Goal: Information Seeking & Learning: Learn about a topic

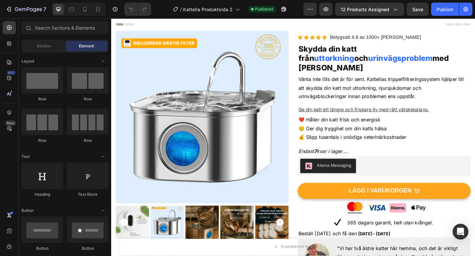
click at [175, 28] on div "Header" at bounding box center [308, 24] width 385 height 13
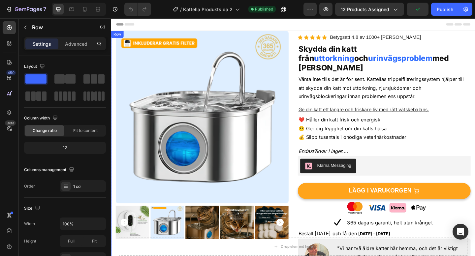
click at [114, 86] on div "Product Images Row (P) Images & Gallery Icon Icon Icon Icon Icon Icon List Hoz …" at bounding box center [308, 244] width 395 height 424
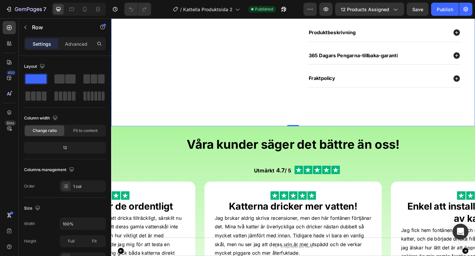
scroll to position [321, 0]
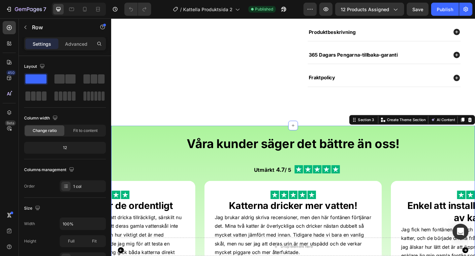
click at [170, 135] on div "Våra kunder säger det bättre än oss! Heading Utmärkt 4.7 / 5 Text Block Image I…" at bounding box center [308, 250] width 395 height 231
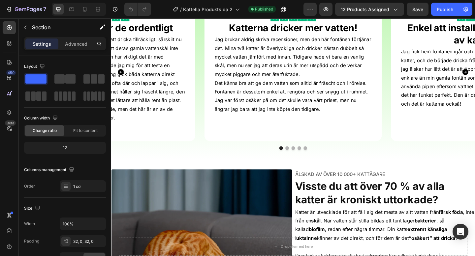
scroll to position [554, 0]
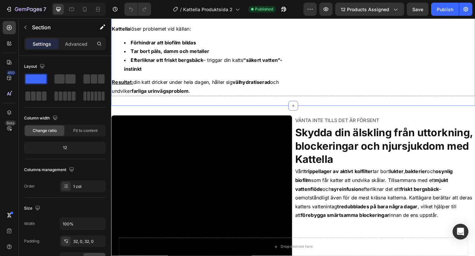
scroll to position [1024, 0]
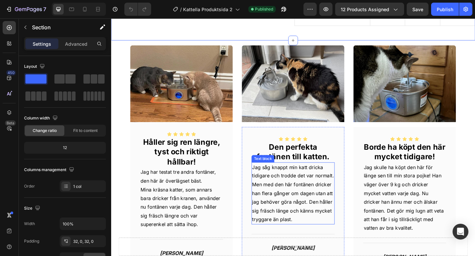
scroll to position [1446, 0]
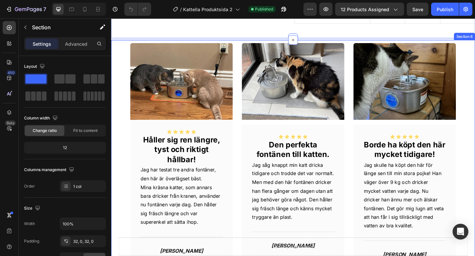
click at [474, 44] on div "Image Icon Icon Icon Icon Icon Icon List Håller sig ren längre, tyst och riktig…" at bounding box center [308, 184] width 395 height 284
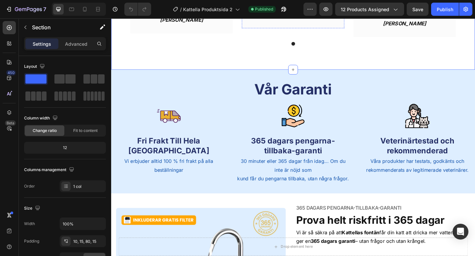
scroll to position [1702, 0]
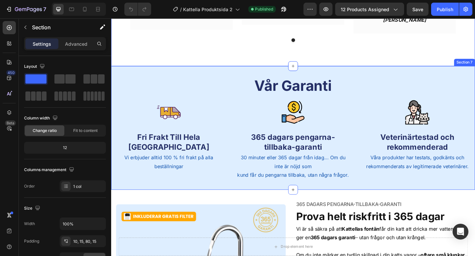
click at [382, 79] on div "Vår Garanti Heading Row Image Fri Frakt Till Hela Sverige Text Block Vi erbjude…" at bounding box center [308, 138] width 395 height 134
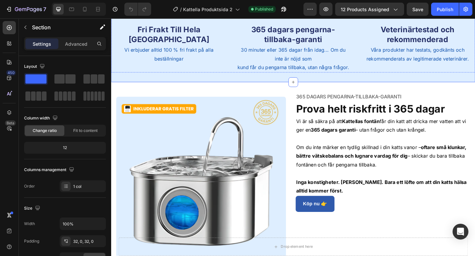
scroll to position [1819, 0]
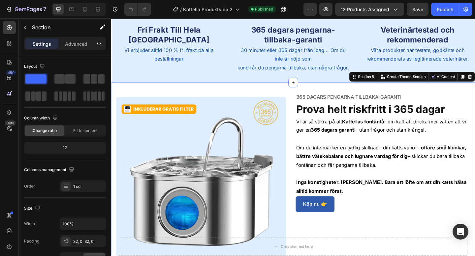
click at [418, 96] on div "Image Row 365 dagars pengarna-tillbaka-garanti Text Block Prova helt riskfritt …" at bounding box center [308, 198] width 395 height 221
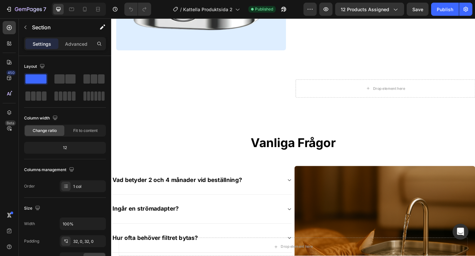
scroll to position [2050, 0]
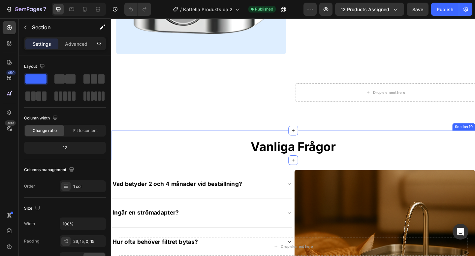
click at [158, 158] on div "Vanliga Frågor Heading Image Row" at bounding box center [309, 161] width 386 height 24
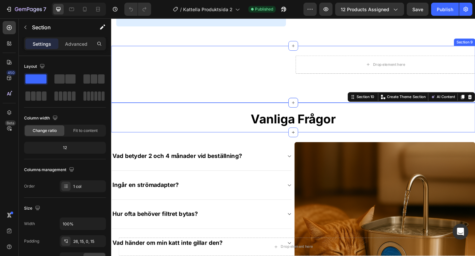
scroll to position [2090, 0]
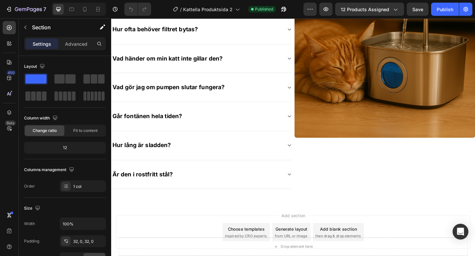
scroll to position [2319, 0]
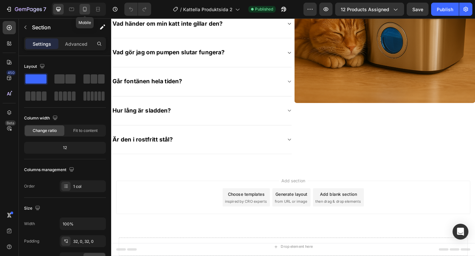
click at [84, 8] on icon at bounding box center [84, 9] width 7 height 7
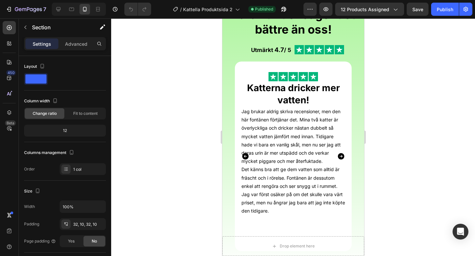
scroll to position [557, 0]
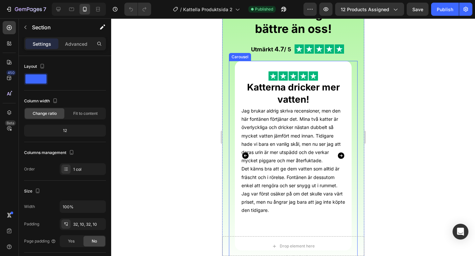
click at [246, 156] on icon "Carousel Back Arrow" at bounding box center [245, 156] width 8 height 8
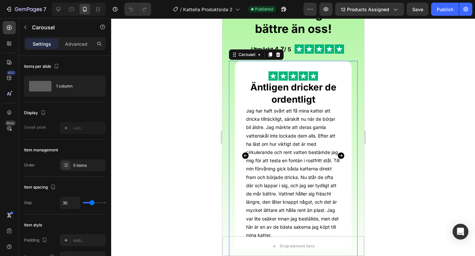
click at [339, 157] on icon "Carousel Next Arrow" at bounding box center [340, 156] width 7 height 7
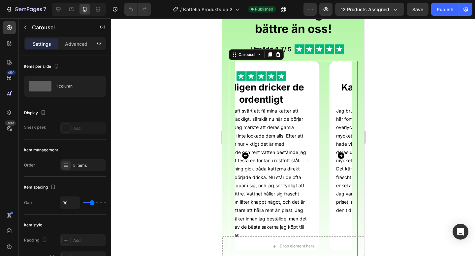
click at [342, 158] on icon "Carousel Next Arrow" at bounding box center [340, 156] width 7 height 7
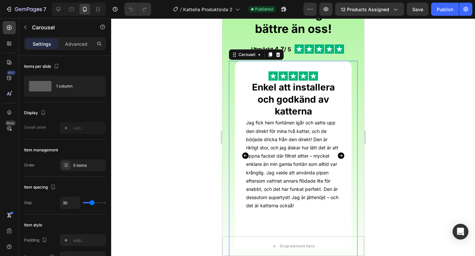
click at [342, 158] on icon "Carousel Next Arrow" at bounding box center [340, 156] width 7 height 7
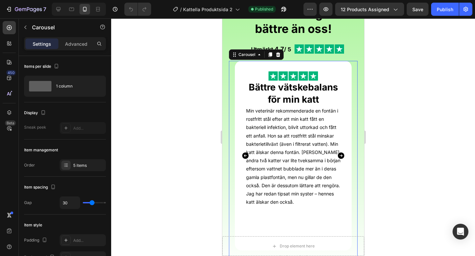
click at [342, 158] on icon "Carousel Next Arrow" at bounding box center [340, 156] width 7 height 7
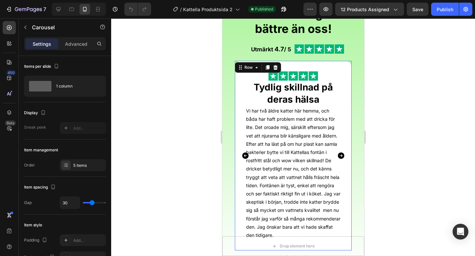
click at [346, 159] on div "Image Tydlig skillnad på deras hälsa Heading Vi har två äldre katter här hemma,…" at bounding box center [292, 156] width 117 height 190
click at [339, 157] on icon "Carousel Next Arrow" at bounding box center [340, 156] width 7 height 7
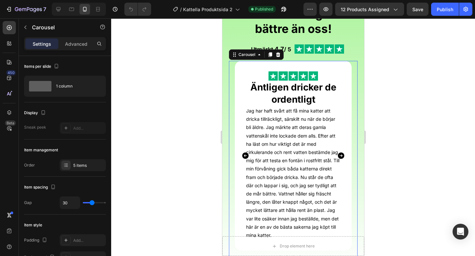
click at [339, 155] on icon "Carousel Next Arrow" at bounding box center [340, 156] width 7 height 7
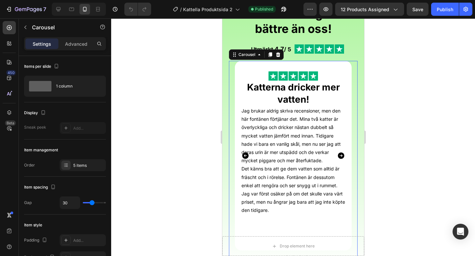
click at [339, 155] on icon "Carousel Next Arrow" at bounding box center [340, 156] width 7 height 7
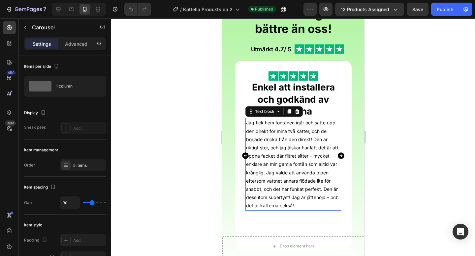
click at [276, 131] on p "Jag fick hem fontänen igår och satte upp den direkt för mina två katter, och de…" at bounding box center [293, 164] width 94 height 91
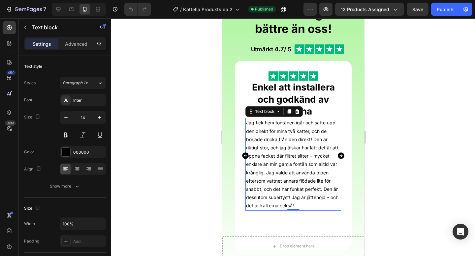
click at [305, 131] on p "Jag fick hem fontänen igår och satte upp den direkt för mina två katter, och de…" at bounding box center [293, 164] width 94 height 91
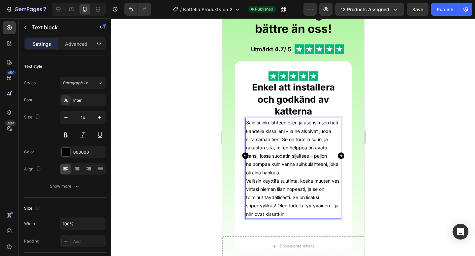
click at [288, 173] on p "Sain suihkulähteen eilen ja asensin sen heti kahdelle kissalleni – ja he alkoiv…" at bounding box center [293, 148] width 94 height 58
click at [246, 182] on p "Valitsin käyttää suutinta, koska muuten vesi virtasi hieman liian nopeasti, ja …" at bounding box center [293, 198] width 94 height 42
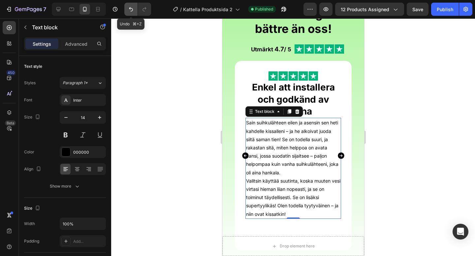
click at [130, 9] on icon "Undo/Redo" at bounding box center [131, 9] width 4 height 4
click at [143, 8] on icon "Undo/Redo" at bounding box center [144, 9] width 4 height 4
click at [134, 9] on button "Undo/Redo" at bounding box center [130, 9] width 13 height 13
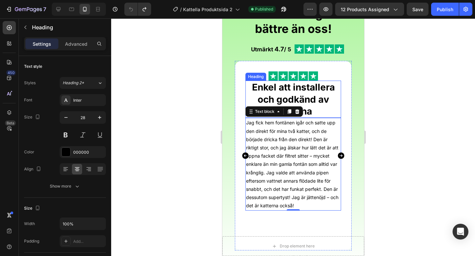
click at [337, 114] on h2 "Enkel att installera och godkänd av katterna" at bounding box center [293, 99] width 96 height 37
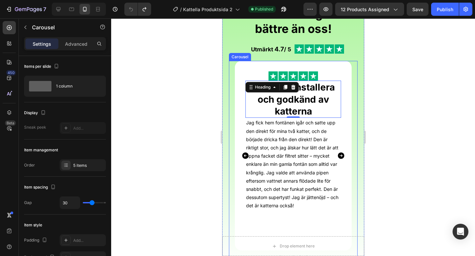
click at [337, 155] on icon "Carousel Next Arrow" at bounding box center [340, 156] width 7 height 7
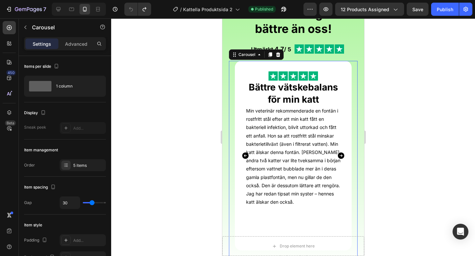
click at [340, 155] on icon "Carousel Next Arrow" at bounding box center [340, 156] width 7 height 7
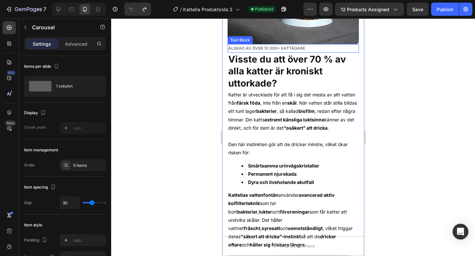
scroll to position [917, 0]
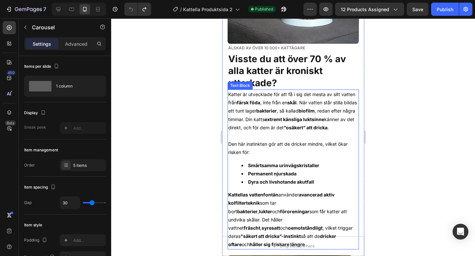
click at [249, 225] on strong "fräscht" at bounding box center [251, 228] width 16 height 6
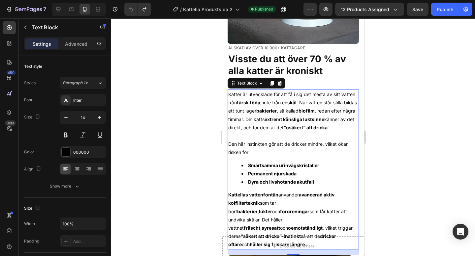
click at [249, 225] on strong "fräscht" at bounding box center [251, 228] width 16 height 6
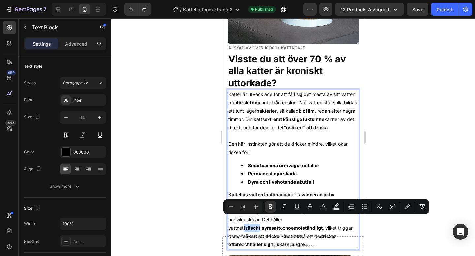
copy strong "fräscht"
click at [273, 225] on strong "syresatt" at bounding box center [270, 228] width 18 height 6
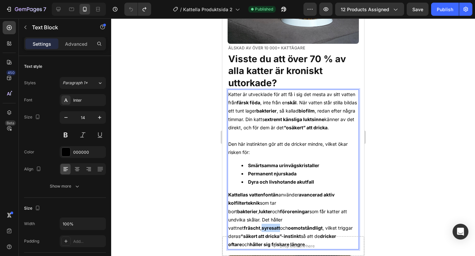
click at [273, 225] on strong "syresatt" at bounding box center [270, 228] width 18 height 6
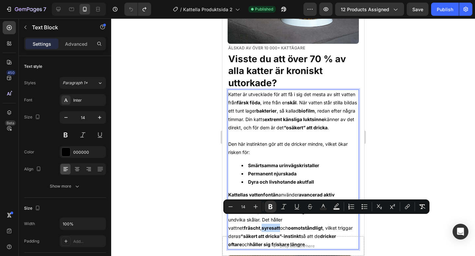
copy strong "syresatt"
click at [301, 225] on strong "oemotståndligt" at bounding box center [304, 228] width 35 height 6
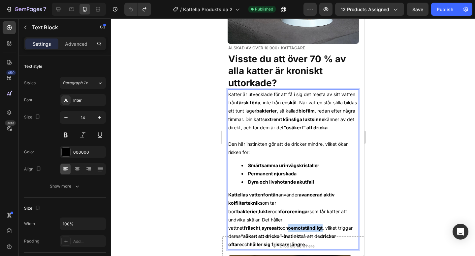
click at [301, 225] on strong "oemotståndligt" at bounding box center [304, 228] width 35 height 6
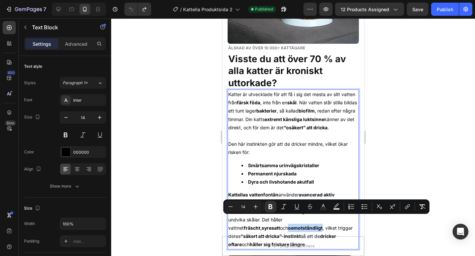
copy strong "oemotståndligt"
click at [402, 123] on div at bounding box center [293, 137] width 364 height 238
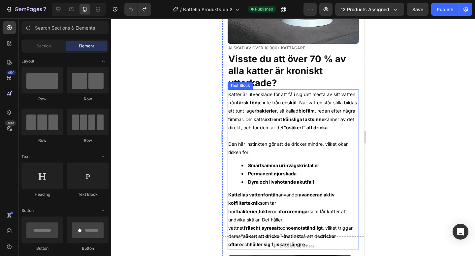
click at [323, 234] on strong "dricker oftare" at bounding box center [282, 241] width 108 height 14
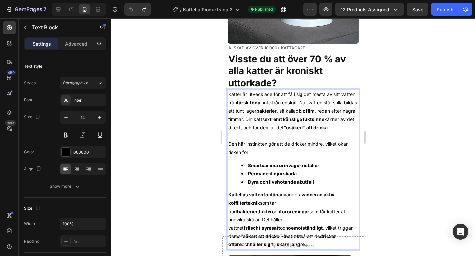
click at [323, 234] on strong "dricker oftare" at bounding box center [282, 241] width 108 height 14
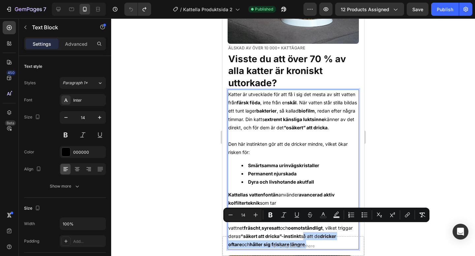
drag, startPoint x: 304, startPoint y: 227, endPoint x: 312, endPoint y: 234, distance: 11.1
click at [312, 234] on p "Kattellas vattenfontän använder avancerad aktiv kolfilterteknik som tar bort ba…" at bounding box center [293, 220] width 130 height 58
copy p "så att de dricker oftare och håller sig friskare längre ."
click at [384, 110] on div at bounding box center [293, 137] width 364 height 238
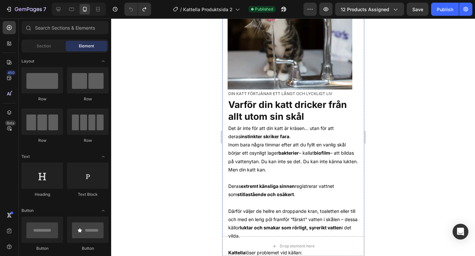
scroll to position [1203, 0]
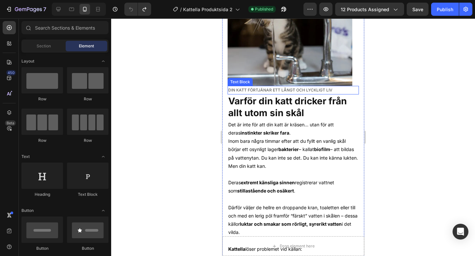
click at [314, 87] on p "Din katt förtjänar ett långt och lyckligt liv" at bounding box center [293, 90] width 130 height 7
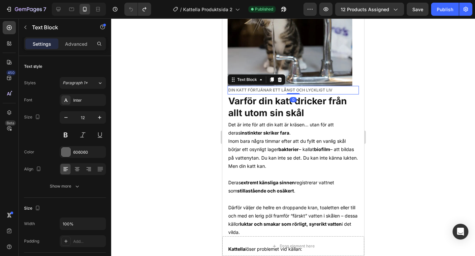
click at [314, 87] on p "Din katt förtjänar ett långt och lyckligt liv" at bounding box center [293, 90] width 130 height 7
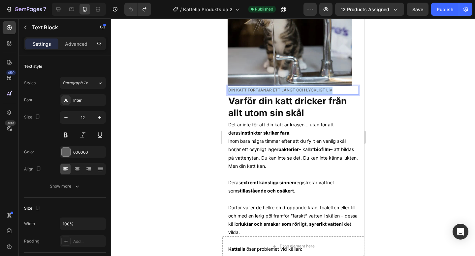
click at [314, 87] on p "Din katt förtjänar ett långt och lyckligt liv" at bounding box center [293, 90] width 130 height 7
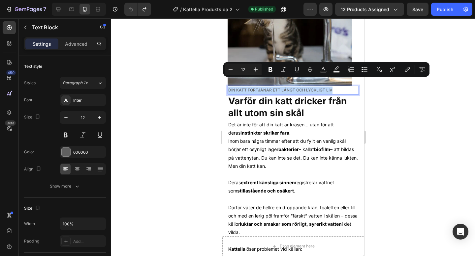
copy p "Din katt förtjänar ett långt och lyckligt liv"
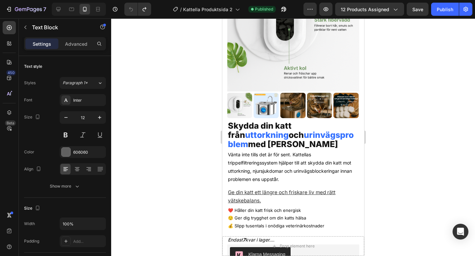
scroll to position [61, 0]
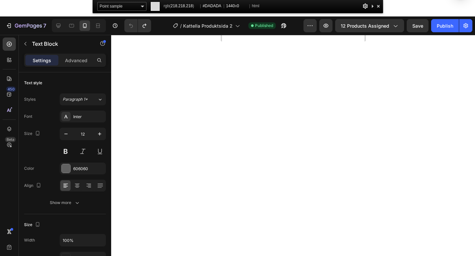
click at [378, 5] on div at bounding box center [378, 6] width 7 height 8
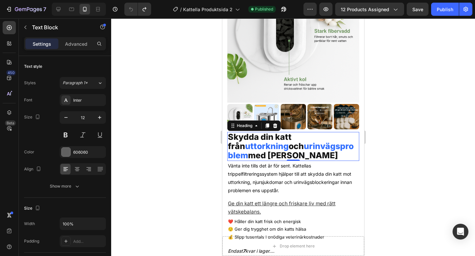
click at [295, 146] on span "urinvägsproblem" at bounding box center [290, 150] width 126 height 19
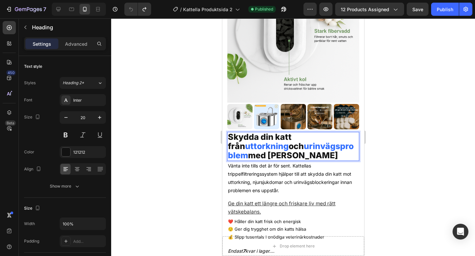
click at [295, 146] on span "urinvägsproblem" at bounding box center [290, 150] width 126 height 19
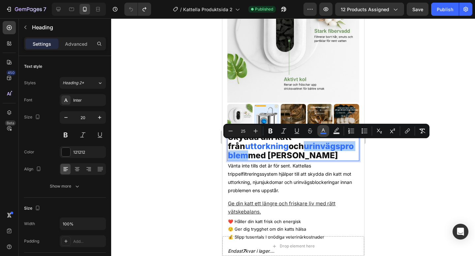
click at [326, 132] on button "color" at bounding box center [323, 131] width 12 height 12
type input "306EFF"
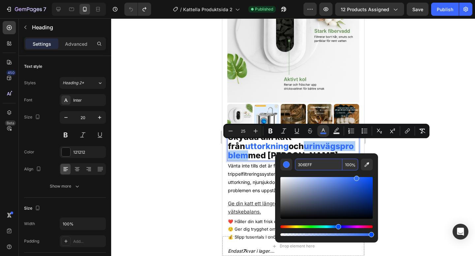
click at [301, 166] on input "306EFF" at bounding box center [318, 165] width 47 height 12
click at [309, 166] on input "306EFF" at bounding box center [318, 165] width 47 height 12
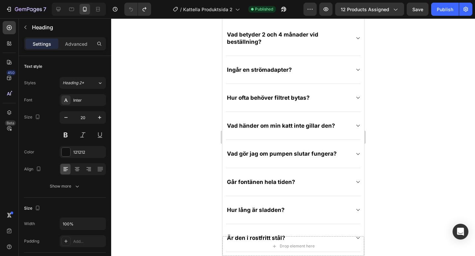
scroll to position [2960, 0]
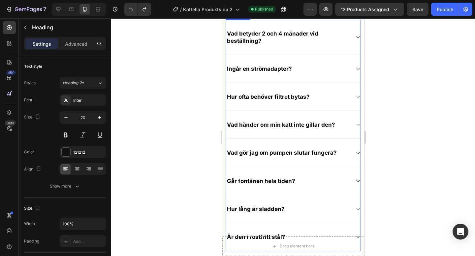
click at [333, 44] on p "Vad betyder 2 och 4 månader vid beställning?" at bounding box center [287, 37] width 122 height 15
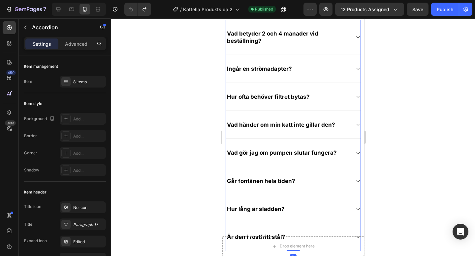
click at [354, 55] on div "Vad betyder 2 och 4 månader vid beställning?" at bounding box center [292, 37] width 134 height 35
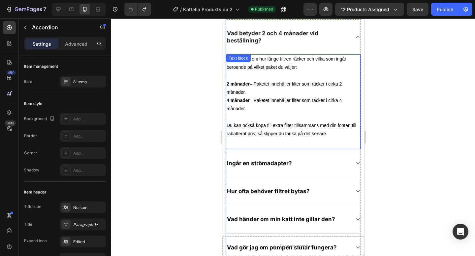
scroll to position [3125, 0]
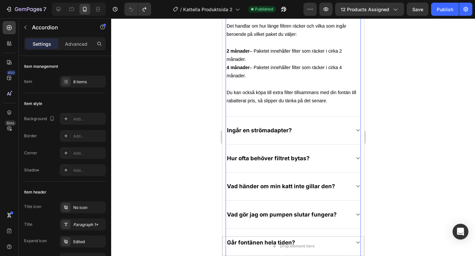
click at [267, 133] on p "Ingår en strömadapter?" at bounding box center [258, 130] width 65 height 7
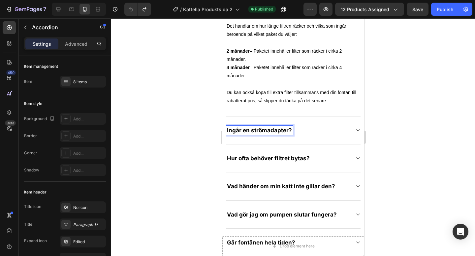
click at [267, 133] on p "Ingår en strömadapter?" at bounding box center [258, 130] width 65 height 7
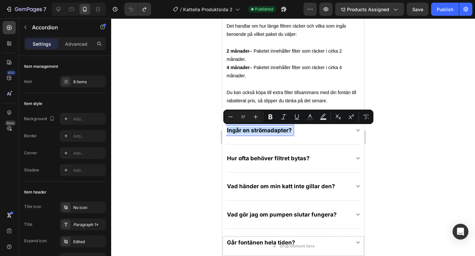
copy p "Ingår en strömadapter?"
click at [326, 154] on div "Hur ofta behöver filtret bytas?" at bounding box center [287, 158] width 124 height 9
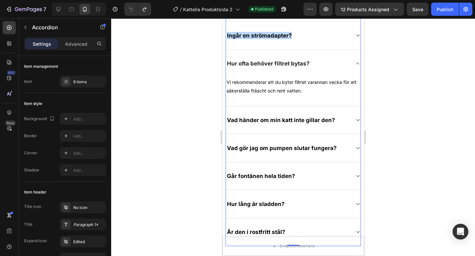
click at [347, 118] on div "Vad händer om min katt inte gillar den?" at bounding box center [287, 120] width 124 height 9
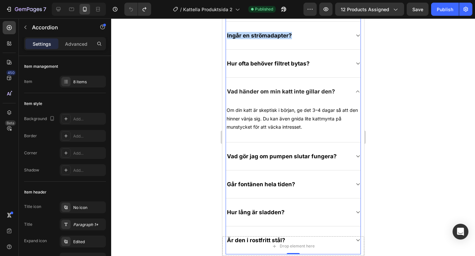
click at [345, 92] on div "Vad händer om min katt inte gillar den?" at bounding box center [287, 91] width 124 height 9
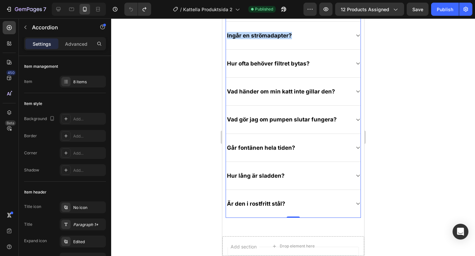
click at [345, 92] on div "Vad händer om min katt inte gillar den?" at bounding box center [287, 91] width 124 height 9
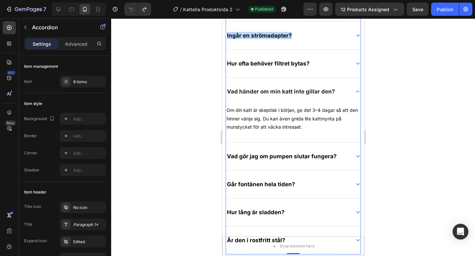
click at [349, 155] on div "Vad gör jag om pumpen slutar fungera?" at bounding box center [287, 156] width 124 height 9
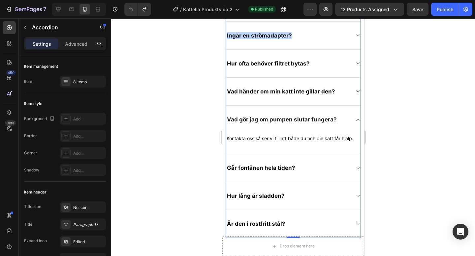
click at [311, 174] on div "Går fontänen hela tiden?" at bounding box center [292, 168] width 134 height 28
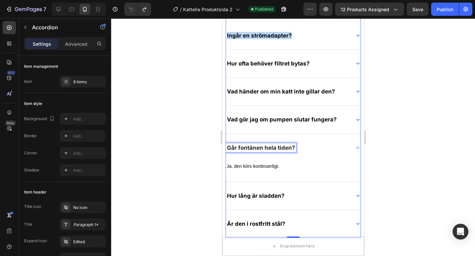
click at [267, 146] on p "Går fontänen hela tiden?" at bounding box center [260, 147] width 68 height 7
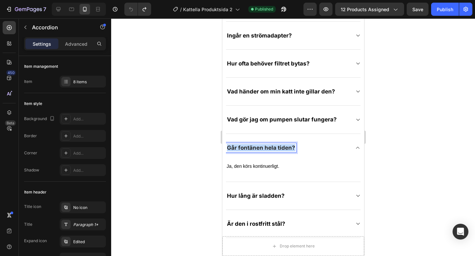
click at [267, 146] on p "Går fontänen hela tiden?" at bounding box center [260, 147] width 68 height 7
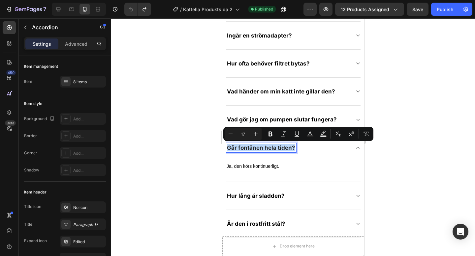
copy p "Går fontänen hela tiden?"
click at [306, 193] on div "Hur lång är sladden?" at bounding box center [287, 195] width 124 height 9
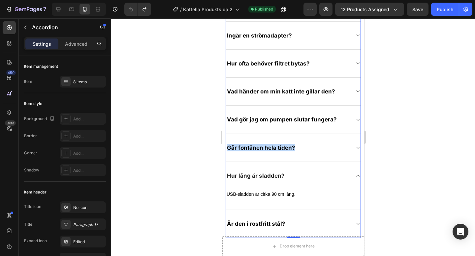
click at [316, 146] on div "Går fontänen hela tiden?" at bounding box center [287, 147] width 124 height 9
click at [326, 127] on div "Vad gör jag om pumpen slutar fungera?" at bounding box center [292, 120] width 134 height 28
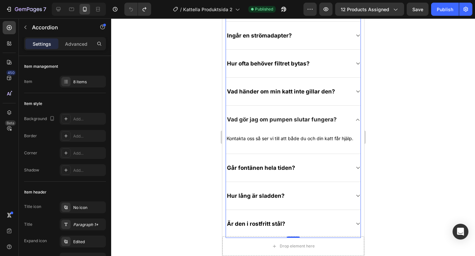
click at [328, 95] on div "Vad händer om min katt inte gillar den?" at bounding box center [280, 91] width 110 height 9
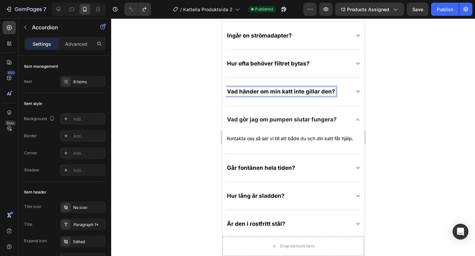
click at [337, 91] on div "Vad händer om min katt inte gillar den?" at bounding box center [287, 91] width 124 height 9
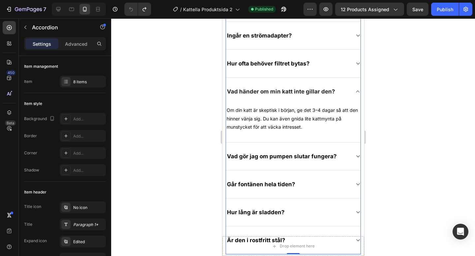
click at [329, 63] on div "Hur ofta behöver filtret bytas?" at bounding box center [287, 63] width 124 height 9
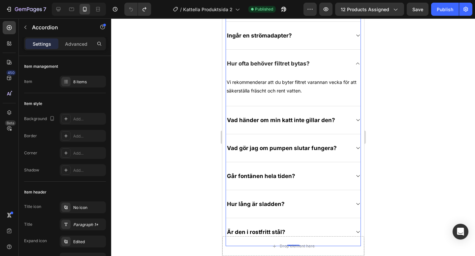
click at [324, 43] on div "Ingår en strömadapter?" at bounding box center [292, 36] width 134 height 28
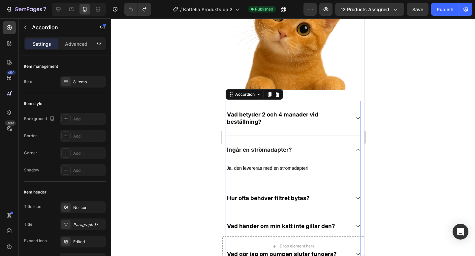
scroll to position [3004, 0]
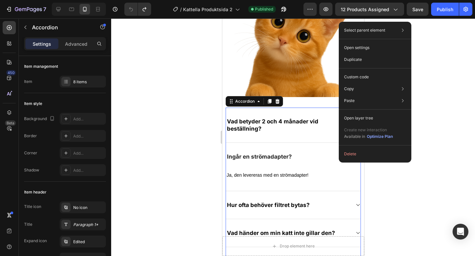
click at [332, 162] on div "Ingår en strömadapter?" at bounding box center [292, 157] width 134 height 28
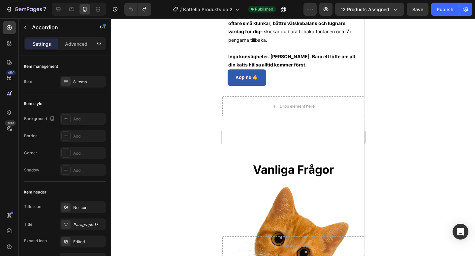
scroll to position [2824, 0]
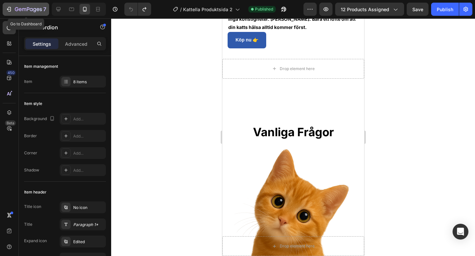
click at [8, 8] on icon "button" at bounding box center [9, 9] width 7 height 7
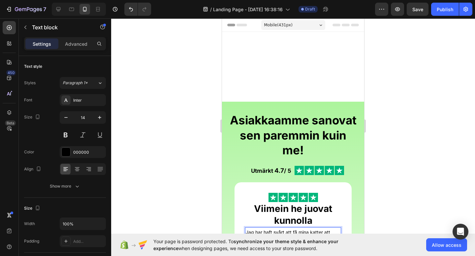
scroll to position [146, 0]
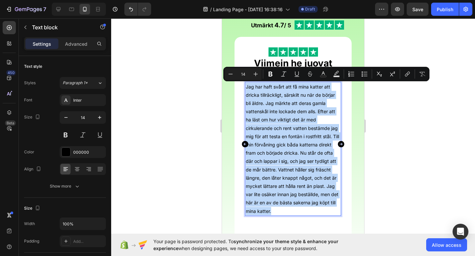
copy p "Jag har haft svårt att få mina katter att dricka tillräckligt, särskilt nu när …"
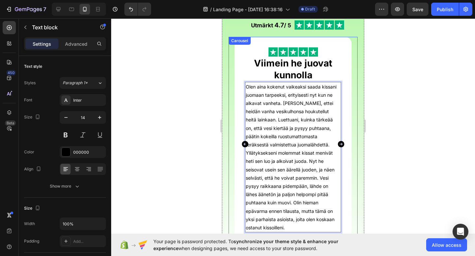
click at [340, 141] on icon "Carousel Next Arrow" at bounding box center [341, 144] width 8 height 8
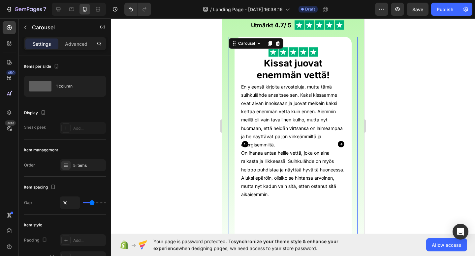
click at [340, 141] on icon "Carousel Next Arrow" at bounding box center [341, 144] width 8 height 8
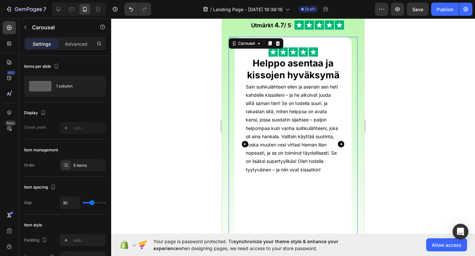
click at [340, 141] on icon "Carousel Next Arrow" at bounding box center [341, 144] width 8 height 8
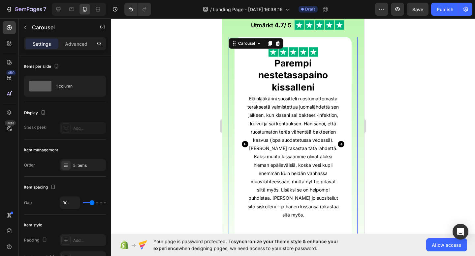
click at [341, 141] on icon "Carousel Next Arrow" at bounding box center [341, 144] width 8 height 8
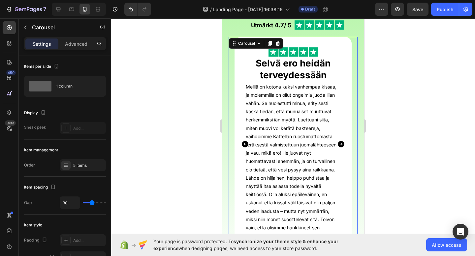
click at [247, 143] on icon "Carousel Back Arrow" at bounding box center [245, 144] width 7 height 7
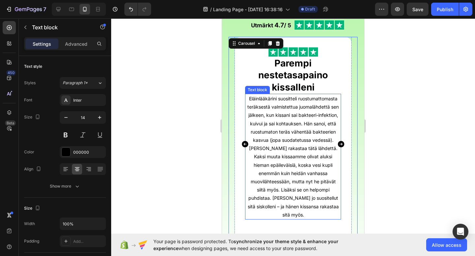
click at [297, 177] on p "Eläinlääkärini suositteli ruostumattomasta teräksestä valmistettua juomalähdett…" at bounding box center [293, 157] width 95 height 125
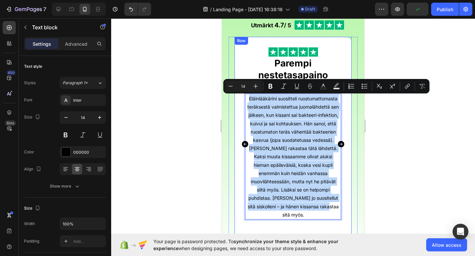
drag, startPoint x: 307, startPoint y: 207, endPoint x: 243, endPoint y: 90, distance: 133.6
click at [243, 90] on div "Image ⁠⁠⁠⁠⁠⁠⁠ Parempi nestetasapaino kissalleni Heading Eläinlääkärini suositte…" at bounding box center [292, 144] width 117 height 215
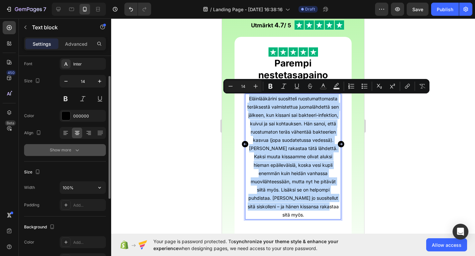
scroll to position [34, 0]
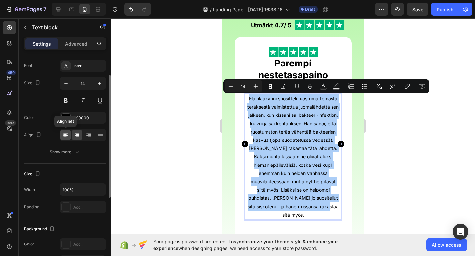
click at [66, 135] on icon at bounding box center [65, 135] width 5 height 1
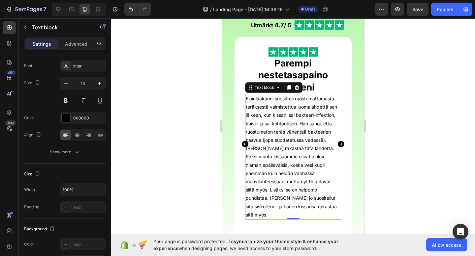
click at [317, 151] on p "Eläinlääkärini suositteli ruostumattomasta teräksestä valmistettua juomalähdett…" at bounding box center [293, 157] width 95 height 125
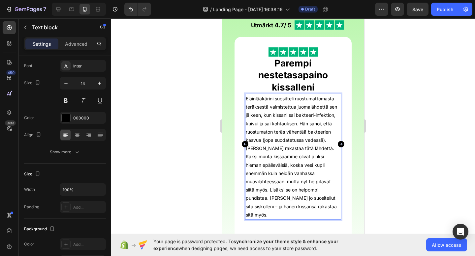
click at [321, 159] on p "Eläinlääkärini suositteli ruostumattomasta teräksestä valmistettua juomalähdett…" at bounding box center [293, 157] width 95 height 125
click at [340, 145] on icon "Carousel Next Arrow" at bounding box center [340, 144] width 7 height 7
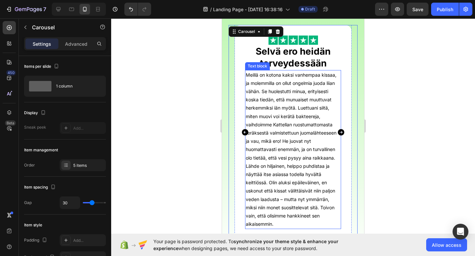
scroll to position [158, 0]
click at [331, 155] on p "Meillä on kotona kaksi vanhempaa kissaa, ja molemmilla on ollut ongelmia juoda …" at bounding box center [293, 150] width 95 height 158
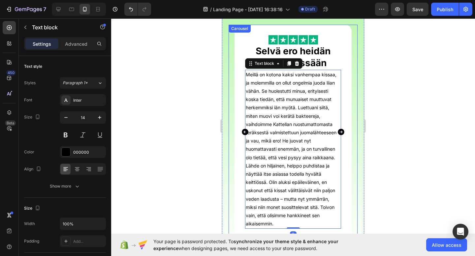
click at [342, 130] on icon "Carousel Next Arrow" at bounding box center [340, 132] width 7 height 7
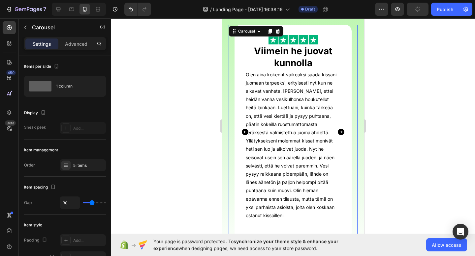
click at [342, 130] on icon "Carousel Next Arrow" at bounding box center [340, 132] width 7 height 7
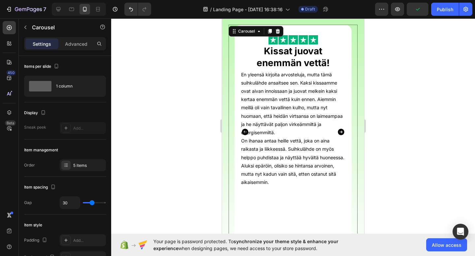
click at [342, 130] on icon "Carousel Next Arrow" at bounding box center [340, 132] width 7 height 7
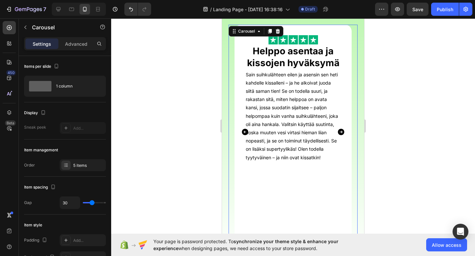
click at [342, 130] on icon "Carousel Next Arrow" at bounding box center [340, 132] width 7 height 7
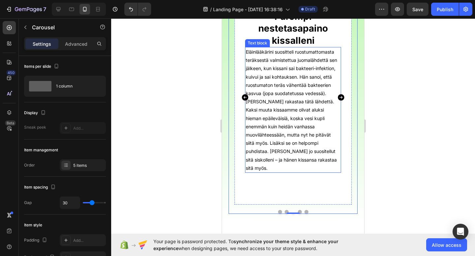
scroll to position [283, 0]
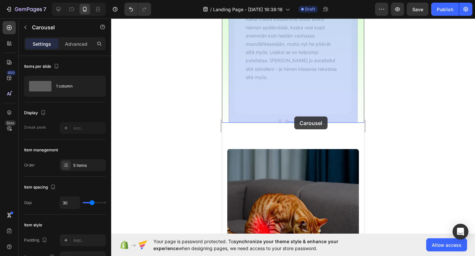
drag, startPoint x: 295, startPoint y: 122, endPoint x: 294, endPoint y: 117, distance: 5.0
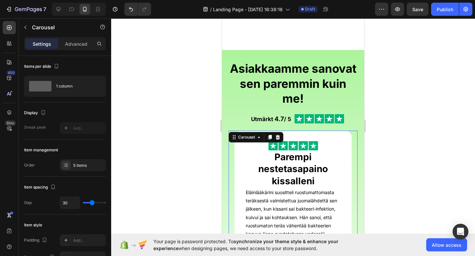
scroll to position [0, 0]
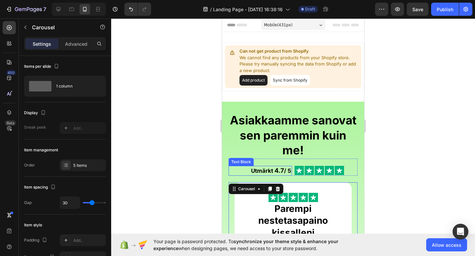
click at [263, 168] on strong "Utmärkt" at bounding box center [262, 171] width 22 height 7
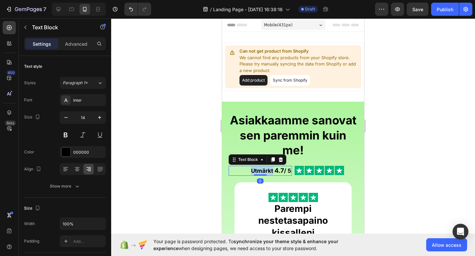
click at [263, 168] on strong "Utmärkt" at bounding box center [262, 171] width 22 height 7
click at [134, 12] on button "Undo/Redo" at bounding box center [130, 9] width 13 height 13
click at [147, 9] on icon "Undo/Redo" at bounding box center [144, 9] width 7 height 7
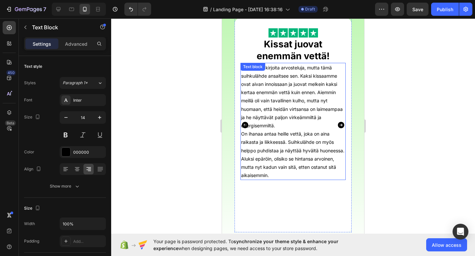
scroll to position [148, 0]
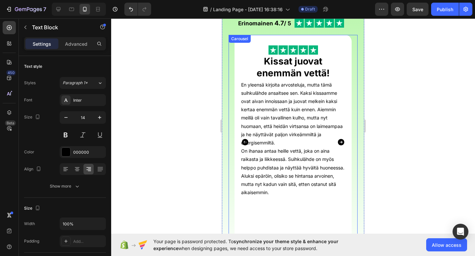
click at [341, 142] on icon "Carousel Next Arrow" at bounding box center [341, 142] width 8 height 8
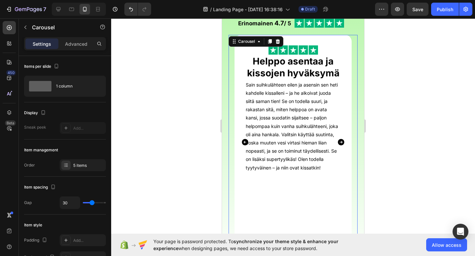
click at [341, 142] on icon "Carousel Next Arrow" at bounding box center [341, 142] width 8 height 8
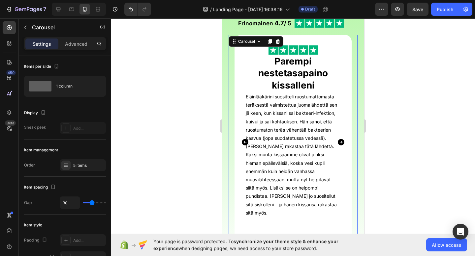
click at [244, 144] on icon "Carousel Back Arrow" at bounding box center [245, 142] width 7 height 7
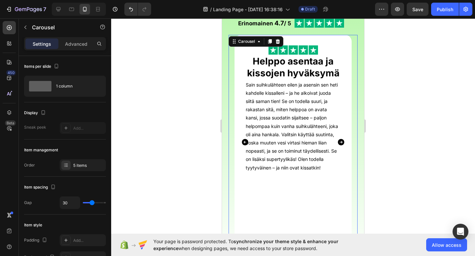
click at [244, 144] on icon "Carousel Back Arrow" at bounding box center [245, 142] width 7 height 7
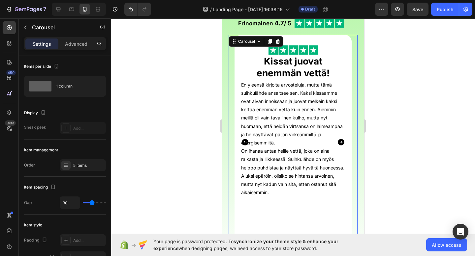
click at [341, 142] on icon "Carousel Next Arrow" at bounding box center [341, 142] width 8 height 8
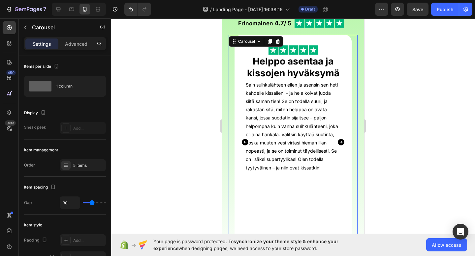
click at [341, 142] on icon "Carousel Next Arrow" at bounding box center [341, 142] width 8 height 8
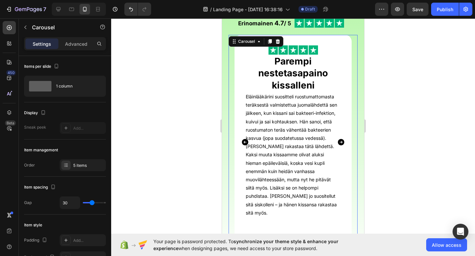
click at [341, 142] on icon "Carousel Next Arrow" at bounding box center [341, 142] width 8 height 8
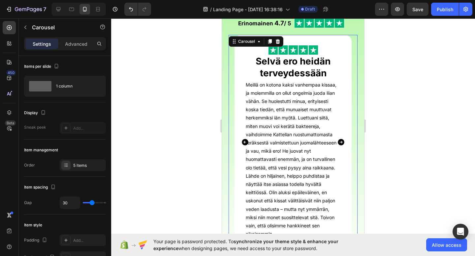
click at [341, 142] on icon "Carousel Next Arrow" at bounding box center [341, 142] width 8 height 8
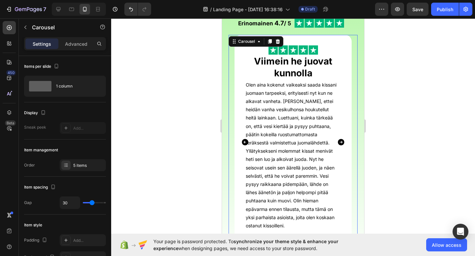
click at [341, 142] on icon "Carousel Next Arrow" at bounding box center [341, 142] width 8 height 8
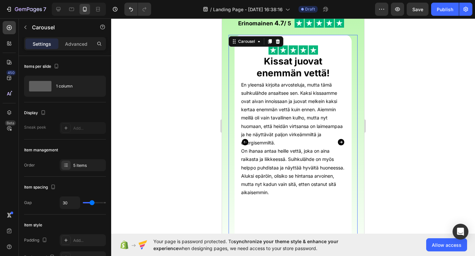
click at [341, 142] on icon "Carousel Next Arrow" at bounding box center [341, 142] width 8 height 8
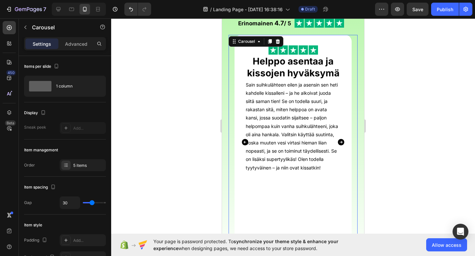
click at [341, 142] on icon "Carousel Next Arrow" at bounding box center [341, 142] width 8 height 8
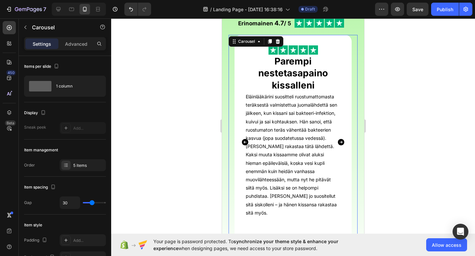
click at [341, 142] on icon "Carousel Next Arrow" at bounding box center [341, 142] width 8 height 8
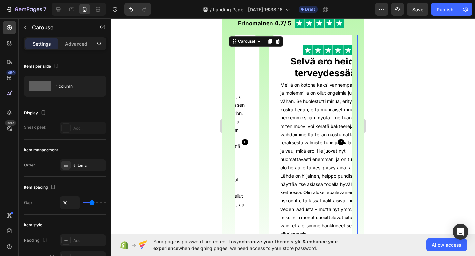
click at [341, 142] on icon "Carousel Next Arrow" at bounding box center [341, 142] width 8 height 8
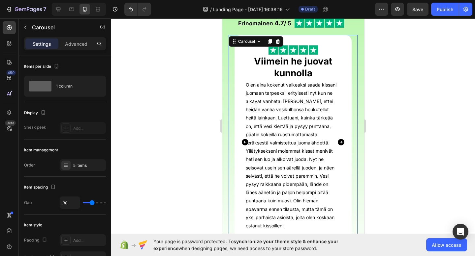
click at [341, 142] on icon "Carousel Next Arrow" at bounding box center [341, 142] width 8 height 8
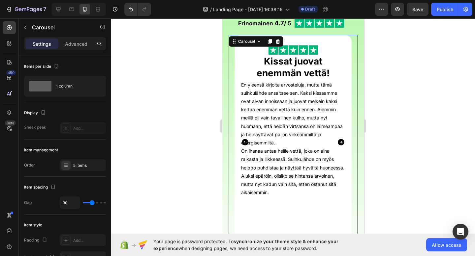
click at [341, 142] on icon "Carousel Next Arrow" at bounding box center [341, 142] width 8 height 8
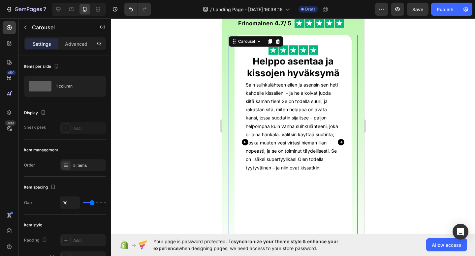
click at [341, 142] on icon "Carousel Next Arrow" at bounding box center [341, 142] width 8 height 8
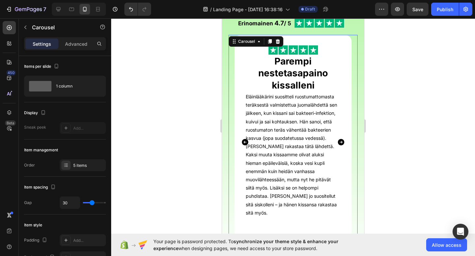
click at [341, 142] on icon "Carousel Next Arrow" at bounding box center [341, 142] width 8 height 8
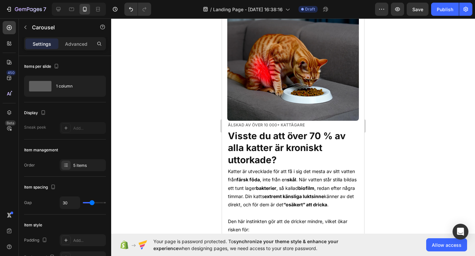
scroll to position [449, 0]
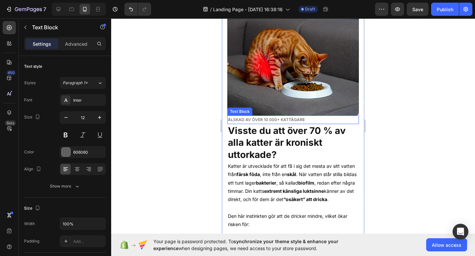
click at [282, 120] on p "ÄLSKAD AV ÖVER 10 000+ KATTÄGARE" at bounding box center [293, 119] width 130 height 7
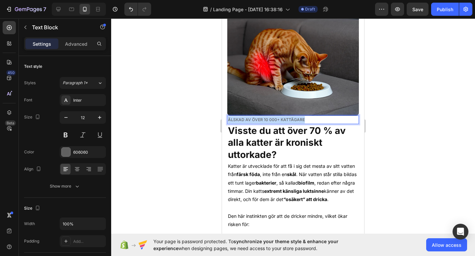
click at [282, 120] on p "ÄLSKAD AV ÖVER 10 000+ KATTÄGARE" at bounding box center [293, 119] width 130 height 7
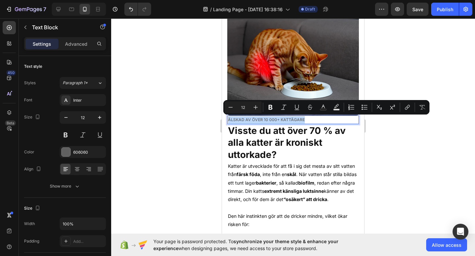
copy p "ÄLSKAD AV ÖVER 10 000+ KATTÄGARE"
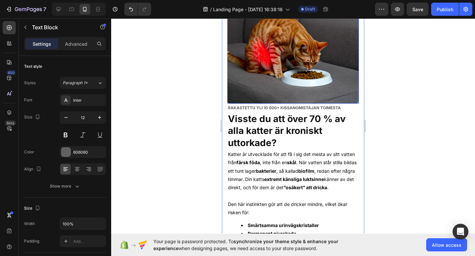
scroll to position [469, 0]
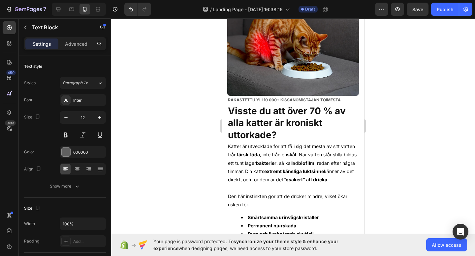
click at [246, 99] on strong "RAKASTETTU YLI 10 000+ KISSANOMISTAJAN TOIMESTA" at bounding box center [284, 100] width 113 height 5
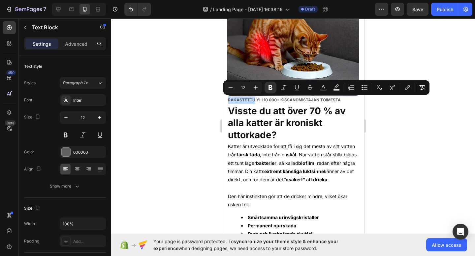
copy strong "RAKASTETTU"
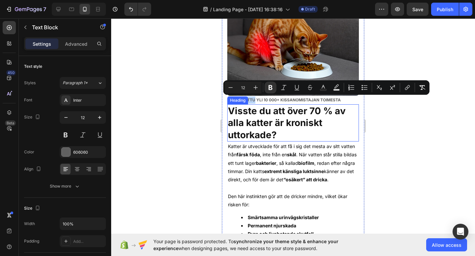
click at [340, 135] on h2 "Visste du att över 70 % av alla katter är kroniskt uttorkade?" at bounding box center [293, 122] width 132 height 37
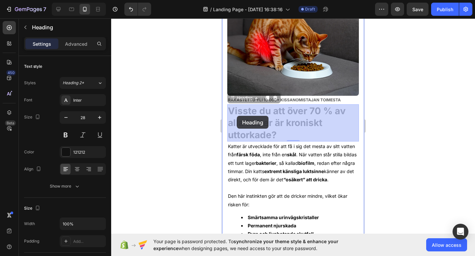
drag, startPoint x: 285, startPoint y: 136, endPoint x: 252, endPoint y: 116, distance: 38.7
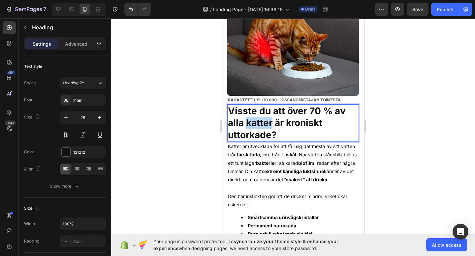
click at [259, 120] on strong "Visste du att över 70 % av alla katter är kroniskt uttorkade?" at bounding box center [287, 122] width 118 height 35
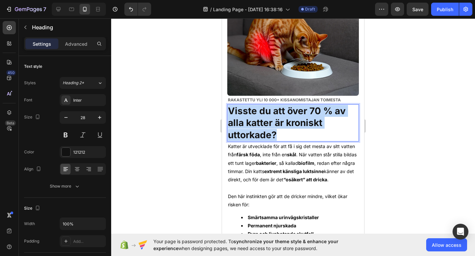
click at [259, 120] on strong "Visste du att över 70 % av alla katter är kroniskt uttorkade?" at bounding box center [287, 122] width 118 height 35
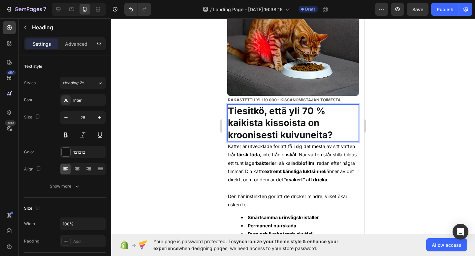
click at [331, 114] on p "Tiesitkö, että yli 70 % kaikista kissoista on kroonisesti kuivuneita?" at bounding box center [293, 123] width 130 height 36
click at [372, 114] on div at bounding box center [293, 137] width 364 height 238
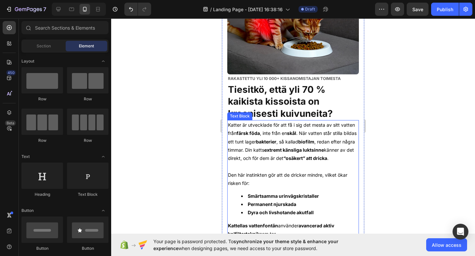
scroll to position [490, 0]
click at [324, 150] on strong "extremt känsliga luktsinne" at bounding box center [294, 150] width 60 height 6
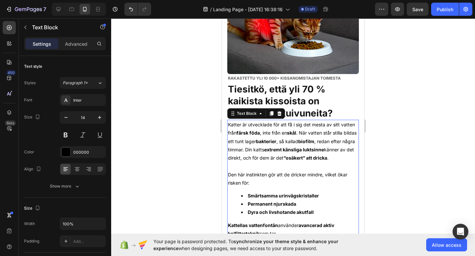
click at [345, 155] on p "Katter är utvecklade för att få i sig det mesta av sitt vatten från färsk föda …" at bounding box center [293, 142] width 130 height 42
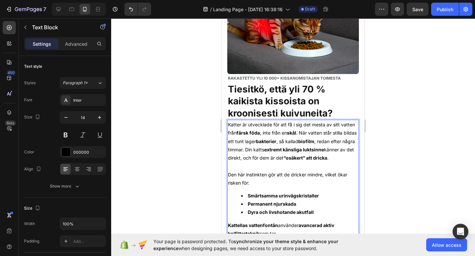
click at [271, 130] on p "Katter är utvecklade för att få i sig det mesta av sitt vatten från färsk föda …" at bounding box center [293, 142] width 130 height 42
click at [270, 138] on p "Katter är utvecklade för att få i sig det mesta av sitt vatten från färsk föda …" at bounding box center [293, 142] width 130 height 42
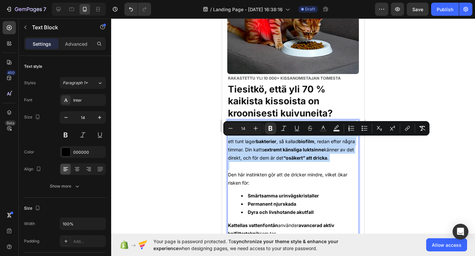
click at [270, 138] on p "Katter är utvecklade för att få i sig det mesta av sitt vatten från färsk föda …" at bounding box center [293, 142] width 130 height 42
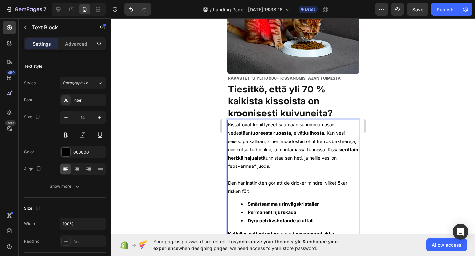
click at [290, 166] on p "Kissat ovat kehittyneet saamaan suurimman osan vedestään tuoreesta ruoasta , ei…" at bounding box center [293, 146] width 130 height 50
click at [227, 151] on div "Kissat ovat kehittyneet saamaan suurimman osan vedestään tuoreesta ruoasta , ei…" at bounding box center [293, 204] width 132 height 168
click at [237, 150] on p "Kissat ovat kehittyneet saamaan suurimman osan vedestään tuoreesta ruoasta , ei…" at bounding box center [293, 146] width 130 height 50
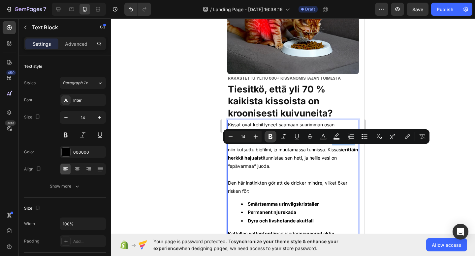
click at [269, 136] on icon "Editor contextual toolbar" at bounding box center [270, 136] width 4 height 5
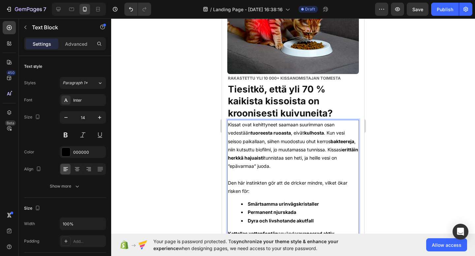
click at [288, 150] on p "Kissat ovat kehittyneet saamaan suurimman osan vedestään tuoreesta ruoasta , ei…" at bounding box center [293, 146] width 130 height 50
click at [292, 145] on p "Kissat ovat kehittyneet saamaan suurimman osan vedestään tuoreesta ruoasta , ei…" at bounding box center [293, 146] width 130 height 50
click at [291, 150] on p "Kissat ovat kehittyneet saamaan suurimman osan vedestään tuoreesta ruoasta , ei…" at bounding box center [293, 146] width 130 height 50
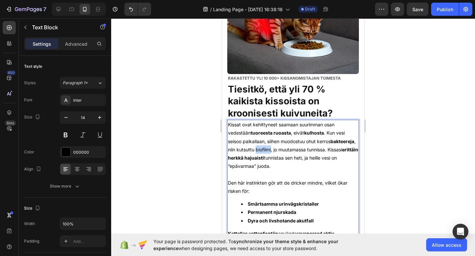
click at [291, 150] on p "Kissat ovat kehittyneet saamaan suurimman osan vedestään tuoreesta ruoasta , ei…" at bounding box center [293, 146] width 130 height 50
click at [309, 147] on p "Kissat ovat kehittyneet saamaan suurimman osan vedestään tuoreesta ruoasta , ei…" at bounding box center [293, 146] width 130 height 50
click at [300, 147] on p "Kissat ovat kehittyneet saamaan suurimman osan vedestään tuoreesta ruoasta , ei…" at bounding box center [293, 146] width 130 height 50
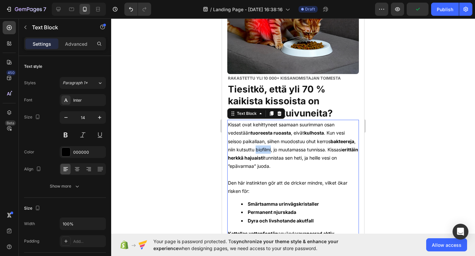
click at [294, 150] on p "Kissat ovat kehittyneet saamaan suurimman osan vedestään tuoreesta ruoasta , ei…" at bounding box center [293, 146] width 130 height 50
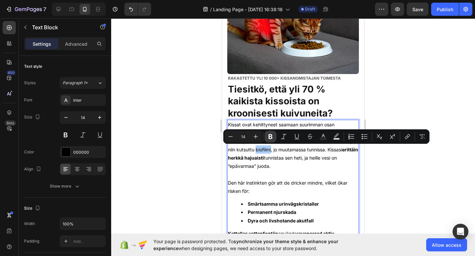
click at [272, 139] on icon "Editor contextual toolbar" at bounding box center [270, 136] width 7 height 7
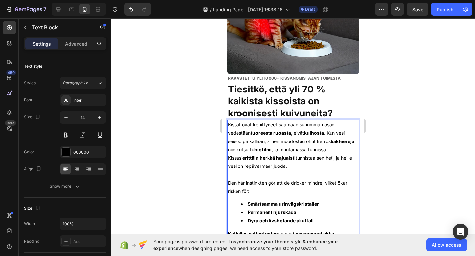
click at [314, 176] on p "Rich Text Editor. Editing area: main" at bounding box center [293, 175] width 130 height 8
click at [244, 163] on p "Kissat ovat kehittyneet saamaan suurimman osan vedestään tuoreesta ruoasta , ei…" at bounding box center [293, 146] width 130 height 50
drag, startPoint x: 245, startPoint y: 166, endPoint x: 286, endPoint y: 167, distance: 40.9
click at [286, 167] on p "Kissat ovat kehittyneet saamaan suurimman osan vedestään tuoreesta ruoasta , ei…" at bounding box center [293, 146] width 130 height 50
click at [277, 168] on p "Kissat ovat kehittyneet saamaan suurimman osan vedestään tuoreesta ruoasta , ei…" at bounding box center [293, 146] width 130 height 50
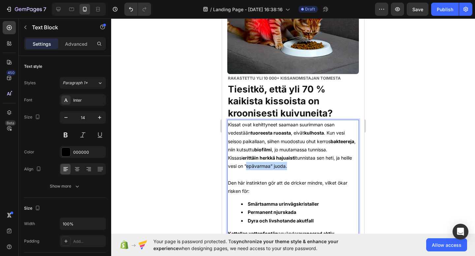
drag, startPoint x: 286, startPoint y: 167, endPoint x: 257, endPoint y: 166, distance: 29.7
click at [257, 166] on p "Kissat ovat kehittyneet saamaan suurimman osan vedestään tuoreesta ruoasta , ei…" at bounding box center [293, 146] width 130 height 50
drag, startPoint x: 285, startPoint y: 167, endPoint x: 245, endPoint y: 165, distance: 40.3
click at [245, 165] on p "Kissat ovat kehittyneet saamaan suurimman osan vedestään tuoreesta ruoasta , ei…" at bounding box center [293, 146] width 130 height 50
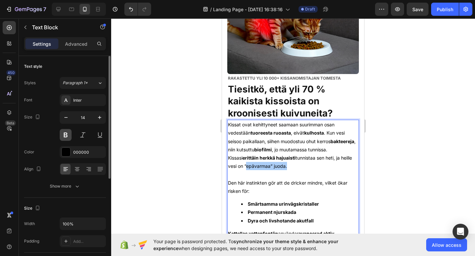
click at [60, 139] on button at bounding box center [66, 135] width 12 height 12
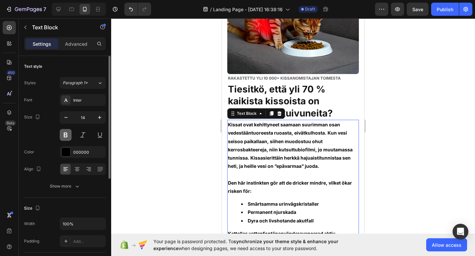
click at [60, 139] on button at bounding box center [66, 135] width 12 height 12
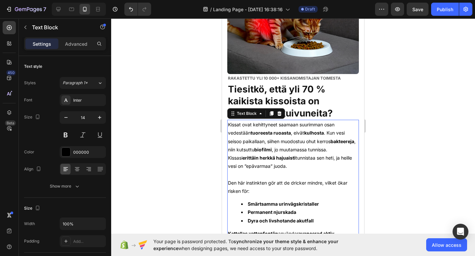
click at [288, 172] on p "Rich Text Editor. Editing area: main" at bounding box center [293, 175] width 130 height 8
click at [191, 147] on div at bounding box center [293, 137] width 364 height 238
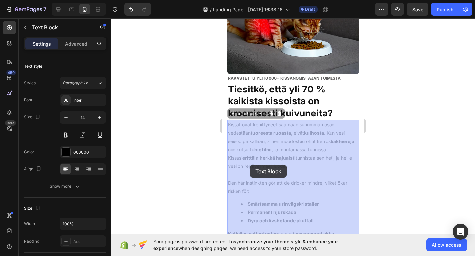
drag, startPoint x: 244, startPoint y: 164, endPoint x: 249, endPoint y: 165, distance: 5.3
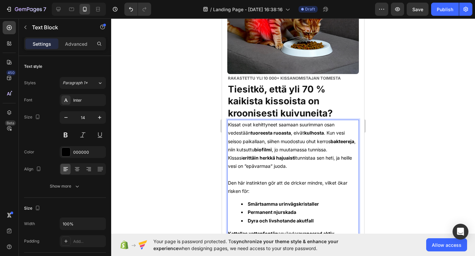
click at [244, 165] on p "Kissat ovat kehittyneet saamaan suurimman osan vedestään tuoreesta ruoasta , ei…" at bounding box center [293, 146] width 130 height 50
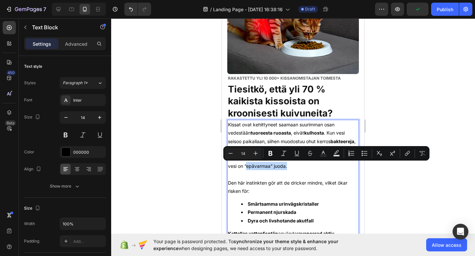
drag, startPoint x: 244, startPoint y: 165, endPoint x: 286, endPoint y: 166, distance: 41.5
click at [286, 166] on p "Kissat ovat kehittyneet saamaan suurimman osan vedestään tuoreesta ruoasta , ei…" at bounding box center [293, 146] width 130 height 50
click at [275, 155] on button "Bold" at bounding box center [270, 154] width 12 height 12
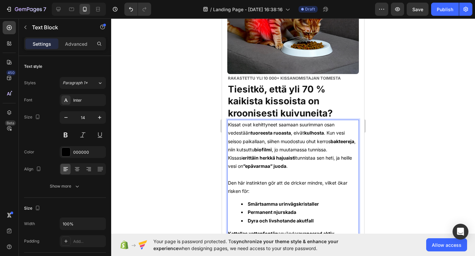
click at [301, 172] on p "Rich Text Editor. Editing area: main" at bounding box center [293, 175] width 130 height 8
click at [397, 88] on div at bounding box center [293, 137] width 364 height 238
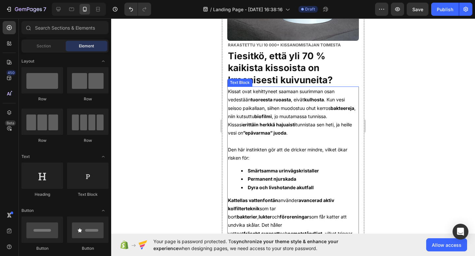
scroll to position [529, 0]
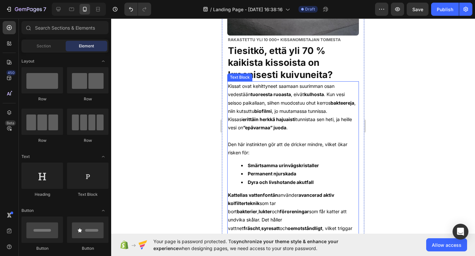
click at [304, 143] on p "Den här instinkten gör att de dricker mindre, vilket ökar risken för:" at bounding box center [293, 148] width 130 height 16
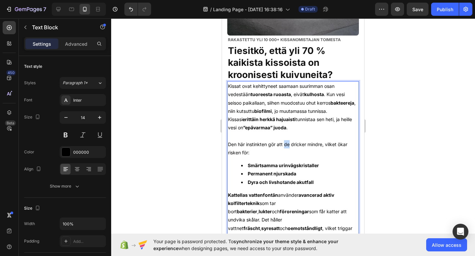
click at [287, 143] on p "Den här instinkten gör att de dricker mindre, vilket ökar risken för:" at bounding box center [293, 148] width 130 height 16
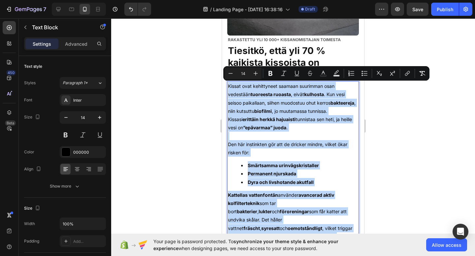
click at [303, 154] on p "Den här instinkten gör att de dricker mindre, vilket ökar risken för:" at bounding box center [293, 148] width 130 height 16
click at [331, 160] on div "Kissat ovat kehittyneet saamaan suurimman osan vedestään tuoreesta ruoasta , ei…" at bounding box center [293, 165] width 132 height 168
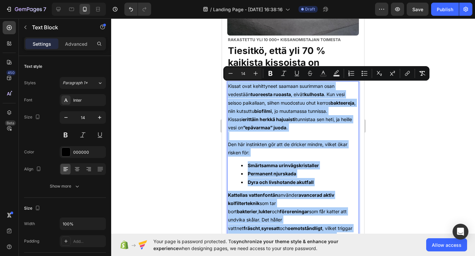
click at [373, 179] on div at bounding box center [293, 137] width 364 height 238
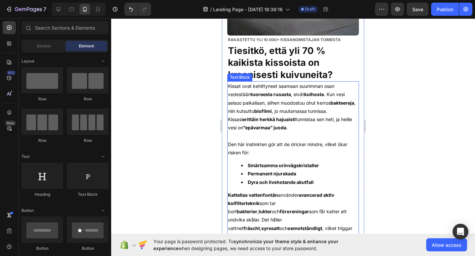
click at [256, 152] on p "Den här instinkten gör att de dricker mindre, vilket ökar risken för:" at bounding box center [293, 148] width 130 height 16
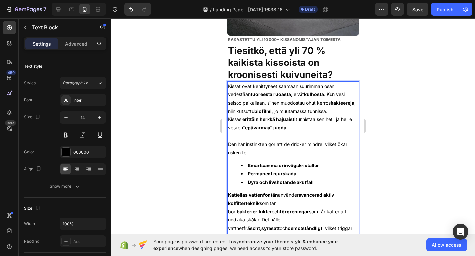
click at [252, 153] on p "Den här instinkten gör att de dricker mindre, vilket ökar risken för:" at bounding box center [293, 148] width 130 height 16
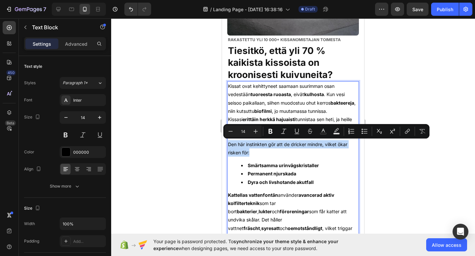
drag, startPoint x: 252, startPoint y: 152, endPoint x: 227, endPoint y: 146, distance: 25.8
click at [227, 146] on div "Kissat ovat kehittyneet saamaan suurimman osan vedestään tuoreesta ruoasta , ei…" at bounding box center [293, 165] width 132 height 168
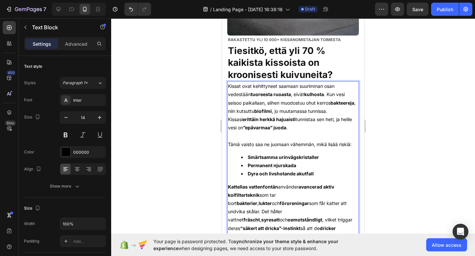
click at [337, 156] on li "Smärtsamma urinvägskristaller" at bounding box center [299, 157] width 117 height 8
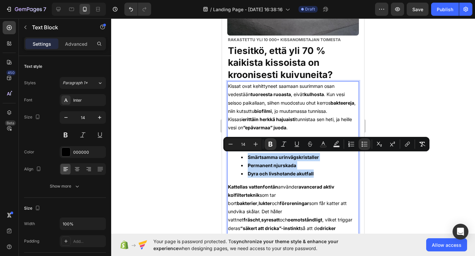
drag, startPoint x: 319, startPoint y: 176, endPoint x: 244, endPoint y: 159, distance: 77.3
click at [244, 159] on ul "Smärtsamma urinvägskristaller Permanent njurskada Dyra och livshotande akutfall" at bounding box center [293, 165] width 130 height 25
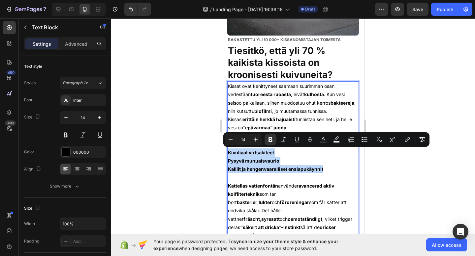
drag, startPoint x: 334, startPoint y: 167, endPoint x: 216, endPoint y: 153, distance: 118.5
click at [363, 143] on button "Bulleted List" at bounding box center [364, 140] width 12 height 12
type input "14"
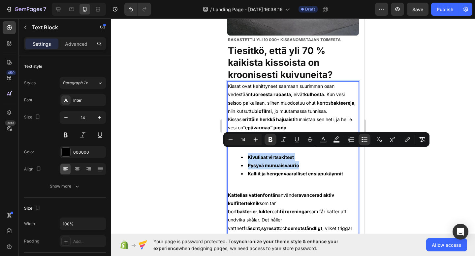
click at [354, 175] on li "Kalliit ja hengenvaaralliset ensiapukäynnit" at bounding box center [299, 174] width 117 height 8
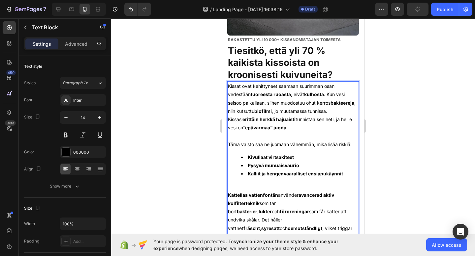
click at [335, 184] on p "Rich Text Editor. Editing area: main" at bounding box center [293, 187] width 130 height 8
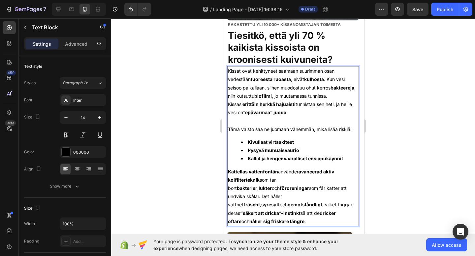
scroll to position [541, 0]
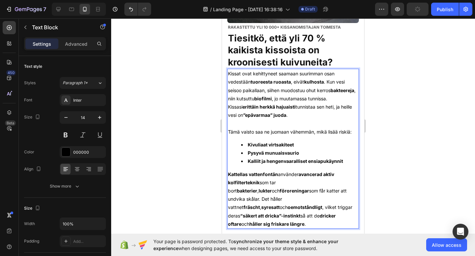
click at [283, 195] on p "Kattellas vattenfontän använder avancerad aktiv kolfilterteknik som tar bort ba…" at bounding box center [293, 199] width 130 height 58
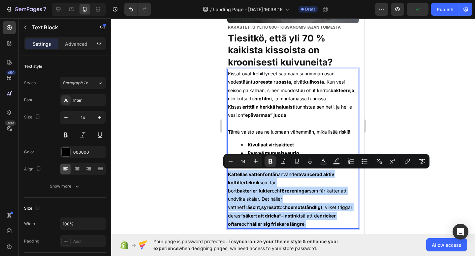
drag, startPoint x: 306, startPoint y: 215, endPoint x: 227, endPoint y: 176, distance: 87.4
click at [227, 176] on div "Kissat ovat kehittyneet saamaan suurimman osan vedestään tuoreesta ruoasta , ei…" at bounding box center [293, 149] width 132 height 160
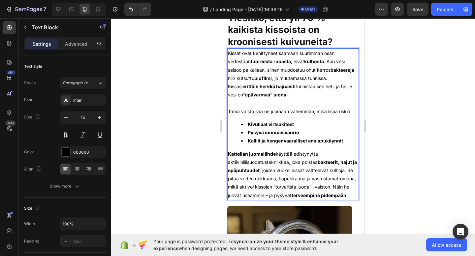
scroll to position [564, 0]
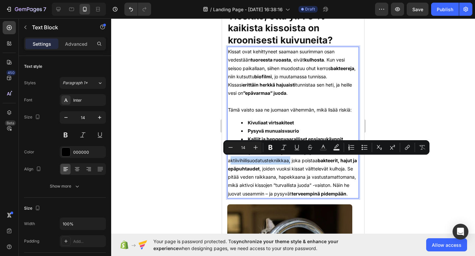
drag, startPoint x: 289, startPoint y: 161, endPoint x: 227, endPoint y: 160, distance: 61.6
click at [227, 160] on div "Kissat ovat kehittyneet saamaan suurimman osan vedestään tuoreesta ruoasta , ei…" at bounding box center [293, 123] width 132 height 152
click at [270, 148] on icon "Editor contextual toolbar" at bounding box center [270, 147] width 7 height 7
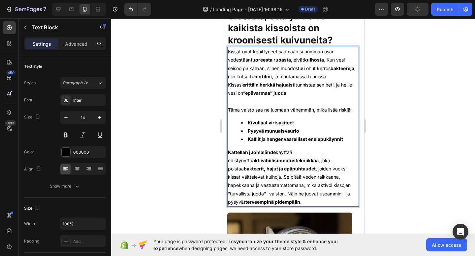
click at [299, 175] on p "Kattellan juomalähde käyttää edistynyttä aktiivihiilisuodatustekniikkaa , joka …" at bounding box center [293, 177] width 130 height 58
click at [325, 179] on p "Kattellan juomalähde käyttää edistynyttä aktiivihiilisuodatustekniikkaa , joka …" at bounding box center [293, 177] width 130 height 58
click at [304, 152] on p "Kattellan juomalähde käyttää edistynyttä aktiivihiilisuodatustekniikkaa , joka …" at bounding box center [293, 177] width 130 height 58
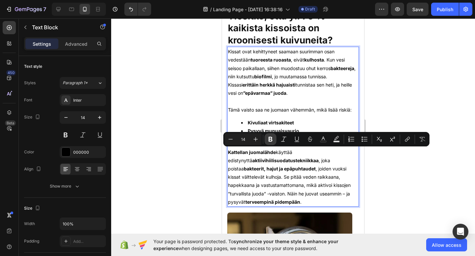
click at [268, 137] on icon "Editor contextual toolbar" at bounding box center [270, 139] width 7 height 7
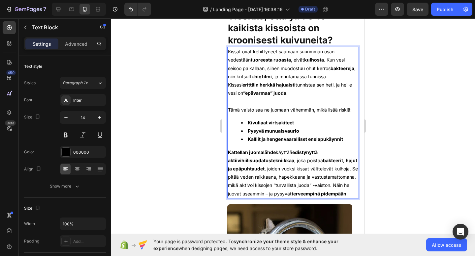
click at [296, 179] on p "Kattellan juomalähde käyttää edistynyttä aktiivihiilisuodatustekniikkaa , joka …" at bounding box center [293, 173] width 130 height 50
click at [275, 176] on p "Kattellan juomalähde käyttää edistynyttä aktiivihiilisuodatustekniikkaa , joka …" at bounding box center [293, 173] width 130 height 50
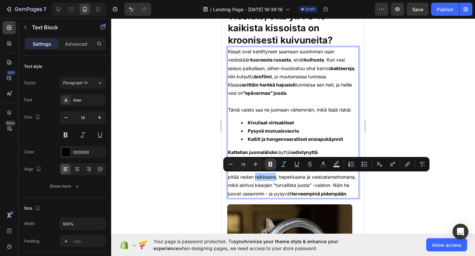
click at [269, 163] on icon "Editor contextual toolbar" at bounding box center [270, 164] width 4 height 5
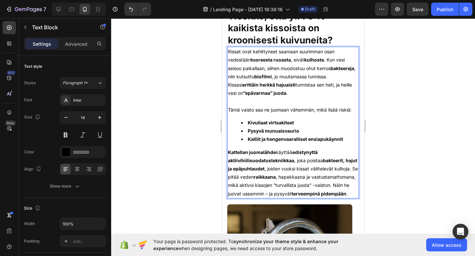
click at [294, 180] on p "Kattellan juomalähde käyttää edistynyttä aktiivihiilisuodatustekniikkaa , joka …" at bounding box center [293, 173] width 130 height 50
click at [303, 176] on p "Kattellan juomalähde käyttää edistynyttä aktiivihiilisuodatustekniikkaa , joka …" at bounding box center [293, 173] width 130 height 50
click at [371, 175] on div at bounding box center [293, 137] width 364 height 238
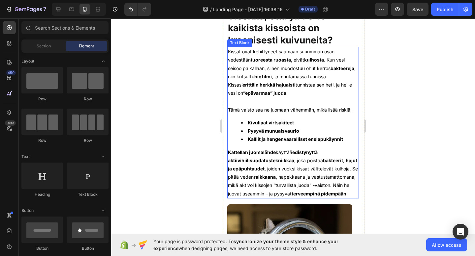
click at [295, 177] on p "Kattellan juomalähde käyttää edistynyttä aktiivihiilisuodatustekniikkaa , joka …" at bounding box center [293, 173] width 130 height 50
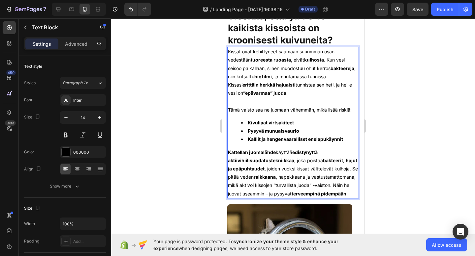
click at [295, 177] on p "Kattellan juomalähde käyttää edistynyttä aktiivihiilisuodatustekniikkaa , joka …" at bounding box center [293, 173] width 130 height 50
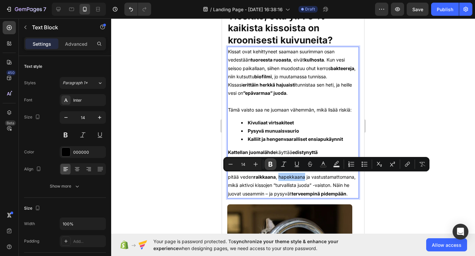
click at [271, 165] on icon "Editor contextual toolbar" at bounding box center [270, 164] width 4 height 5
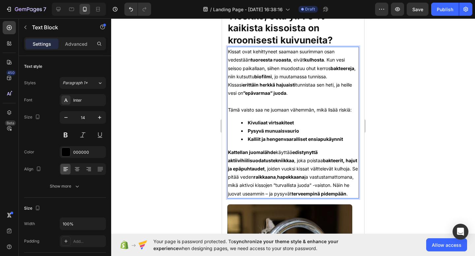
click at [253, 185] on p "Kattellan juomalähde käyttää edistynyttä aktiivihiilisuodatustekniikkaa , joka …" at bounding box center [293, 173] width 130 height 50
click at [383, 179] on div at bounding box center [293, 137] width 364 height 238
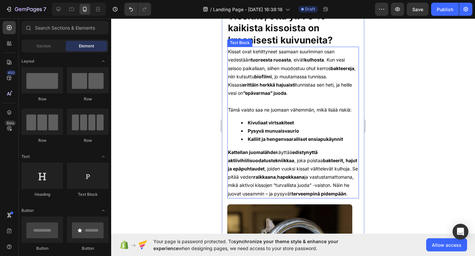
click at [276, 178] on strong "raikkaana" at bounding box center [264, 177] width 22 height 6
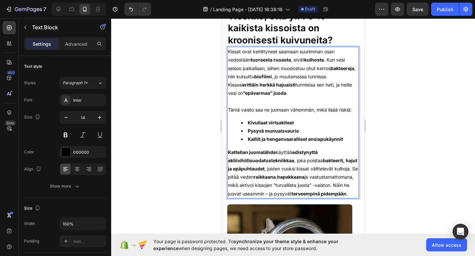
click at [255, 186] on p "Kattellan juomalähde käyttää edistynyttä aktiivihiilisuodatustekniikkaa , joka …" at bounding box center [293, 173] width 130 height 50
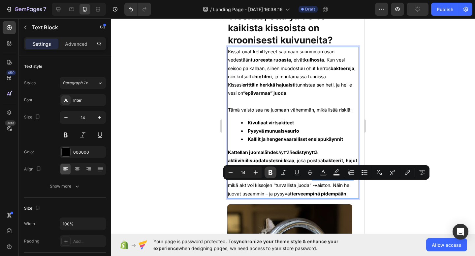
click at [272, 171] on icon "Editor contextual toolbar" at bounding box center [270, 172] width 4 height 5
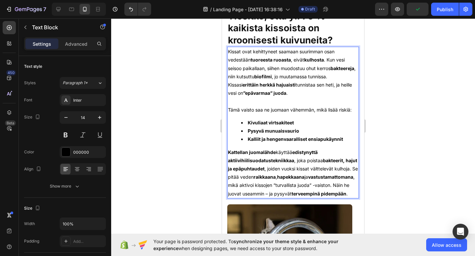
click at [377, 202] on div at bounding box center [293, 137] width 364 height 238
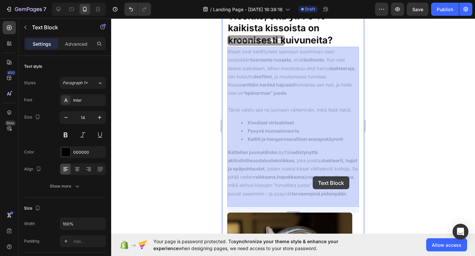
drag, startPoint x: 324, startPoint y: 185, endPoint x: 312, endPoint y: 177, distance: 14.4
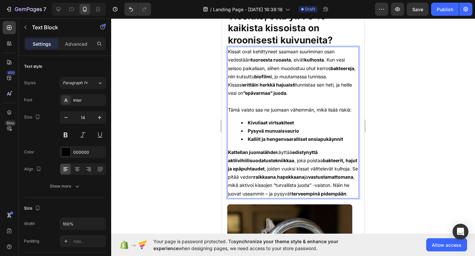
click at [325, 185] on p "Kattellan juomalähde käyttää edistynyttä aktiivihiilisuodatustekniikkaa , joka …" at bounding box center [293, 173] width 130 height 50
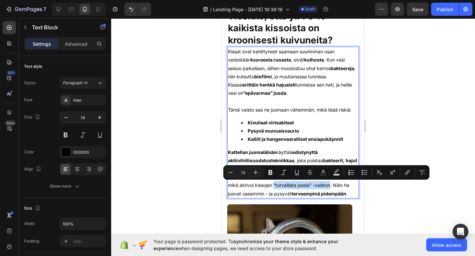
drag, startPoint x: 322, startPoint y: 185, endPoint x: 260, endPoint y: 195, distance: 63.2
click at [260, 195] on p "Kattellan juomalähde käyttää edistynyttä aktiivihiilisuodatustekniikkaa , joka …" at bounding box center [293, 173] width 130 height 50
click at [270, 177] on button "Bold" at bounding box center [270, 173] width 12 height 12
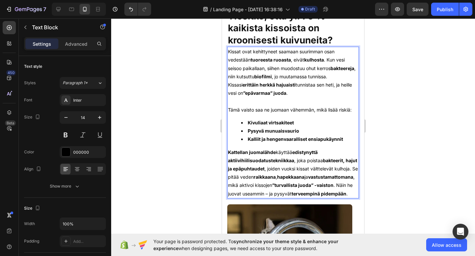
click at [380, 184] on div at bounding box center [293, 137] width 364 height 238
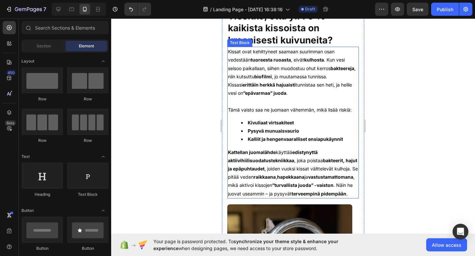
click at [266, 190] on p "Kattellan juomalähde käyttää edistynyttä aktiivihiilisuodatustekniikkaa , joka …" at bounding box center [293, 173] width 130 height 50
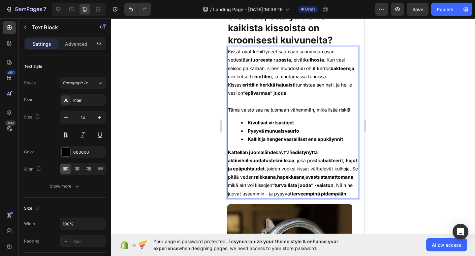
click at [266, 194] on p "Kattellan juomalähde käyttää edistynyttä aktiivihiilisuodatustekniikkaa , joka …" at bounding box center [293, 173] width 130 height 50
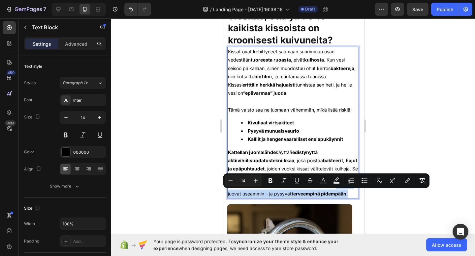
drag, startPoint x: 266, startPoint y: 194, endPoint x: 284, endPoint y: 202, distance: 19.8
click at [284, 198] on p "Kattellan juomalähde käyttää edistynyttä aktiivihiilisuodatustekniikkaa , joka …" at bounding box center [293, 173] width 130 height 50
copy p "Näin he juovat useammin – ja pysyvät terveempinä pidempään ."
click at [283, 198] on p "Kattellan juomalähde käyttää edistynyttä aktiivihiilisuodatustekniikkaa , joka …" at bounding box center [293, 173] width 130 height 50
drag, startPoint x: 264, startPoint y: 193, endPoint x: 319, endPoint y: 196, distance: 54.4
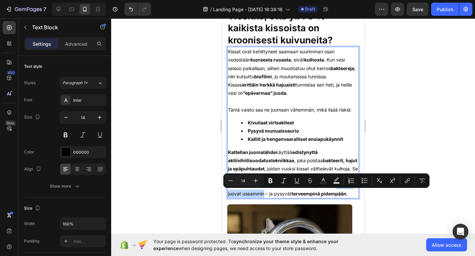
click at [319, 196] on p "Kattellan juomalähde käyttää edistynyttä aktiivihiilisuodatustekniikkaa , joka …" at bounding box center [293, 173] width 130 height 50
click at [269, 180] on icon "Editor contextual toolbar" at bounding box center [270, 181] width 4 height 5
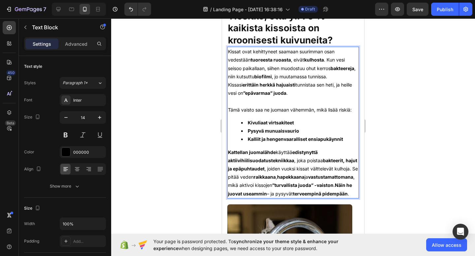
click at [313, 198] on p "Kattellan juomalähde käyttää edistynyttä aktiivihiilisuodatustekniikkaa , joka …" at bounding box center [293, 173] width 130 height 50
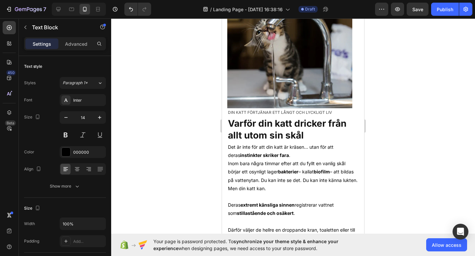
scroll to position [781, 0]
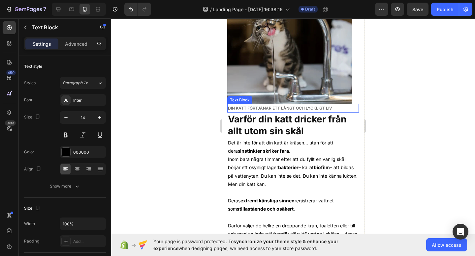
click at [291, 112] on p "Din katt förtjänar ett långt och lyckligt liv" at bounding box center [293, 108] width 130 height 7
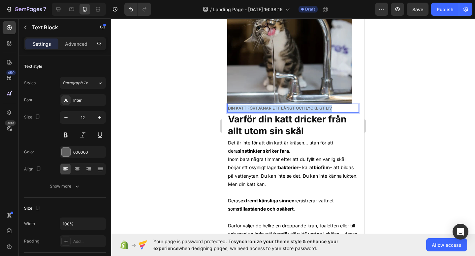
click at [291, 112] on p "Din katt förtjänar ett långt och lyckligt liv" at bounding box center [293, 108] width 130 height 7
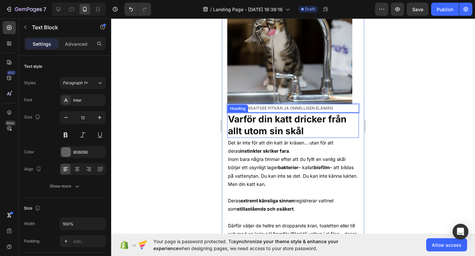
click at [319, 138] on h2 "Varför din katt dricker från allt utom sin skål" at bounding box center [293, 125] width 132 height 25
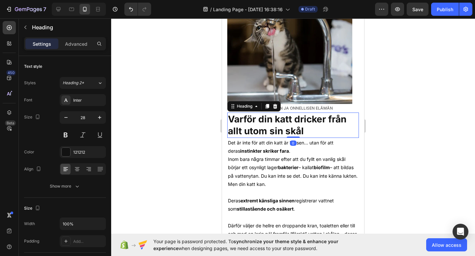
click at [317, 138] on h2 "Varför din katt dricker från allt utom sin skål" at bounding box center [293, 125] width 132 height 25
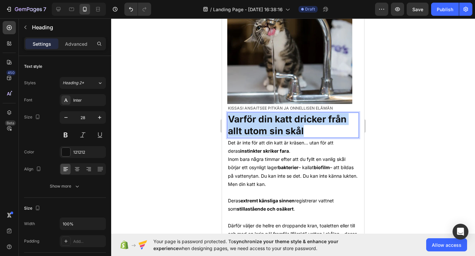
drag, startPoint x: 317, startPoint y: 141, endPoint x: 230, endPoint y: 127, distance: 88.8
click at [230, 127] on p "Varför din katt dricker från allt utom sin skål" at bounding box center [293, 125] width 130 height 24
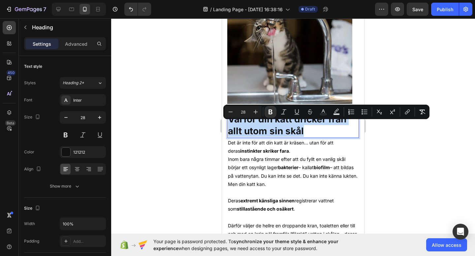
copy strong "Varför din katt dricker från allt utom sin skål"
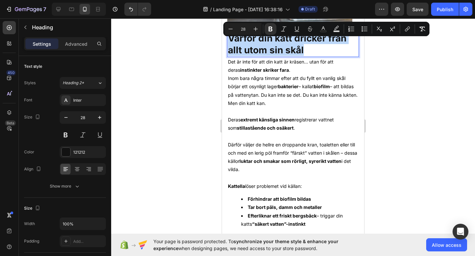
scroll to position [859, 0]
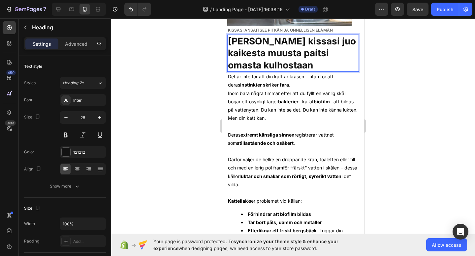
click at [291, 70] on p "[PERSON_NAME] kissasi juo kaikesta muusta paitsi omasta kulhostaan" at bounding box center [293, 53] width 130 height 36
click at [425, 105] on div at bounding box center [293, 137] width 364 height 238
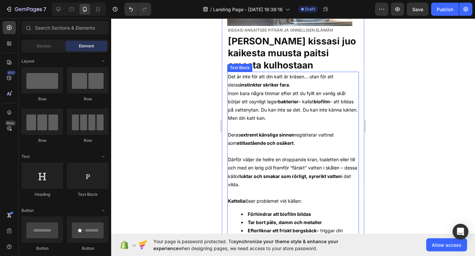
click at [309, 127] on p "Inom bara några timmar efter att du fyllt en vanlig skål börjar ett osynligt la…" at bounding box center [293, 110] width 130 height 42
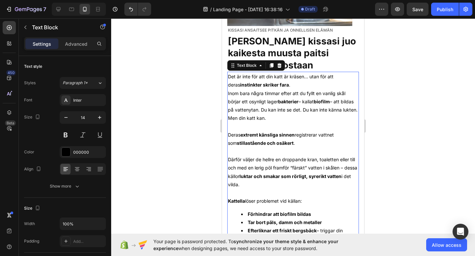
click at [302, 127] on p "Inom bara några timmar efter att du fyllt en vanlig skål börjar ett osynligt la…" at bounding box center [293, 110] width 130 height 42
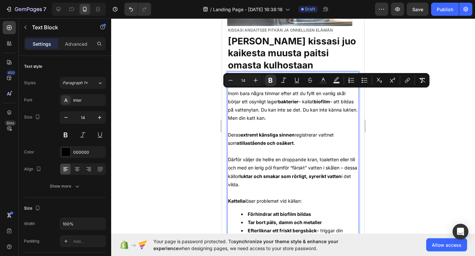
drag, startPoint x: 302, startPoint y: 127, endPoint x: 253, endPoint y: 120, distance: 49.6
click at [234, 98] on p "Inom bara några timmar efter att du fyllt en vanlig skål börjar ett osynligt la…" at bounding box center [293, 110] width 130 height 42
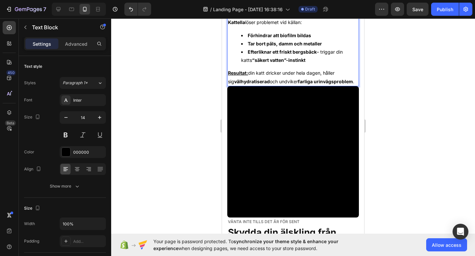
scroll to position [1045, 0]
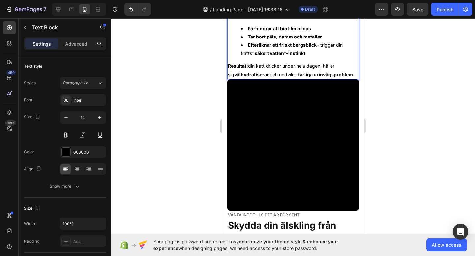
click at [346, 78] on p "Resultat: din katt dricker under hela dagen, håller sig välhydratiserad och und…" at bounding box center [293, 70] width 130 height 16
click at [351, 78] on p "Resultat: din katt dricker under hela dagen, håller sig välhydratiserad och und…" at bounding box center [293, 70] width 130 height 16
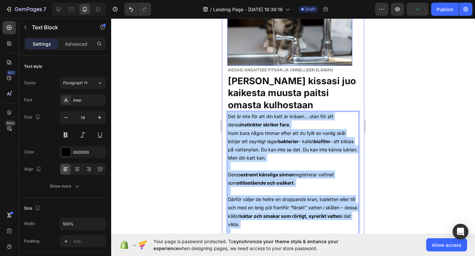
scroll to position [803, 0]
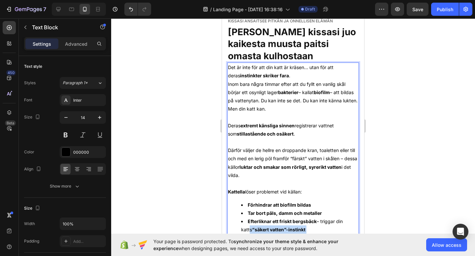
drag, startPoint x: 351, startPoint y: 84, endPoint x: 351, endPoint y: 235, distance: 150.9
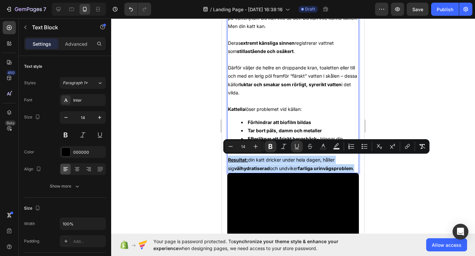
scroll to position [960, 0]
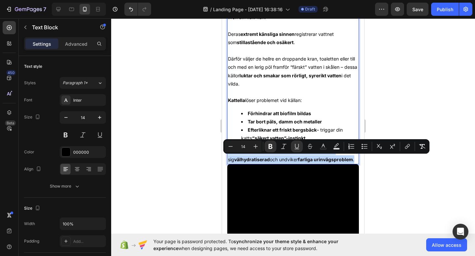
click at [358, 164] on div "Det är inte för att din katt är kräsen… utan för att deras instinkter skriker f…" at bounding box center [293, 67] width 132 height 193
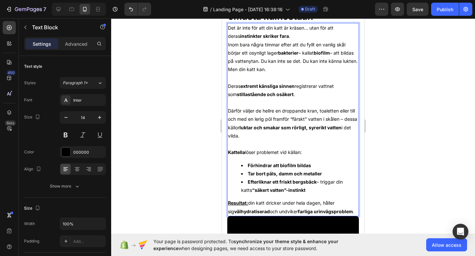
scroll to position [907, 0]
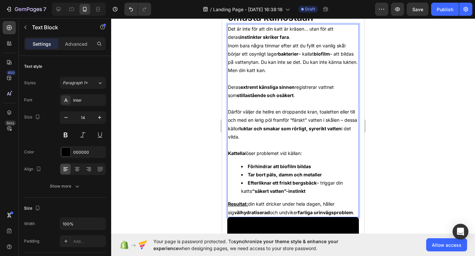
click at [309, 132] on strong "luktar och smakar som rörligt, syrerikt vatten" at bounding box center [290, 129] width 102 height 6
click at [351, 217] on p "Resultat: din katt dricker under hela dagen, håller sig välhydratiserad och und…" at bounding box center [293, 208] width 130 height 16
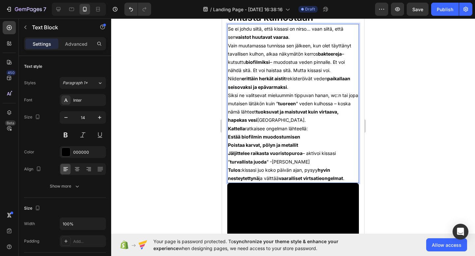
click at [313, 46] on p "Se ei johdu siitä, että kissasi on nirso… vaan siitä, että sen vaistot huutavat…" at bounding box center [293, 50] width 130 height 50
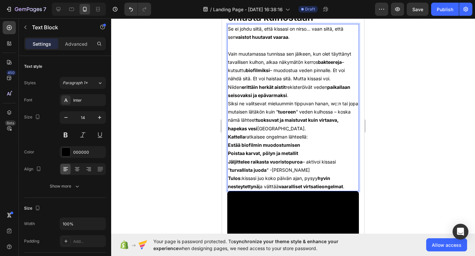
click at [334, 83] on p "⁠⁠⁠⁠⁠⁠⁠ Vain muutamassa tunnissa sen jälkeen, kun olet täyttänyt tavallisen kul…" at bounding box center [293, 63] width 130 height 42
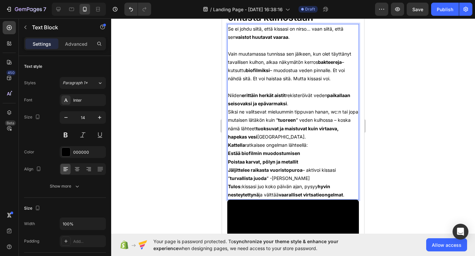
click at [248, 55] on p "Vain muutamassa tunnissa sen jälkeen, kun olet täyttänyt tavallisen kulhon, alk…" at bounding box center [293, 63] width 130 height 42
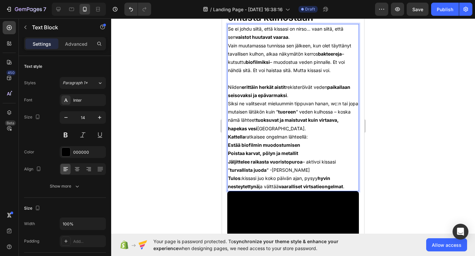
click at [343, 74] on p "Se ei johdu siitä, että kissasi on nirso… vaan siitä, että sen vaistot huutavat…" at bounding box center [293, 50] width 130 height 50
click at [313, 100] on p "Niiden erittäin herkät aistit rekisteröivät veden paikallaan seisovaksi ja epäv…" at bounding box center [293, 91] width 130 height 16
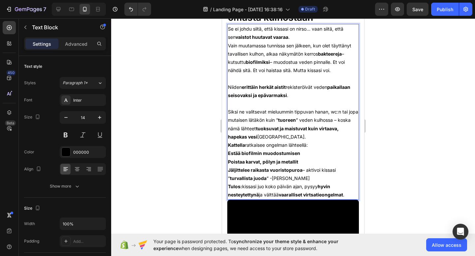
click at [286, 141] on p "Siksi ne valitsevat mieluummin tippuvan hanan, wc:n tai jopa mutaisen lätäkön k…" at bounding box center [293, 124] width 130 height 33
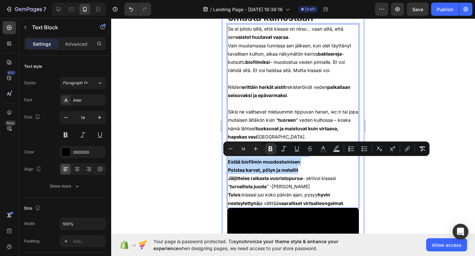
drag, startPoint x: 307, startPoint y: 177, endPoint x: 225, endPoint y: 159, distance: 83.9
click at [225, 159] on div "Image RAKASTETTU YLI 10 000+ KISSANOMISTAJAN TOIMESTA Text Block ⁠⁠⁠⁠⁠⁠⁠ Tiesit…" at bounding box center [293, 108] width 142 height 1174
click at [300, 166] on p "Estää biofilmin muodostumisen" at bounding box center [293, 162] width 130 height 8
click at [313, 158] on p "Kattella ratkaisee ongelman lähteellä:" at bounding box center [293, 153] width 130 height 8
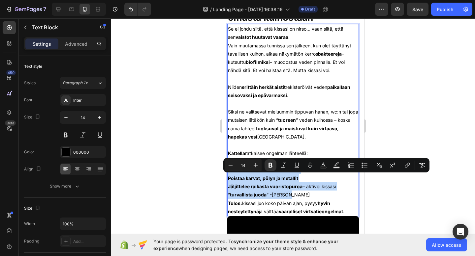
drag, startPoint x: 294, startPoint y: 205, endPoint x: 226, endPoint y: 180, distance: 72.4
click at [226, 180] on div "Image RAKASTETTU YLI 10 000+ KISSANOMISTAJAN TOIMESTA Text Block ⁠⁠⁠⁠⁠⁠⁠ Tiesit…" at bounding box center [293, 112] width 142 height 1182
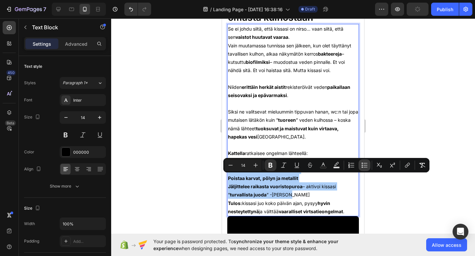
click at [362, 165] on icon "Editor contextual toolbar" at bounding box center [361, 165] width 1 height 1
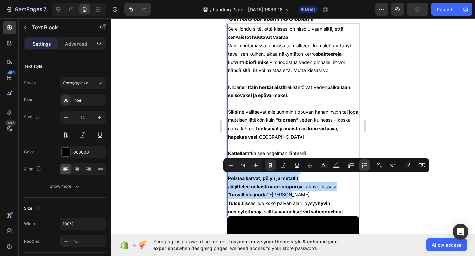
type input "14"
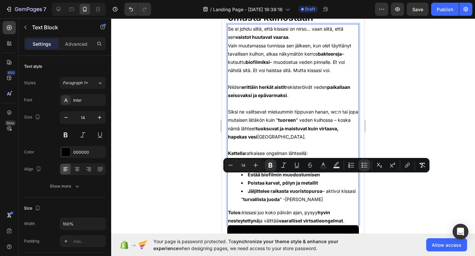
click at [330, 215] on div "Se ei johdu siitä, että kissasi on nirso… vaan siitä, että sen vaistot huutavat…" at bounding box center [293, 125] width 132 height 202
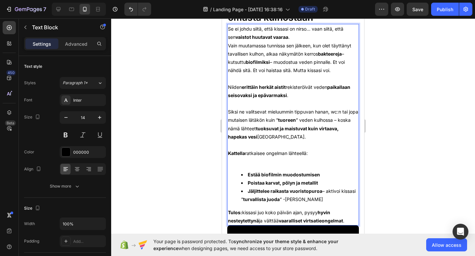
click at [282, 178] on strong "Estää biofilmin muodostumisen" at bounding box center [284, 175] width 72 height 6
click at [273, 166] on p "Rich Text Editor. Editing area: main" at bounding box center [293, 162] width 130 height 8
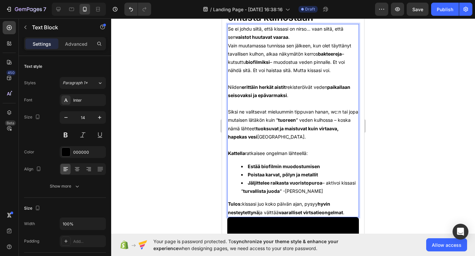
click at [311, 195] on li "Jäljittelee raikasta vuoristopuroa – aktivoi kissasi ” turvallista juoda ” -vai…" at bounding box center [299, 187] width 117 height 16
click at [322, 195] on li "Jäljittelee raikasta vuoristopuroa – aktivoi kissasi ” turvallista juoda ” -vai…" at bounding box center [299, 187] width 117 height 16
click at [232, 207] on strong "Tulos:" at bounding box center [235, 204] width 14 height 6
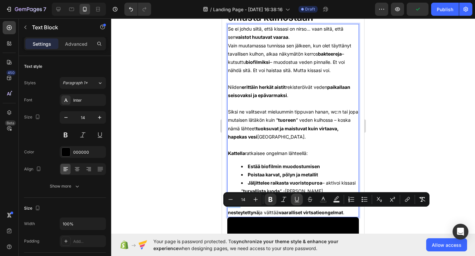
click at [297, 201] on icon "Editor contextual toolbar" at bounding box center [296, 199] width 7 height 7
click at [355, 217] on p "Tulos : kissasi juo koko päivän ajan, pysyy hyvin nesteytettynä ja välttää vaar…" at bounding box center [293, 208] width 130 height 16
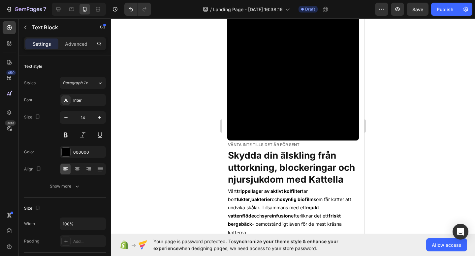
scroll to position [1130, 0]
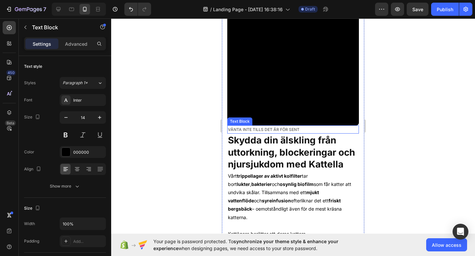
click at [281, 133] on p "Vänta inte tills det är för sent" at bounding box center [293, 129] width 130 height 7
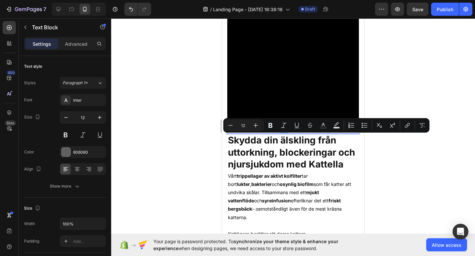
click at [281, 133] on p "Vänta inte tills det är för sent" at bounding box center [293, 129] width 130 height 7
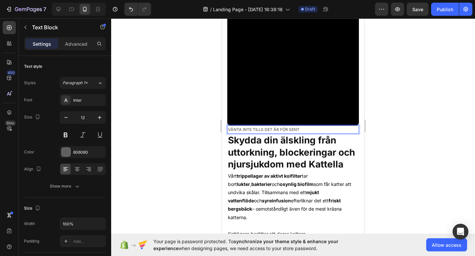
click at [281, 133] on p "Vänta inte tills det är för sent" at bounding box center [293, 129] width 130 height 7
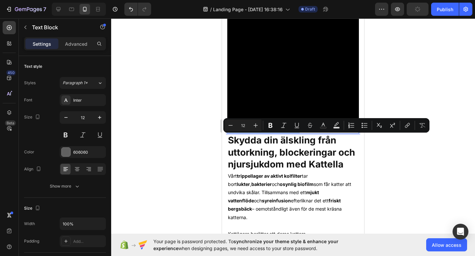
copy p "Vänta inte tills det är för sent"
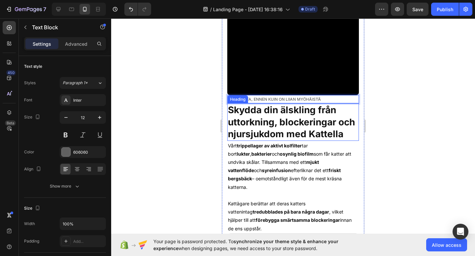
scroll to position [1161, 0]
click at [333, 139] on strong "Skydda din älskling från uttorkning, blockeringar och njursjukdom med Kattella" at bounding box center [291, 121] width 127 height 35
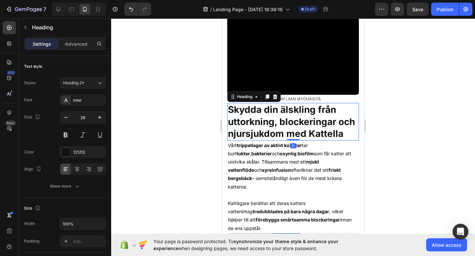
click at [344, 140] on h2 "Skydda din älskling från uttorkning, blockeringar och njursjukdom med Kattella" at bounding box center [293, 121] width 132 height 37
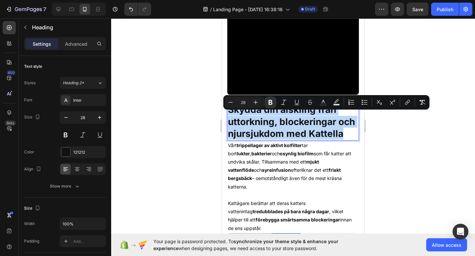
drag, startPoint x: 344, startPoint y: 144, endPoint x: 229, endPoint y: 116, distance: 118.7
click at [229, 116] on p "Skydda din älskling från uttorkning, blockeringar och njursjukdom med Kattella" at bounding box center [293, 122] width 130 height 36
copy strong "Skydda din älskling från uttorkning, blockeringar och njursjukdom med Kattella"
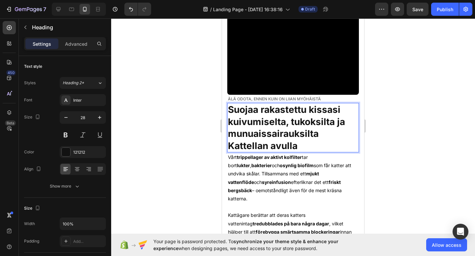
click at [317, 152] on p "Suojaa rakastettu kissasi kuivumiselta, tukoksilta ja munuaissairauksilta Katte…" at bounding box center [293, 128] width 130 height 48
click at [386, 172] on div at bounding box center [293, 137] width 364 height 238
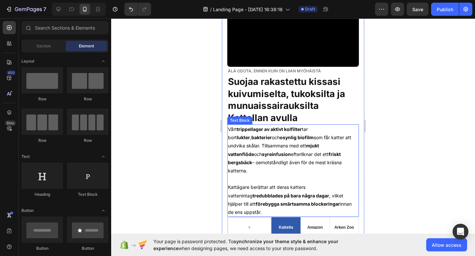
scroll to position [1221, 0]
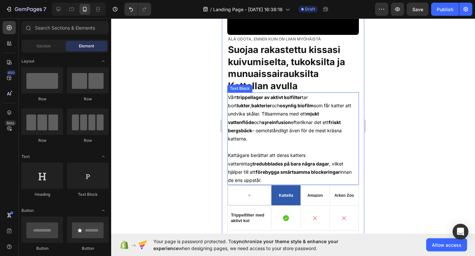
click at [415, 109] on div at bounding box center [293, 137] width 364 height 238
click at [325, 162] on p "Vårt trippellager av aktivt kolfilter tar bort lukter , bakterier och osynlig b…" at bounding box center [293, 138] width 130 height 91
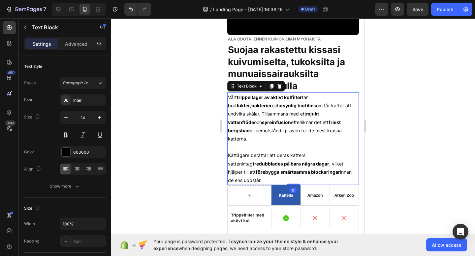
click at [262, 175] on p "Vårt trippellager av aktivt kolfilter tar bort lukter , bakterier och osynlig b…" at bounding box center [293, 138] width 130 height 91
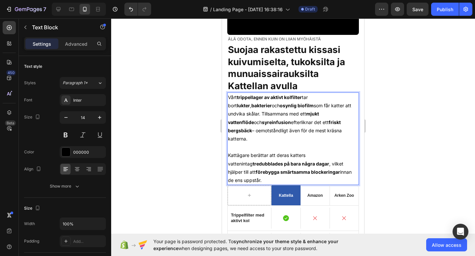
click at [259, 177] on p "Vårt trippellager av aktivt kolfilter tar bort lukter , bakterier och osynlig b…" at bounding box center [293, 138] width 130 height 91
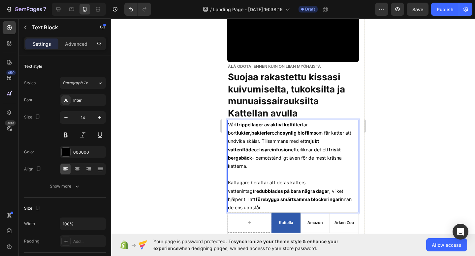
scroll to position [1190, 0]
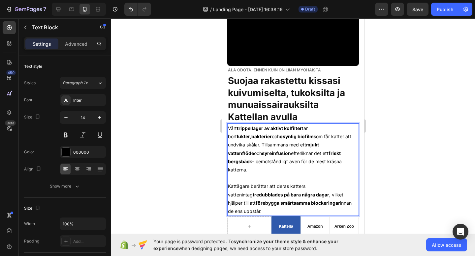
click at [298, 151] on strong "mjukt vattenflöde" at bounding box center [273, 149] width 91 height 14
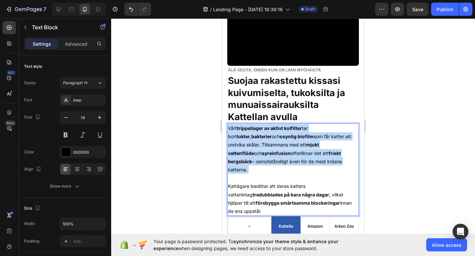
click at [298, 151] on strong "mjukt vattenflöde" at bounding box center [273, 149] width 91 height 14
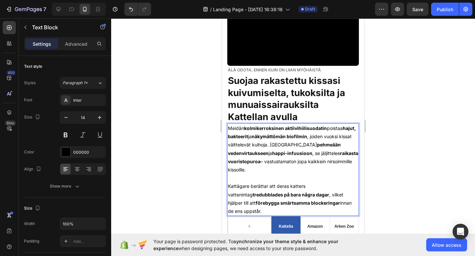
click at [298, 174] on p "Meidän kolmikerroksinen aktiivihiilisuodatin poistaa hajut, bakteerit ja näkymä…" at bounding box center [293, 149] width 130 height 50
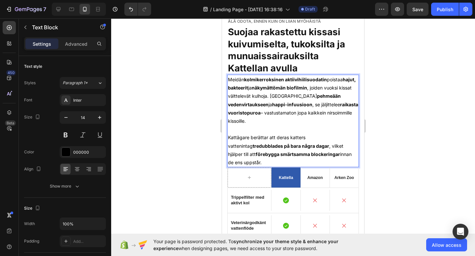
scroll to position [1240, 0]
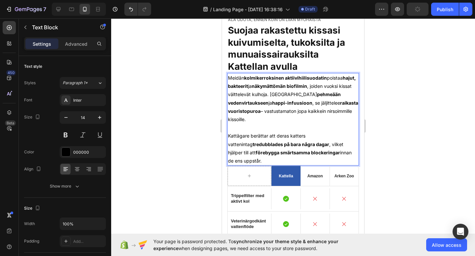
click at [299, 148] on p "Kattägare berättar att deras katters vattenintag tredubblades på bara några dag…" at bounding box center [293, 145] width 130 height 42
click at [327, 147] on strong "kolminkertaistui vain muutamassa päivässä" at bounding box center [306, 145] width 99 height 6
click at [397, 148] on div at bounding box center [293, 137] width 364 height 238
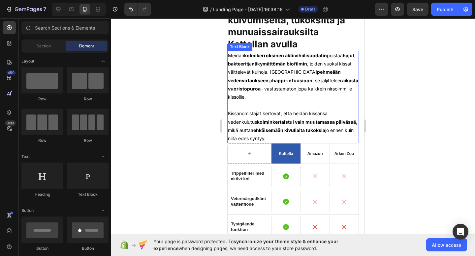
scroll to position [1263, 0]
click at [350, 143] on div "Meidän kolmikerroksinen aktiivihiilisuodatin poistaa hajut, bakteerit ja näkymä…" at bounding box center [293, 96] width 132 height 93
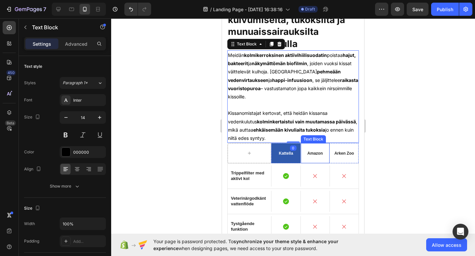
click at [317, 158] on div "Amazon" at bounding box center [315, 153] width 29 height 20
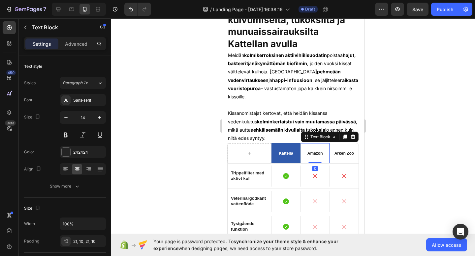
click at [316, 156] on span "Amazon" at bounding box center [314, 153] width 15 height 5
click at [314, 156] on span "Amazon" at bounding box center [314, 153] width 15 height 5
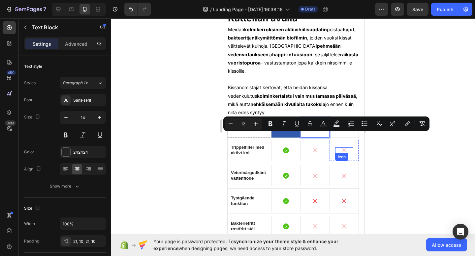
scroll to position [1307, 0]
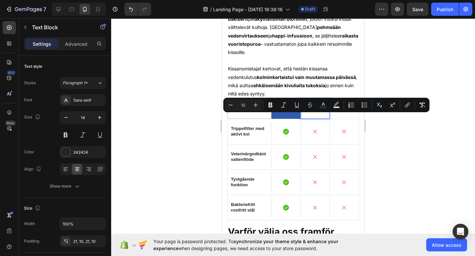
click at [434, 184] on div at bounding box center [293, 137] width 364 height 238
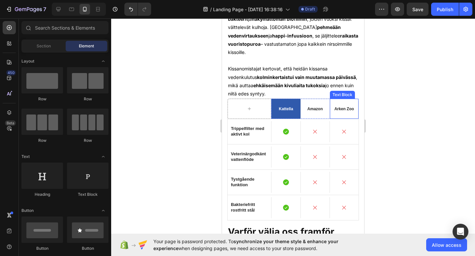
click at [342, 111] on span "Arken Zoo" at bounding box center [343, 109] width 19 height 5
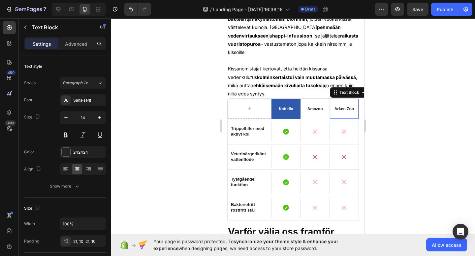
click at [342, 111] on span "Arken Zoo" at bounding box center [343, 109] width 19 height 5
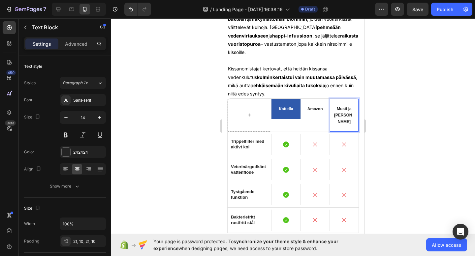
click at [387, 131] on div at bounding box center [293, 137] width 364 height 238
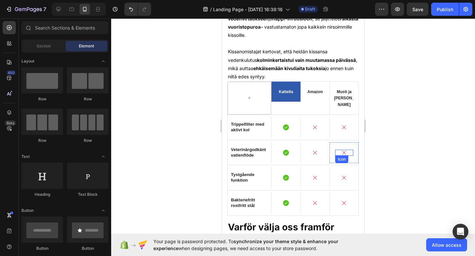
scroll to position [1328, 0]
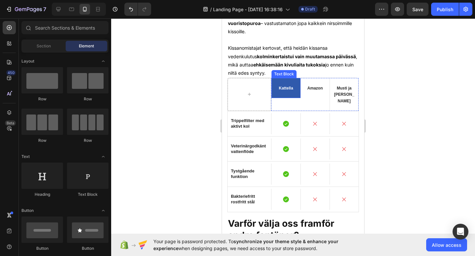
click at [288, 98] on div "Kattella" at bounding box center [285, 88] width 29 height 20
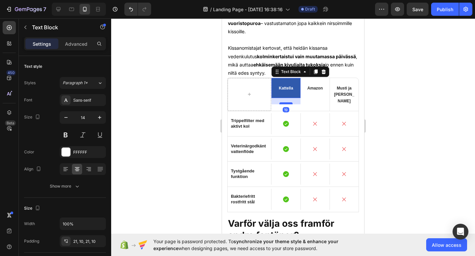
drag, startPoint x: 287, startPoint y: 105, endPoint x: 287, endPoint y: 111, distance: 6.3
click at [287, 104] on div at bounding box center [285, 103] width 13 height 2
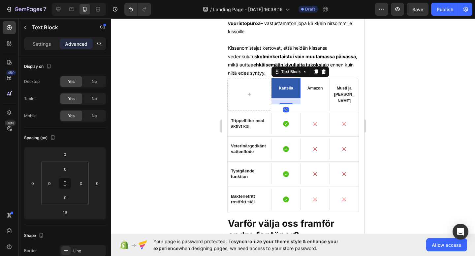
click at [296, 98] on div "Kattella" at bounding box center [285, 88] width 29 height 20
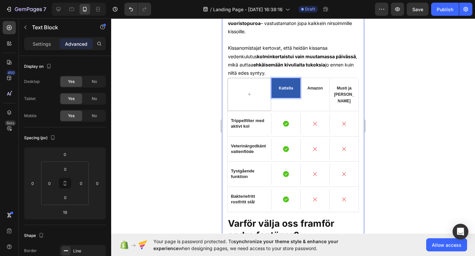
click at [374, 103] on div at bounding box center [293, 137] width 364 height 238
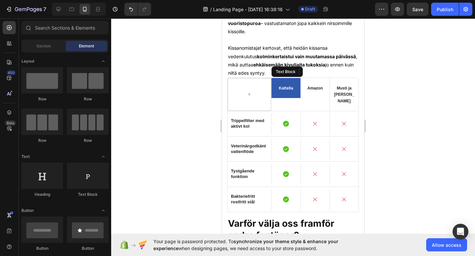
click at [295, 98] on div "Kattella" at bounding box center [285, 88] width 29 height 20
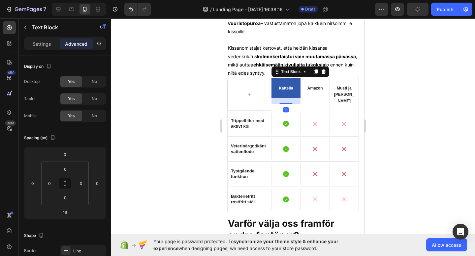
click at [295, 98] on div "Kattella" at bounding box center [285, 88] width 29 height 20
click at [292, 98] on div "Kattella" at bounding box center [285, 88] width 29 height 20
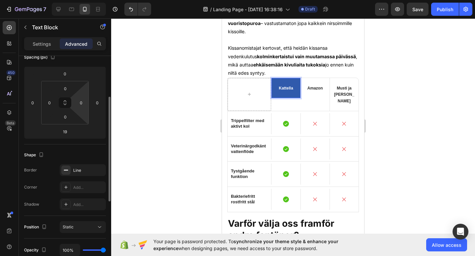
scroll to position [82, 0]
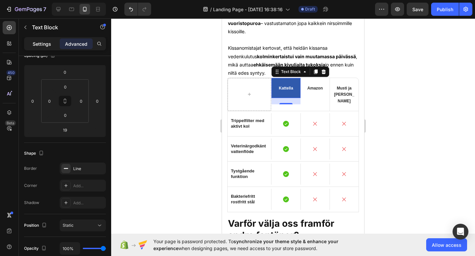
click at [38, 47] on div "Settings" at bounding box center [41, 44] width 33 height 11
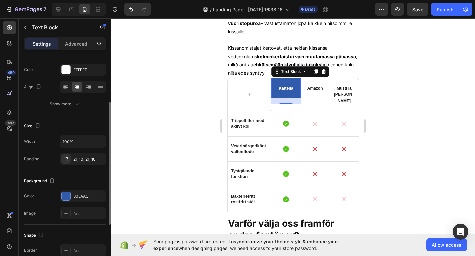
scroll to position [102, 0]
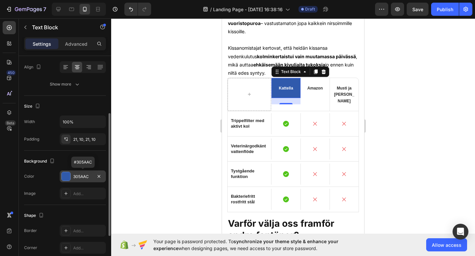
click at [85, 175] on div "305AAC" at bounding box center [82, 177] width 19 height 6
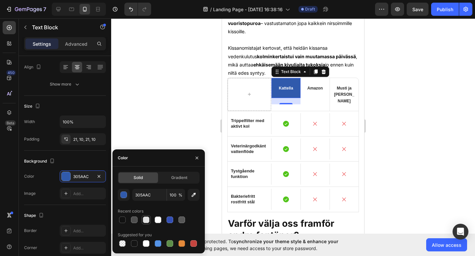
click at [147, 222] on div at bounding box center [146, 220] width 7 height 7
click at [159, 221] on div at bounding box center [158, 220] width 7 height 7
type input "FFFFFF"
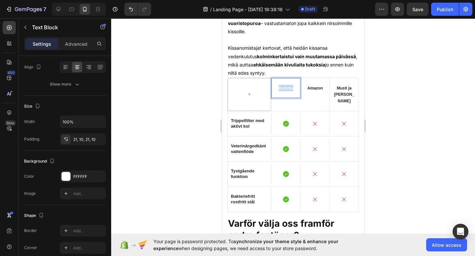
click at [286, 91] on span "Kattella" at bounding box center [285, 88] width 14 height 5
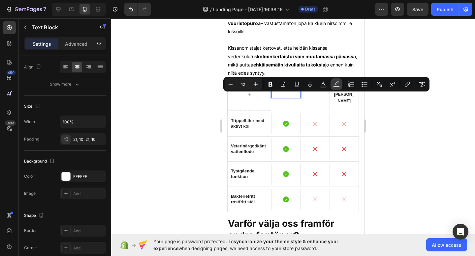
click at [338, 82] on icon "Editor contextual toolbar" at bounding box center [336, 84] width 7 height 7
type input "000000"
type input "77"
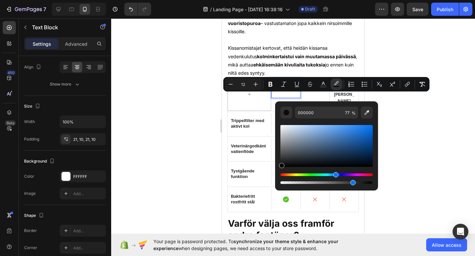
drag, startPoint x: 282, startPoint y: 175, endPoint x: 335, endPoint y: 175, distance: 52.4
click at [335, 175] on div "Hue" at bounding box center [335, 174] width 5 height 5
drag, startPoint x: 282, startPoint y: 166, endPoint x: 346, endPoint y: 136, distance: 71.2
click at [346, 136] on div "Editor contextual toolbar" at bounding box center [346, 137] width 5 height 5
type input "3573BA"
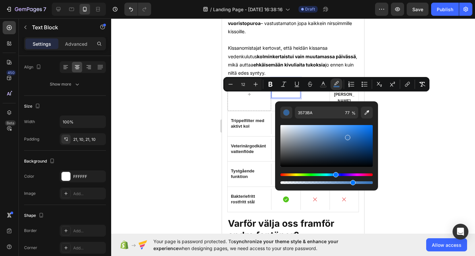
click at [396, 137] on div at bounding box center [293, 137] width 364 height 238
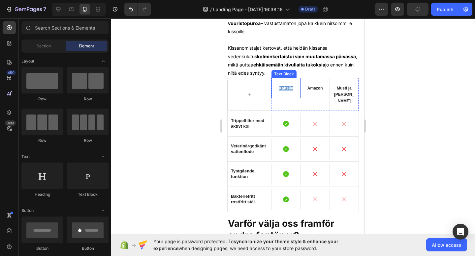
click at [289, 91] on span "Kattella" at bounding box center [285, 88] width 14 height 5
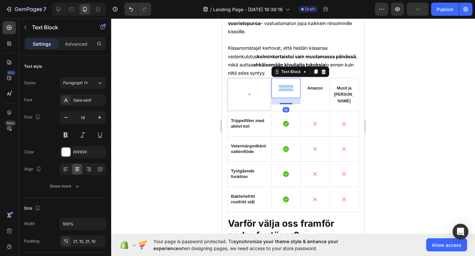
click at [289, 91] on span "Kattella" at bounding box center [285, 88] width 14 height 5
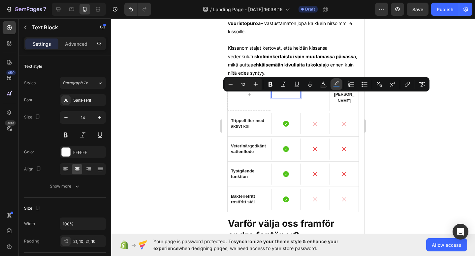
click at [336, 82] on icon "Editor contextual toolbar" at bounding box center [336, 84] width 7 height 7
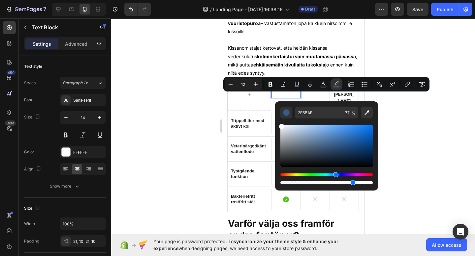
type input "FFFFFF"
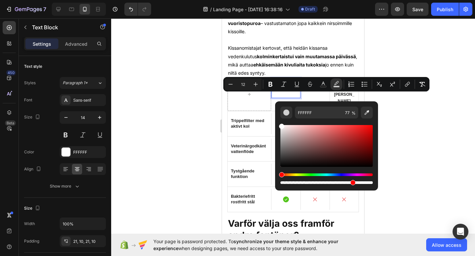
drag, startPoint x: 347, startPoint y: 138, endPoint x: 281, endPoint y: 123, distance: 68.3
click at [281, 123] on div "Editor contextual toolbar" at bounding box center [326, 152] width 92 height 67
click at [322, 81] on button "Text Color" at bounding box center [323, 84] width 12 height 12
type input "FFFFFF"
click at [306, 112] on input "FFFFFF" at bounding box center [318, 113] width 47 height 12
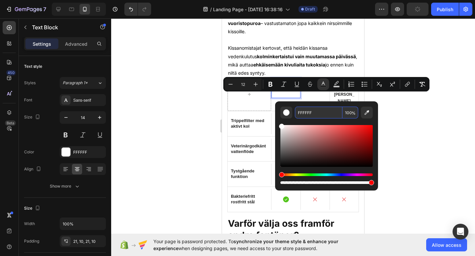
click at [398, 57] on div at bounding box center [293, 137] width 364 height 238
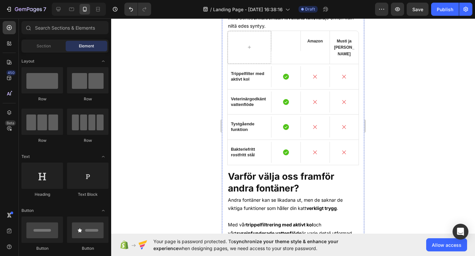
scroll to position [1342, 0]
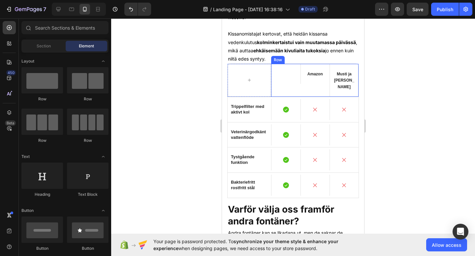
click at [289, 84] on div "Kattella" at bounding box center [285, 74] width 29 height 20
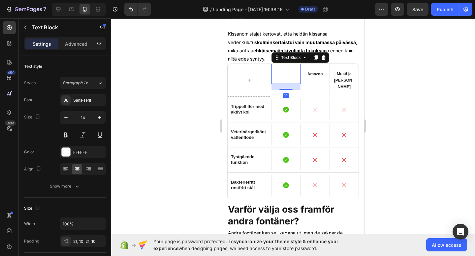
click at [289, 76] on span "Kattella" at bounding box center [285, 74] width 14 height 5
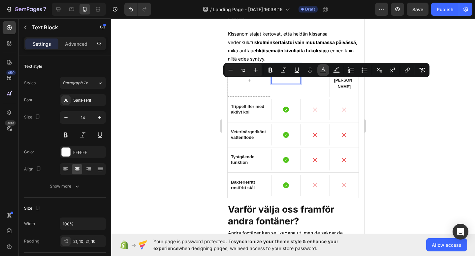
click at [325, 69] on icon "Editor contextual toolbar" at bounding box center [323, 70] width 7 height 7
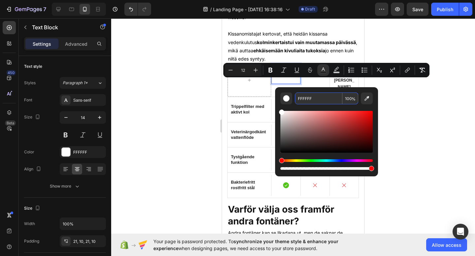
click at [303, 101] on input "FFFFFF" at bounding box center [318, 99] width 47 height 12
paste input "306E"
type input "306EFF"
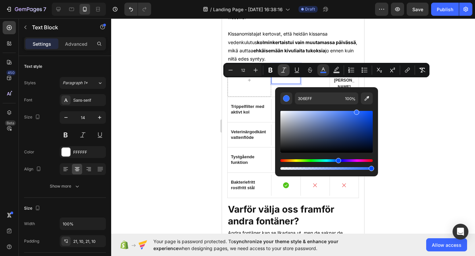
click at [286, 70] on icon "Editor contextual toolbar" at bounding box center [283, 70] width 7 height 7
click at [272, 68] on icon "Editor contextual toolbar" at bounding box center [270, 70] width 7 height 7
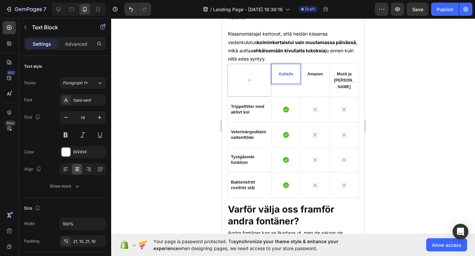
click at [381, 95] on div at bounding box center [293, 137] width 364 height 238
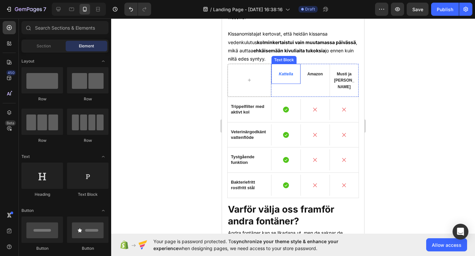
click at [284, 76] on strong "Kattella" at bounding box center [285, 74] width 14 height 5
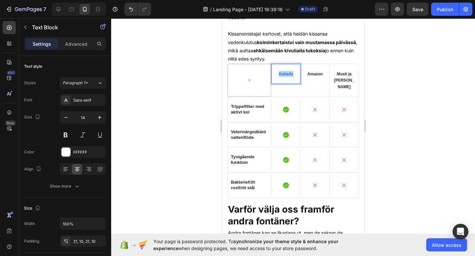
click at [284, 76] on strong "Kattella" at bounding box center [285, 74] width 14 height 5
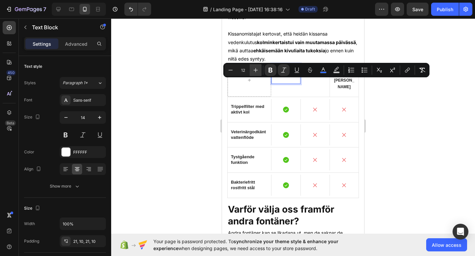
click at [260, 70] on button "Plus" at bounding box center [255, 70] width 12 height 12
type input "14"
click at [279, 84] on div "Kattella" at bounding box center [285, 74] width 29 height 20
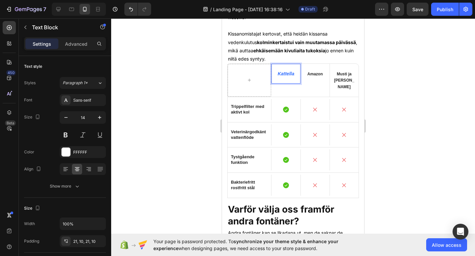
click at [286, 72] on div "Kattella" at bounding box center [285, 74] width 29 height 20
click at [287, 84] on div "Kattella" at bounding box center [285, 74] width 29 height 20
click at [383, 94] on div at bounding box center [293, 137] width 364 height 238
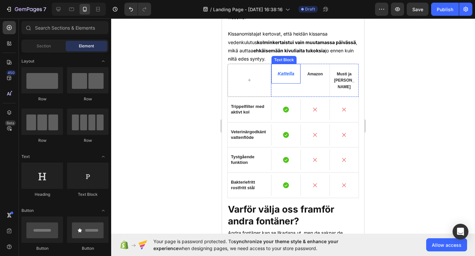
click at [289, 76] on strong "Kattella" at bounding box center [286, 73] width 17 height 5
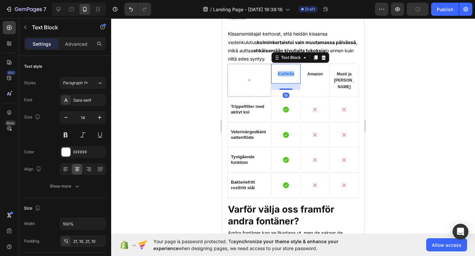
click at [289, 76] on strong "Kattella" at bounding box center [286, 73] width 17 height 5
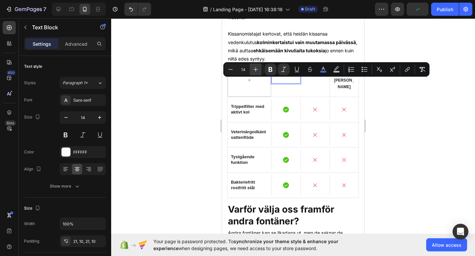
click at [255, 68] on icon "Editor contextual toolbar" at bounding box center [255, 70] width 4 height 4
type input "15"
click at [335, 94] on div "Musti ja [PERSON_NAME]" at bounding box center [344, 80] width 29 height 33
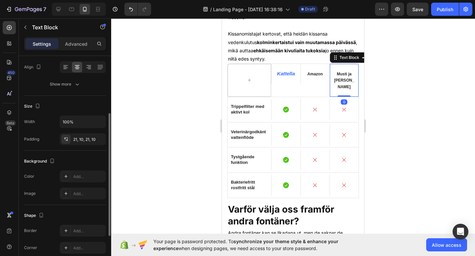
click at [429, 103] on div at bounding box center [293, 137] width 364 height 238
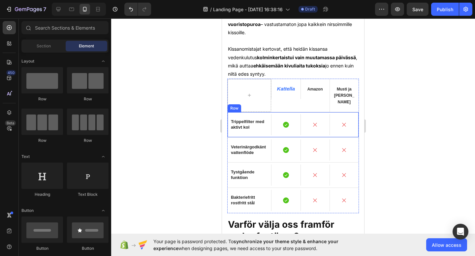
scroll to position [1328, 0]
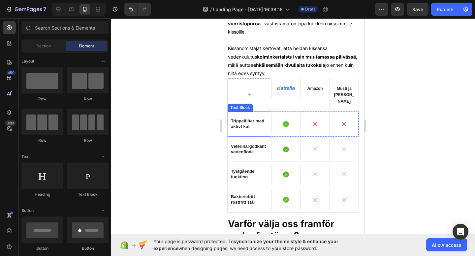
click at [245, 126] on strong "Trippelfilter med aktivt kol" at bounding box center [247, 124] width 33 height 11
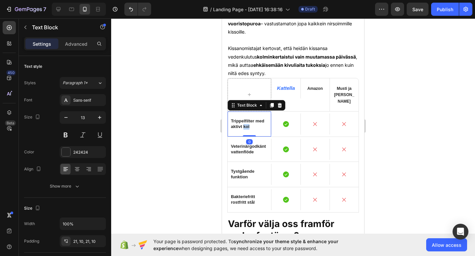
click at [245, 126] on strong "Trippelfilter med aktivt kol" at bounding box center [247, 124] width 33 height 11
click at [262, 132] on div "Trippelisuodatin aktiivihiilellä" at bounding box center [249, 124] width 44 height 25
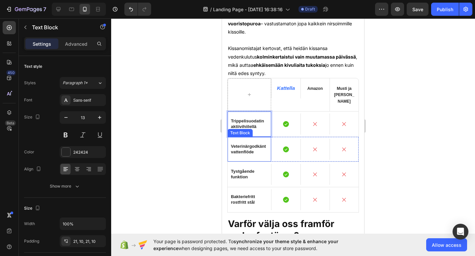
click at [250, 152] on strong "Veterinärgodkänt vattenflöde" at bounding box center [248, 149] width 35 height 11
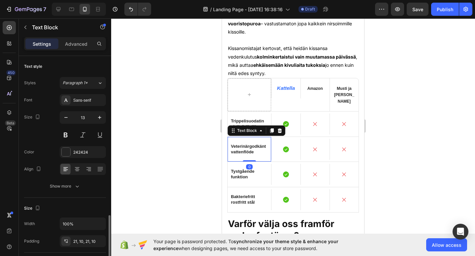
scroll to position [102, 0]
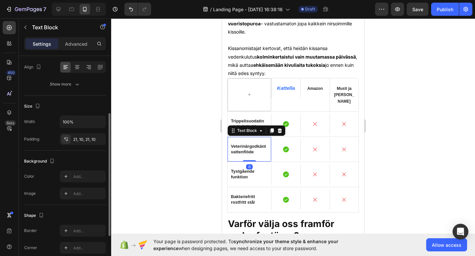
click at [250, 152] on strong "Veterinärgodkänt vattenflöde" at bounding box center [248, 149] width 35 height 11
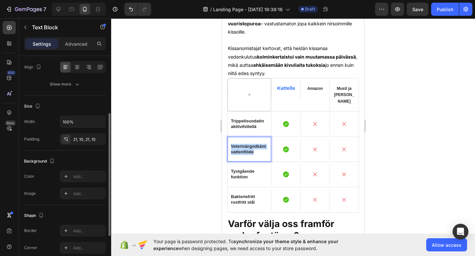
click at [250, 152] on strong "Veterinärgodkänt vattenflöde" at bounding box center [248, 149] width 35 height 11
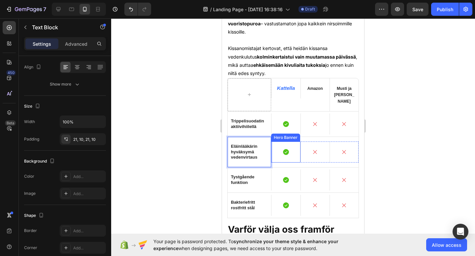
click at [257, 183] on p "Tystgående funktion" at bounding box center [249, 180] width 37 height 11
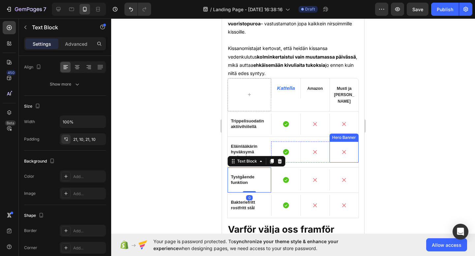
click at [357, 143] on div "Icon" at bounding box center [343, 152] width 29 height 21
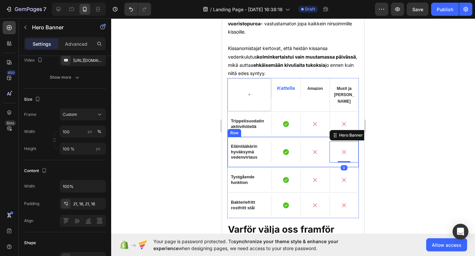
scroll to position [0, 0]
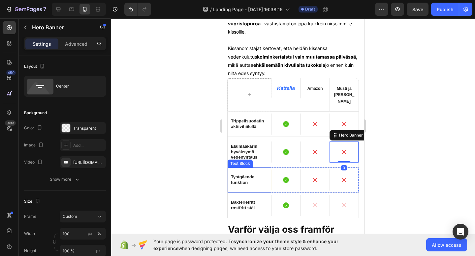
click at [253, 190] on div "Tystgående funktion" at bounding box center [249, 180] width 44 height 25
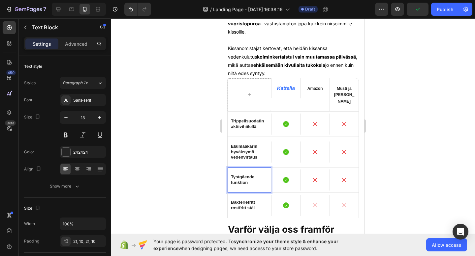
click at [234, 180] on strong "Tystgående funktion" at bounding box center [242, 180] width 23 height 11
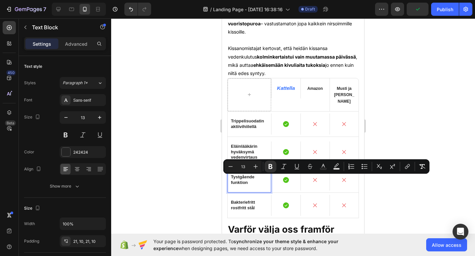
scroll to position [1329, 0]
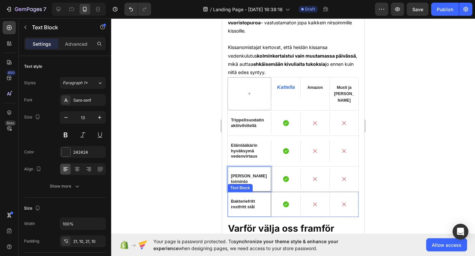
click at [254, 202] on p "Bakteriefritt rostfritt stål" at bounding box center [249, 204] width 37 height 11
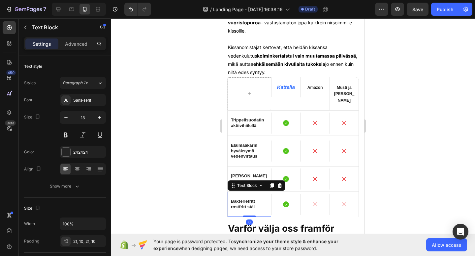
click at [255, 205] on p "Bakteriefritt rostfritt stål" at bounding box center [249, 204] width 37 height 11
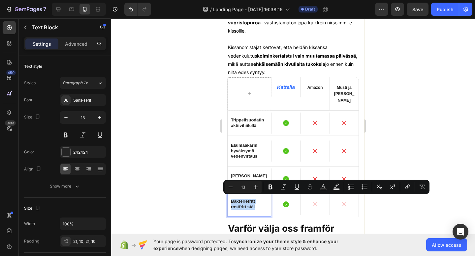
drag, startPoint x: 255, startPoint y: 205, endPoint x: 225, endPoint y: 200, distance: 31.0
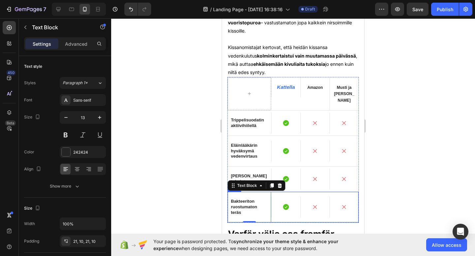
click at [387, 189] on div at bounding box center [293, 137] width 364 height 238
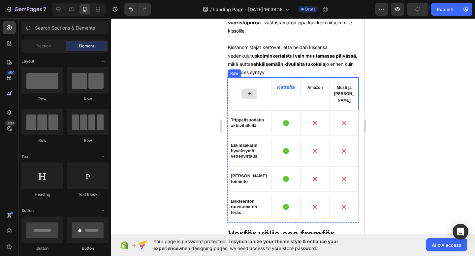
click at [252, 98] on div at bounding box center [249, 94] width 16 height 11
click at [247, 97] on icon at bounding box center [249, 94] width 5 height 6
click at [248, 99] on div at bounding box center [249, 94] width 16 height 11
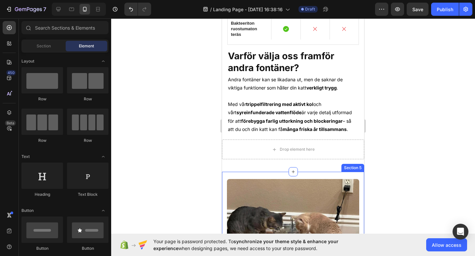
scroll to position [1508, 0]
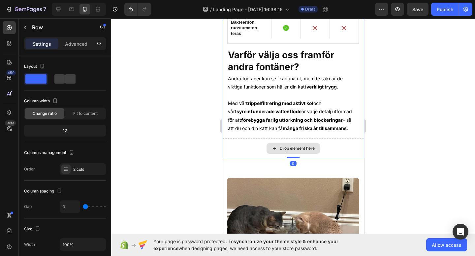
drag, startPoint x: 329, startPoint y: 146, endPoint x: 331, endPoint y: 154, distance: 8.2
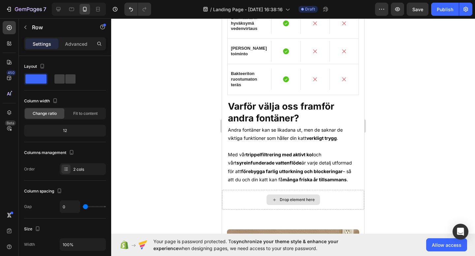
scroll to position [1455, 0]
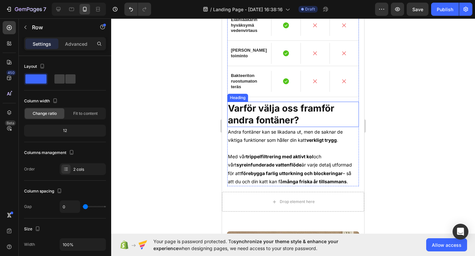
click at [310, 121] on h2 "Varför välja oss framför andra fontäner?" at bounding box center [293, 114] width 132 height 25
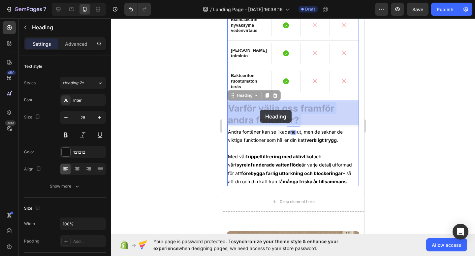
drag, startPoint x: 310, startPoint y: 121, endPoint x: 263, endPoint y: 110, distance: 48.0
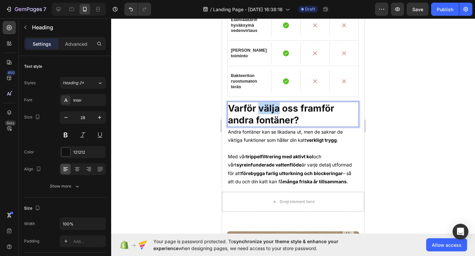
click at [269, 109] on strong "Varför välja oss framför andra fontäner?" at bounding box center [281, 114] width 106 height 23
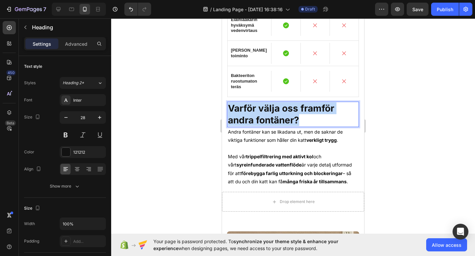
click at [269, 109] on strong "Varför välja oss framför andra fontäner?" at bounding box center [281, 114] width 106 height 23
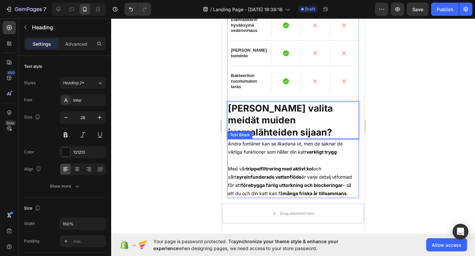
click at [307, 140] on p "Andra fontäner kan se likadana ut, men de saknar de viktiga funktioner som håll…" at bounding box center [293, 152] width 130 height 25
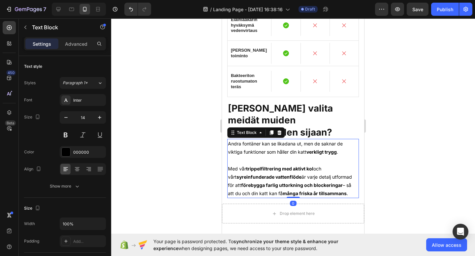
click at [337, 149] on strong "verkligt trygg" at bounding box center [321, 152] width 30 height 6
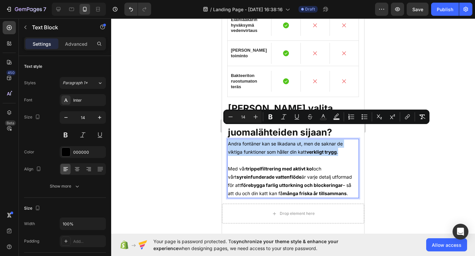
drag, startPoint x: 344, startPoint y: 139, endPoint x: 229, endPoint y: 132, distance: 115.9
click at [229, 140] on p "Andra fontäner kan se likadana ut, men de saknar de viktiga funktioner som håll…" at bounding box center [293, 152] width 130 height 25
copy p "Andra fontäner kan se likadana ut, men de saknar de viktiga funktioner som håll…"
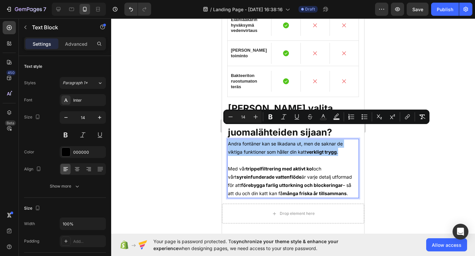
click at [389, 149] on div at bounding box center [293, 137] width 364 height 238
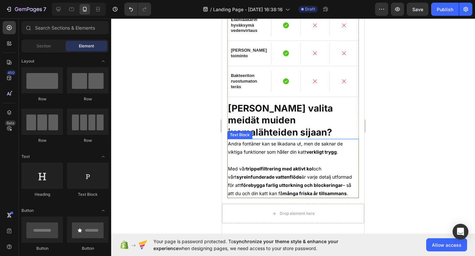
click at [276, 140] on p "Andra fontäner kan se likadana ut, men de saknar de viktiga funktioner som håll…" at bounding box center [293, 152] width 130 height 25
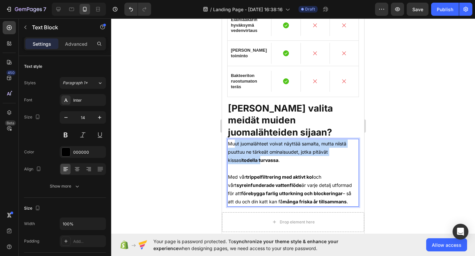
drag, startPoint x: 342, startPoint y: 138, endPoint x: 263, endPoint y: 159, distance: 81.8
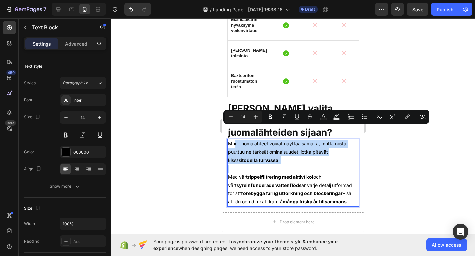
click at [297, 159] on p "Muut juomalähteet voivat näyttää samalta, mutta niistä puuttuu ne tärkeät omina…" at bounding box center [293, 156] width 130 height 33
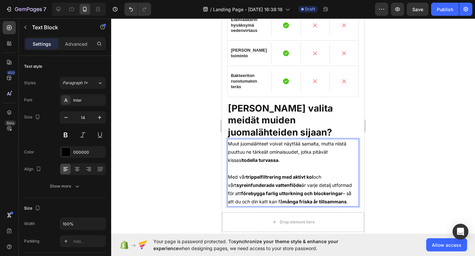
click at [343, 179] on p "Med vår trippelfiltrering med aktivt kol och vårt syreinfunderade vattenflöde ä…" at bounding box center [293, 189] width 130 height 33
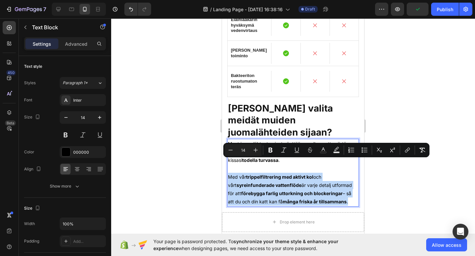
drag, startPoint x: 345, startPoint y: 188, endPoint x: 228, endPoint y: 161, distance: 120.3
click at [228, 173] on p "Med vår trippelfiltrering med aktivt kol och vårt syreinfunderade vattenflöde ä…" at bounding box center [293, 189] width 130 height 33
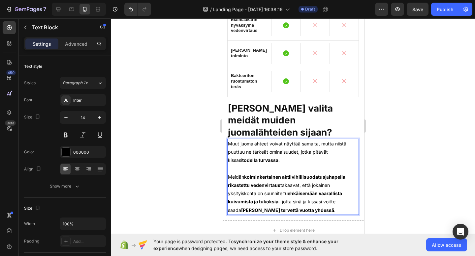
click at [350, 182] on p "Meidän kolminkertainen aktiivihiilisuodatus ja hapella rikastettu vedenvirtaus …" at bounding box center [293, 194] width 130 height 42
click at [323, 192] on p "Meidän kolminkertainen aktiivihiilisuodatus ja hapella rikastettu vedenvirtaus …" at bounding box center [293, 194] width 130 height 42
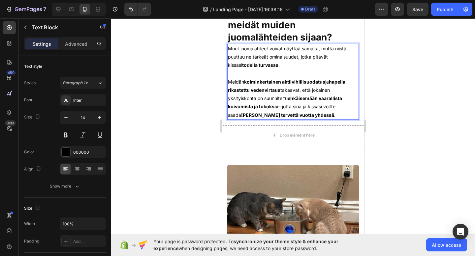
scroll to position [1550, 0]
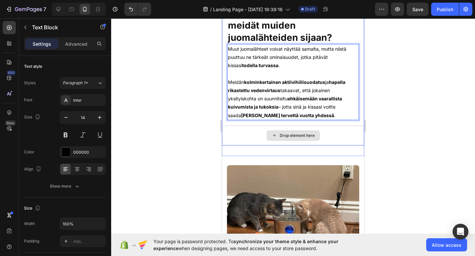
click at [318, 131] on div "Drop element here" at bounding box center [292, 136] width 53 height 11
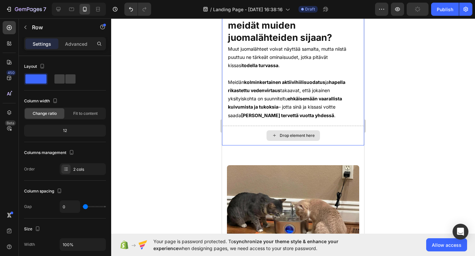
drag, startPoint x: 351, startPoint y: 125, endPoint x: 291, endPoint y: 130, distance: 60.2
drag, startPoint x: 291, startPoint y: 130, endPoint x: 302, endPoint y: 155, distance: 27.6
click at [292, 126] on div "Drop element here" at bounding box center [293, 136] width 142 height 20
click at [398, 147] on div at bounding box center [293, 137] width 364 height 238
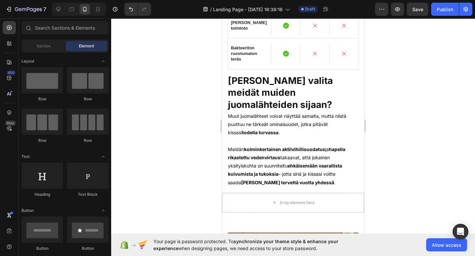
scroll to position [1476, 0]
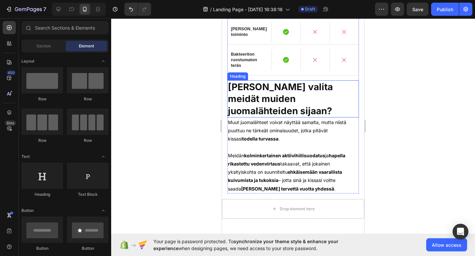
click at [297, 91] on strong "[PERSON_NAME] valita meidät muiden juomalähteiden sijaan?" at bounding box center [280, 98] width 105 height 35
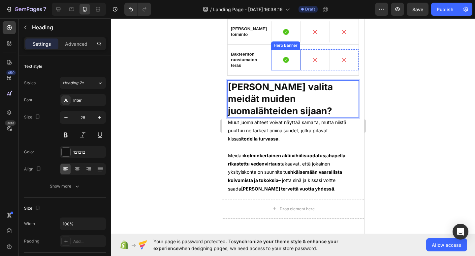
click at [295, 69] on div "Icon" at bounding box center [285, 59] width 29 height 21
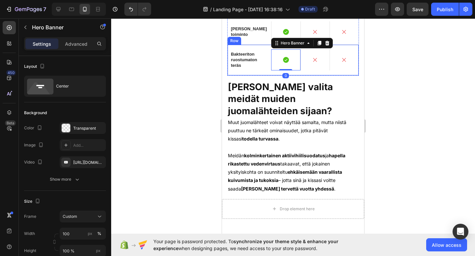
click at [294, 73] on div "Icon Hero Banner 0 Icon Hero Banner Icon Hero Banner Row" at bounding box center [314, 60] width 87 height 31
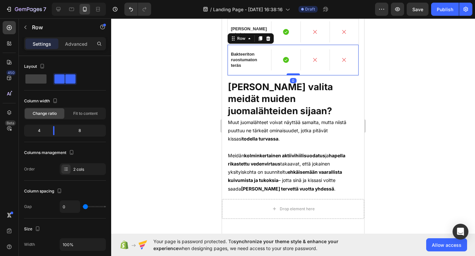
click at [294, 73] on div at bounding box center [292, 74] width 13 height 2
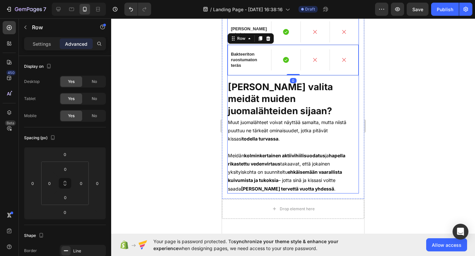
click at [316, 77] on div "Kattella Text Block Amazon Text Block Musti ja Mirri Text Block Row Row Trippel…" at bounding box center [293, 62] width 132 height 264
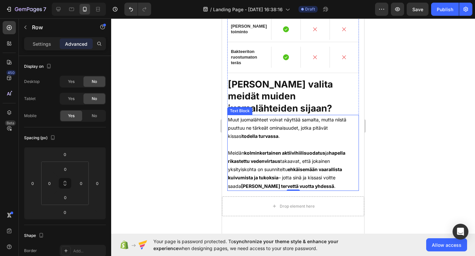
scroll to position [1478, 0]
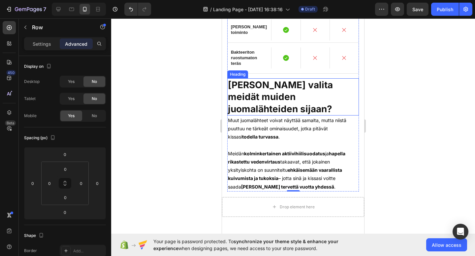
click at [318, 93] on strong "[PERSON_NAME] valita meidät muiden juomalähteiden sijaan?" at bounding box center [280, 96] width 105 height 35
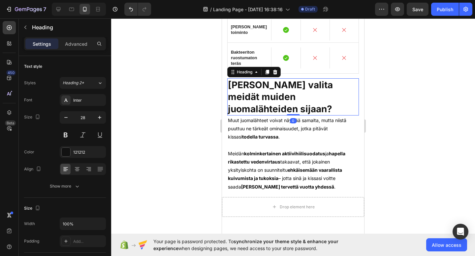
click at [432, 116] on div at bounding box center [293, 137] width 364 height 238
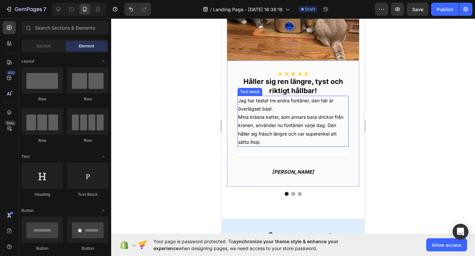
scroll to position [1716, 0]
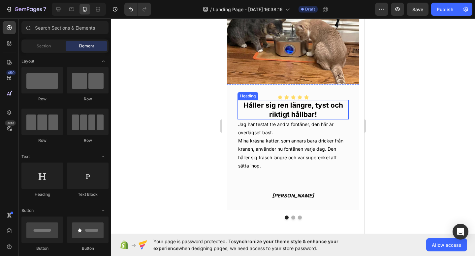
click at [310, 107] on h2 "Håller sig ren längre, tyst och riktigt hållbar!" at bounding box center [292, 109] width 111 height 19
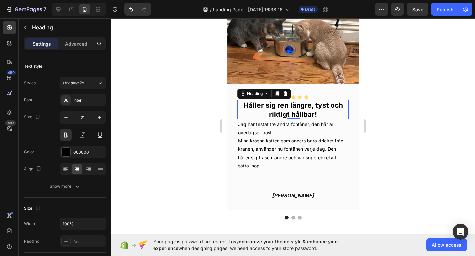
click at [310, 107] on h2 "Håller sig ren längre, tyst och riktigt hållbar!" at bounding box center [292, 109] width 111 height 19
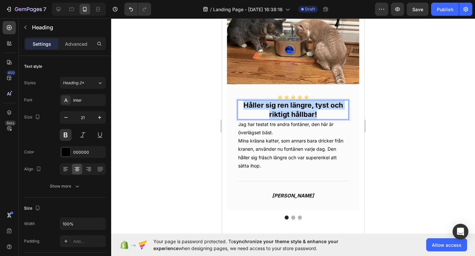
click at [310, 107] on p "Håller sig ren längre, tyst och riktigt hållbar!" at bounding box center [293, 110] width 110 height 18
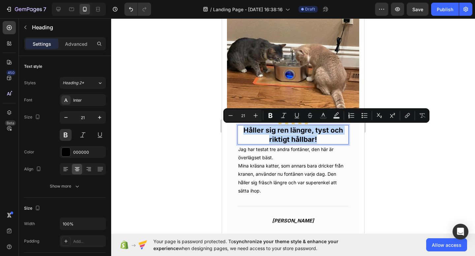
scroll to position [1690, 0]
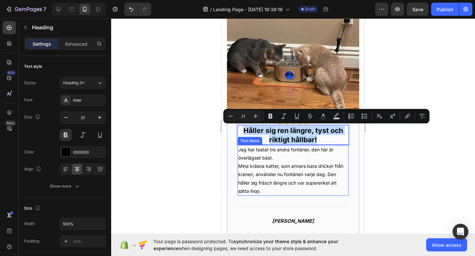
click at [312, 161] on p "Jag har testat tre andra fontäner, den här är överlägset bäst. Mina kräsna katt…" at bounding box center [293, 171] width 110 height 50
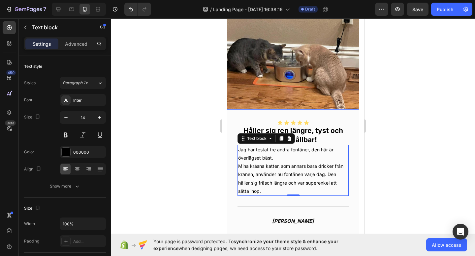
click at [329, 85] on img at bounding box center [293, 60] width 132 height 99
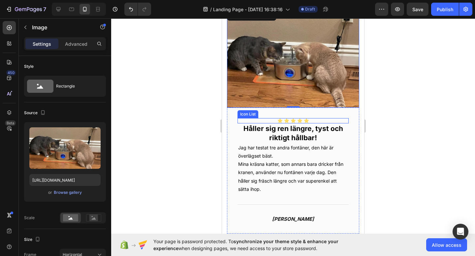
scroll to position [1692, 0]
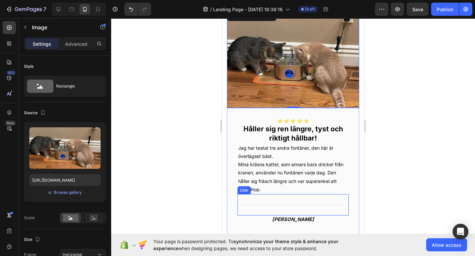
click at [288, 221] on icon "Lena N." at bounding box center [293, 220] width 42 height 6
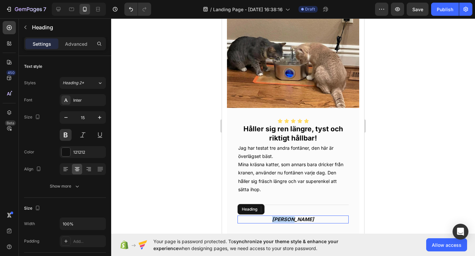
click at [288, 221] on icon "Lena N." at bounding box center [293, 220] width 42 height 6
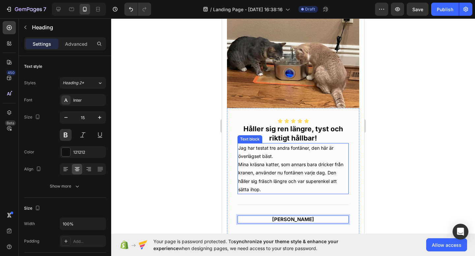
click at [315, 176] on p "Jag har testat tre andra fontäner, den här är överlägset bäst. Mina kräsna katt…" at bounding box center [293, 169] width 110 height 50
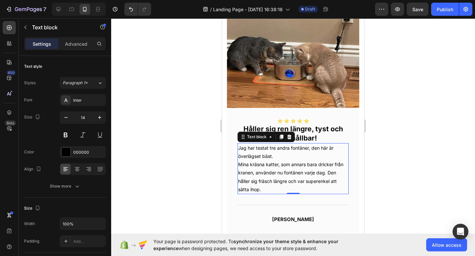
click at [299, 183] on p "Jag har testat tre andra fontäner, den här är överlägset bäst. Mina kräsna katt…" at bounding box center [293, 169] width 110 height 50
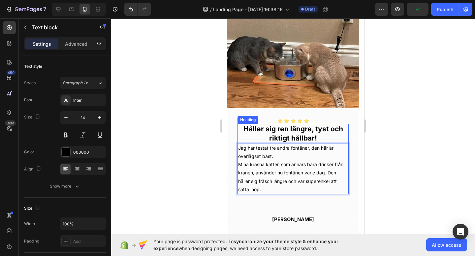
click at [312, 136] on p "Håller sig ren längre, tyst och riktigt hållbar!" at bounding box center [293, 134] width 110 height 18
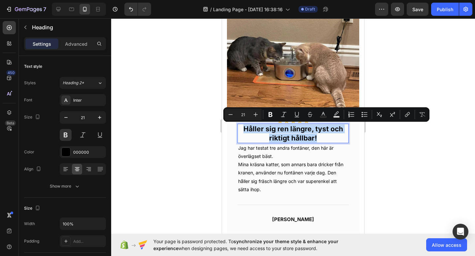
drag, startPoint x: 322, startPoint y: 137, endPoint x: 236, endPoint y: 130, distance: 86.6
click at [236, 130] on div "Icon Icon Icon Icon Icon Icon List Håller sig ren längre, tyst och riktigt håll…" at bounding box center [293, 171] width 132 height 126
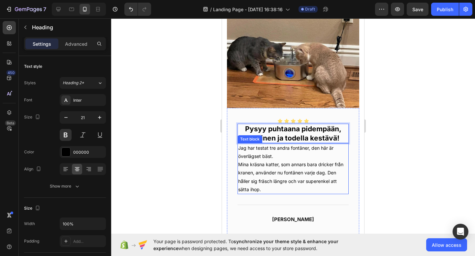
click at [320, 149] on p "Jag har testat tre andra fontäner, den här är överlägset bäst. Mina kräsna katt…" at bounding box center [293, 169] width 110 height 50
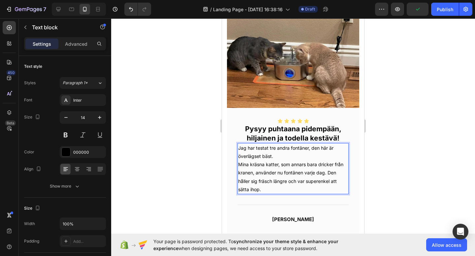
click at [314, 179] on p "Jag har testat tre andra fontäner, den här är överlägset bäst. Mina kräsna katt…" at bounding box center [293, 169] width 110 height 50
click at [290, 192] on p "Jag har testat tre andra fontäner, den här är överlägset bäst. Mina kräsna katt…" at bounding box center [293, 169] width 110 height 50
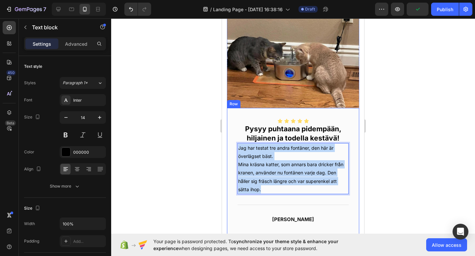
drag, startPoint x: 290, startPoint y: 192, endPoint x: 235, endPoint y: 150, distance: 68.7
click at [235, 150] on div "Icon Icon Icon Icon Icon Icon List ⁠⁠⁠⁠⁠⁠⁠ Pysyy puhtaana pidempään, hiljainen …" at bounding box center [293, 171] width 132 height 126
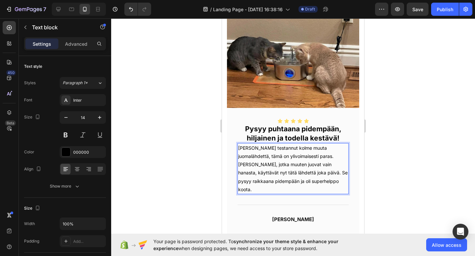
click at [338, 171] on p "[PERSON_NAME] testannut kolme muuta juomalähdettä, tämä on ylivoimaisesti paras…" at bounding box center [293, 169] width 110 height 50
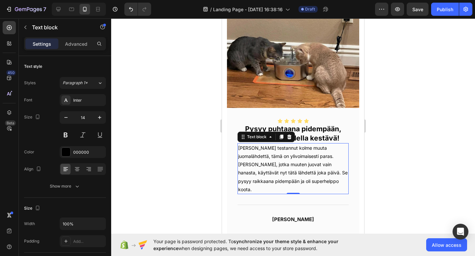
click at [406, 169] on div at bounding box center [293, 137] width 364 height 238
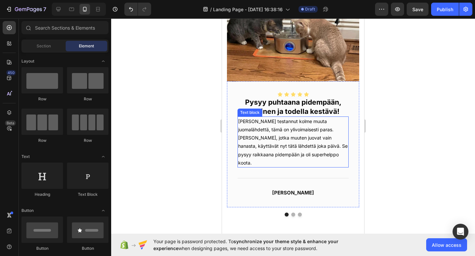
scroll to position [1726, 0]
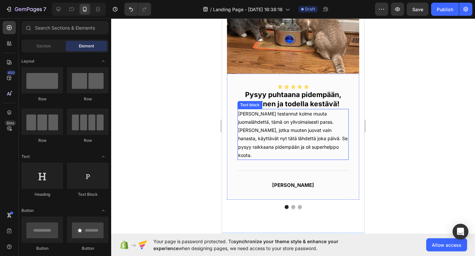
click at [245, 135] on p "[PERSON_NAME] testannut kolme muuta juomalähdettä, tämä on ylivoimaisesti paras…" at bounding box center [293, 135] width 110 height 50
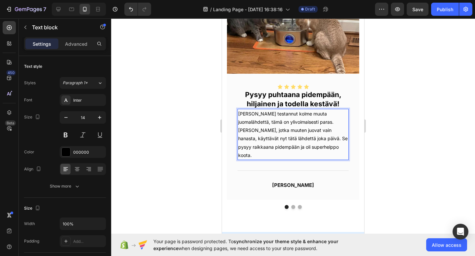
click at [238, 131] on p "[PERSON_NAME] testannut kolme muuta juomalähdettä, tämä on ylivoimaisesti paras…" at bounding box center [293, 135] width 110 height 50
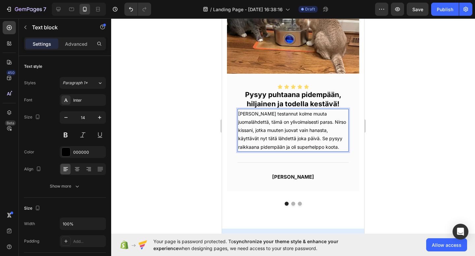
click at [299, 134] on p "[PERSON_NAME] testannut kolme muuta juomalähdettä, tämä on ylivoimaisesti paras…" at bounding box center [293, 131] width 110 height 42
click at [344, 147] on p "[PERSON_NAME] testannut kolme muuta juomalähdettä, tämä on ylivoimaisesti paras…" at bounding box center [293, 131] width 110 height 42
click at [372, 148] on div at bounding box center [293, 137] width 364 height 238
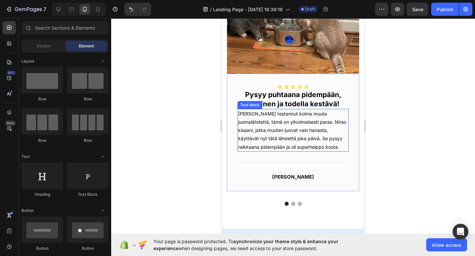
click at [240, 138] on p "[PERSON_NAME] testannut kolme muuta juomalähdettä, tämä on ylivoimaisesti paras…" at bounding box center [293, 131] width 110 height 42
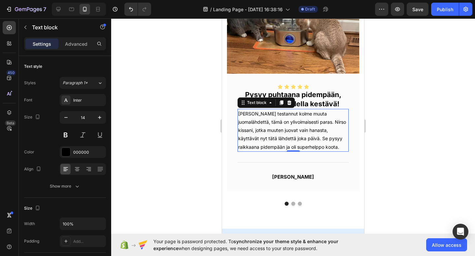
click at [237, 139] on div "[PERSON_NAME] testannut kolme muuta juomalähdettä, tämä on ylivoimaisesti paras…" at bounding box center [292, 130] width 111 height 43
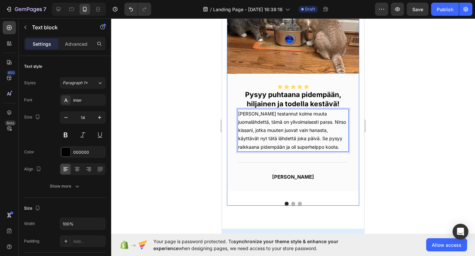
click at [293, 204] on button "Dot" at bounding box center [293, 204] width 4 height 4
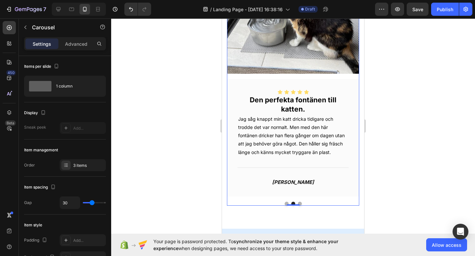
click at [287, 202] on button "Dot" at bounding box center [286, 204] width 4 height 4
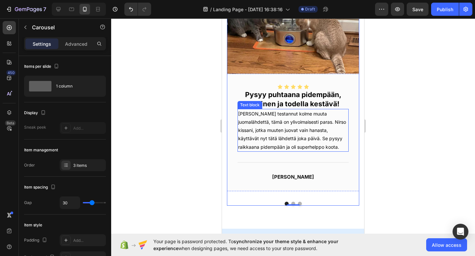
click at [240, 146] on p "[PERSON_NAME] testannut kolme muuta juomalähdettä, tämä on ylivoimaisesti paras…" at bounding box center [293, 131] width 110 height 42
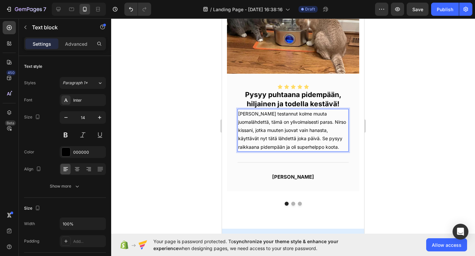
click at [239, 147] on p "[PERSON_NAME] testannut kolme muuta juomalähdettä, tämä on ylivoimaisesti paras…" at bounding box center [293, 131] width 110 height 42
click at [238, 131] on p "[PERSON_NAME] testannut kolme muuta juomalähdettä, tämä on ylivoimaisesti paras…" at bounding box center [293, 131] width 110 height 42
click at [239, 139] on p "[PERSON_NAME] testannut kolme muuta juomalähdettä, tämä on ylivoimaisesti paras…" at bounding box center [293, 131] width 110 height 42
click at [238, 139] on p "[PERSON_NAME] testannut kolme muuta juomalähdettä, tämä on ylivoimaisesti paras…" at bounding box center [293, 131] width 110 height 42
click at [238, 148] on p "[PERSON_NAME] testannut kolme muuta juomalähdettä, tämä on ylivoimaisesti paras…" at bounding box center [293, 131] width 110 height 42
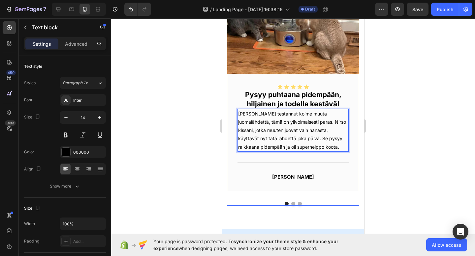
click at [293, 205] on button "Dot" at bounding box center [293, 204] width 4 height 4
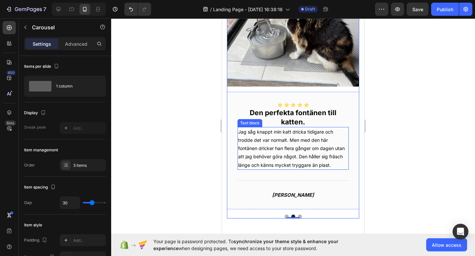
scroll to position [1757, 0]
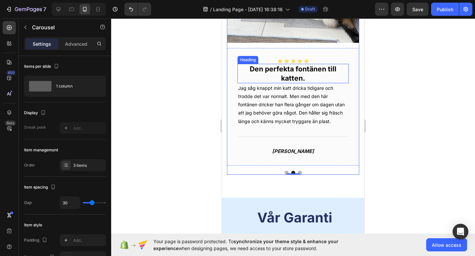
click at [294, 73] on h2 "Den perfekta fontänen till katten." at bounding box center [292, 73] width 111 height 19
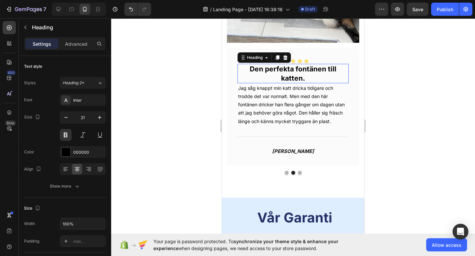
click at [294, 73] on h2 "Den perfekta fontänen till katten." at bounding box center [292, 73] width 111 height 19
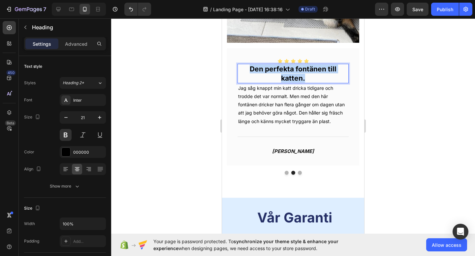
click at [294, 73] on p "Den perfekta fontänen till katten." at bounding box center [293, 74] width 110 height 18
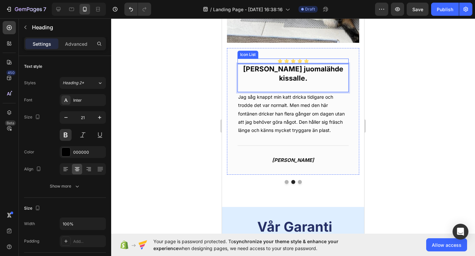
click at [356, 58] on div "Icon Icon Icon Icon Icon Icon List Täydellinen juomalähde kissalle. Heading 0 J…" at bounding box center [293, 111] width 132 height 127
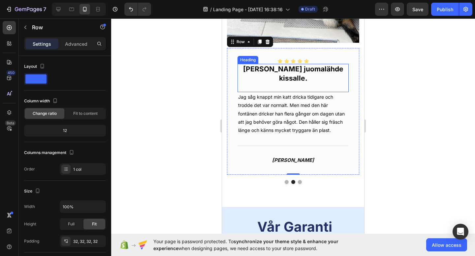
scroll to position [1675, 0]
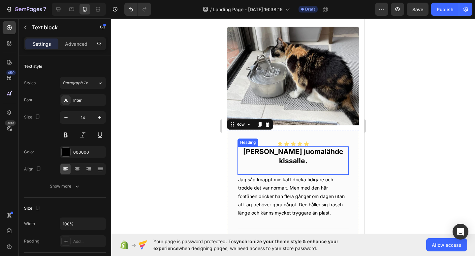
click at [286, 215] on div "Image Icon Icon Icon Icon Icon Icon List ⁠⁠⁠⁠⁠⁠⁠ Pysyy puhtaana pidempään, hilj…" at bounding box center [293, 147] width 132 height 240
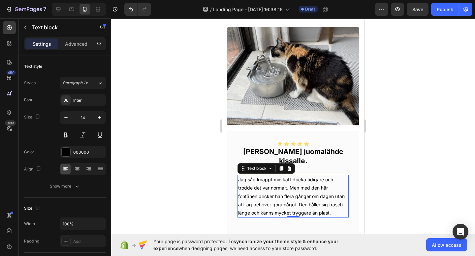
scroll to position [1715, 0]
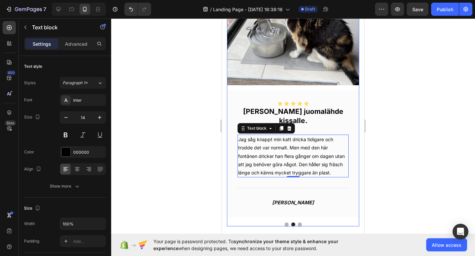
click at [286, 217] on div "Image Icon Icon Icon Icon Icon Icon List ⁠⁠⁠⁠⁠⁠⁠ Pysyy puhtaana pidempään, hilj…" at bounding box center [293, 106] width 132 height 240
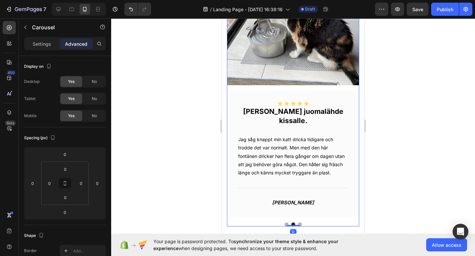
click at [287, 223] on button "Dot" at bounding box center [286, 225] width 4 height 4
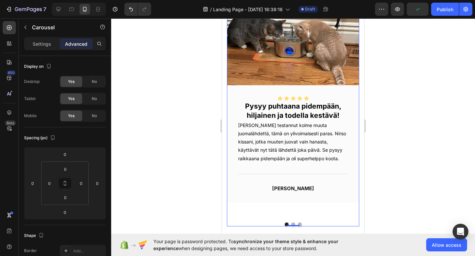
click at [292, 223] on button "Dot" at bounding box center [293, 225] width 4 height 4
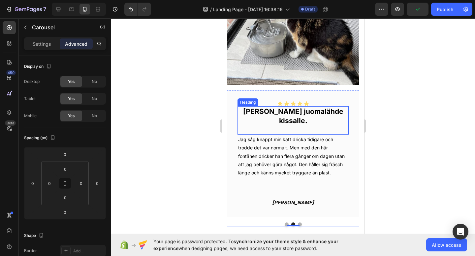
click at [297, 121] on p "[PERSON_NAME] juomalähde kissalle." at bounding box center [293, 120] width 110 height 27
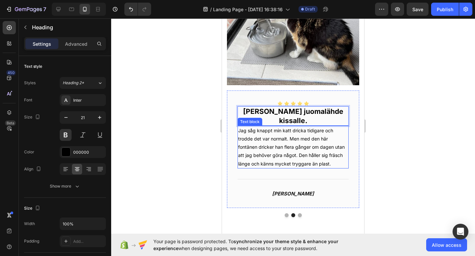
click at [318, 127] on p "Jag såg knappt min katt dricka tidigare och trodde det var normalt. Men med den…" at bounding box center [293, 148] width 110 height 42
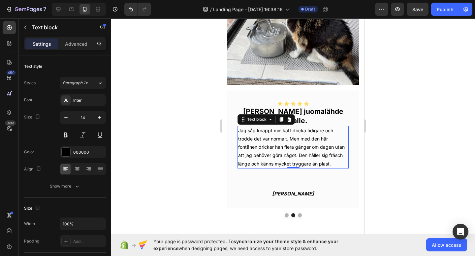
click at [323, 150] on p "Jag såg knappt min katt dricka tidigare och trodde det var normalt. Men med den…" at bounding box center [293, 148] width 110 height 42
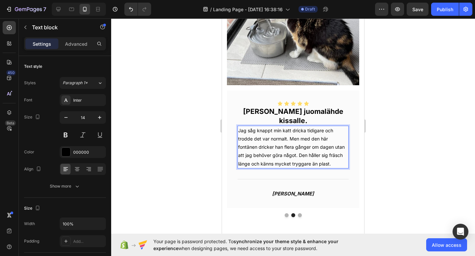
click at [284, 132] on p "Jag såg knappt min katt dricka tidigare och trodde det var normalt. Men med den…" at bounding box center [293, 148] width 110 height 42
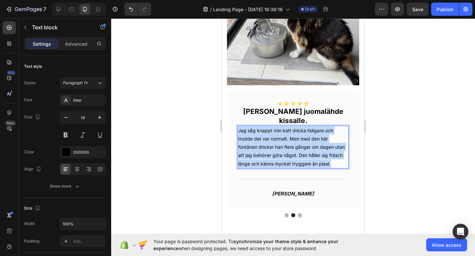
click at [284, 132] on p "Jag såg knappt min katt dricka tidigare och trodde det var normalt. Men med den…" at bounding box center [293, 148] width 110 height 42
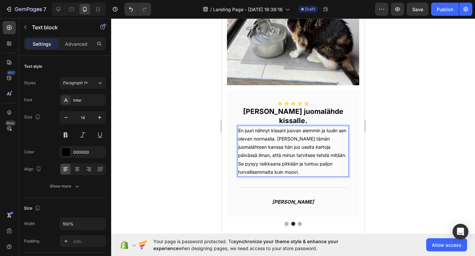
click at [299, 163] on p "En juuri nähnyt kissani juovan aiemmin ja luulin sen olevan normaalia. [PERSON_…" at bounding box center [293, 152] width 110 height 50
click at [288, 199] on icon "[PERSON_NAME]" at bounding box center [293, 202] width 42 height 6
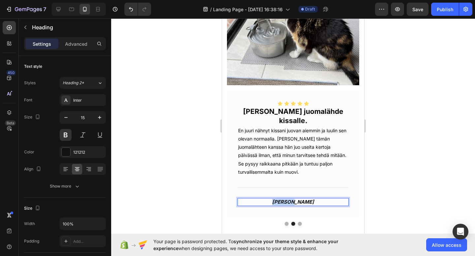
click at [288, 199] on icon "[PERSON_NAME]" at bounding box center [293, 202] width 42 height 6
click at [335, 187] on div "Title Line" at bounding box center [292, 187] width 111 height 21
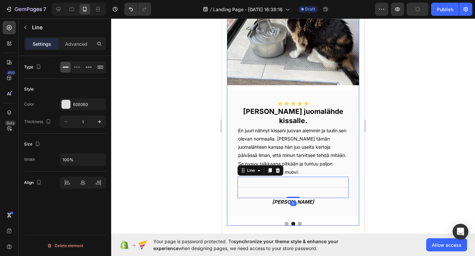
click at [325, 209] on div "Image Icon Icon Icon Icon Icon Icon List ⁠⁠⁠⁠⁠⁠⁠ Pysyy puhtaana pidempään, hilj…" at bounding box center [293, 106] width 132 height 240
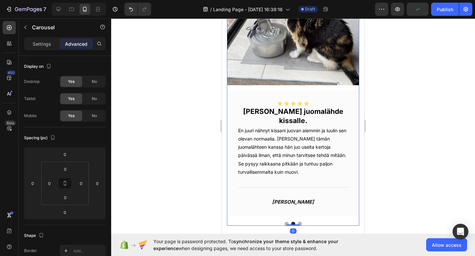
click at [300, 222] on button "Dot" at bounding box center [300, 224] width 4 height 4
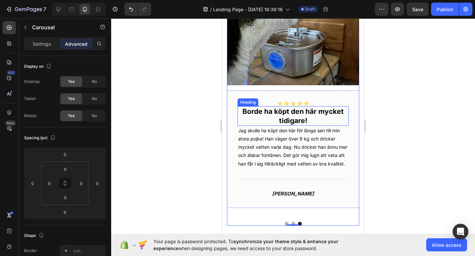
click at [305, 117] on h2 "Borde ha köpt den här mycket tidigare!" at bounding box center [292, 115] width 111 height 19
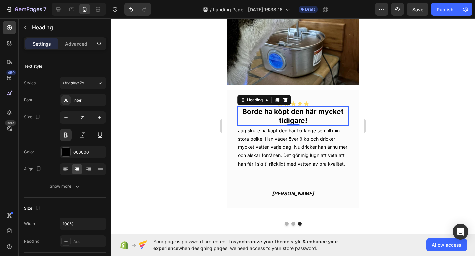
click at [305, 117] on h2 "Borde ha köpt den här mycket tidigare!" at bounding box center [292, 115] width 111 height 19
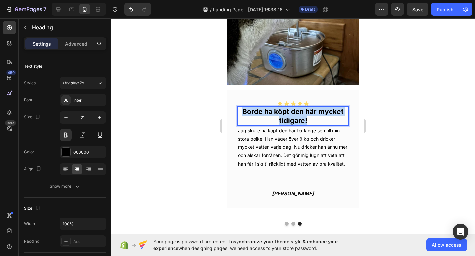
click at [305, 117] on p "Borde ha köpt den här mycket tidigare!" at bounding box center [293, 116] width 110 height 18
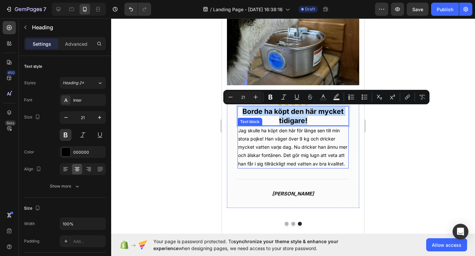
click at [334, 132] on p "Jag skulle ha köpt den här för länge sen till min stora pojke! Han väger över 9…" at bounding box center [293, 148] width 110 height 42
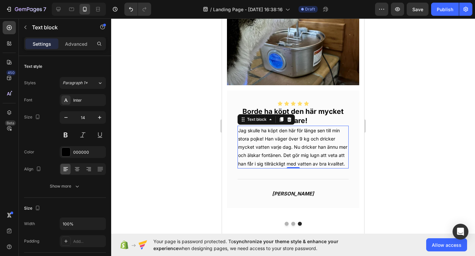
click at [390, 147] on div at bounding box center [293, 137] width 364 height 238
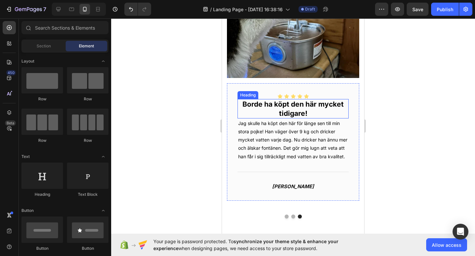
scroll to position [1722, 0]
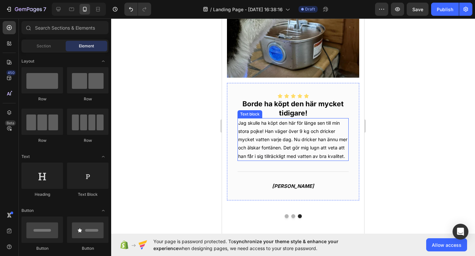
click at [318, 113] on p "Borde ha köpt den här mycket tidigare!" at bounding box center [293, 109] width 110 height 18
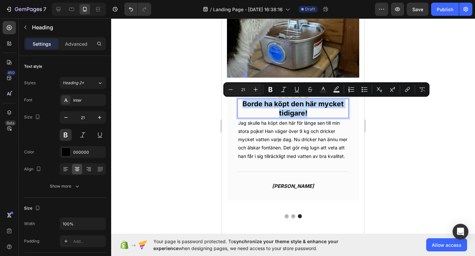
drag, startPoint x: 318, startPoint y: 113, endPoint x: 251, endPoint y: 112, distance: 66.6
click at [251, 112] on p "Borde ha köpt den här mycket tidigare!" at bounding box center [293, 109] width 110 height 18
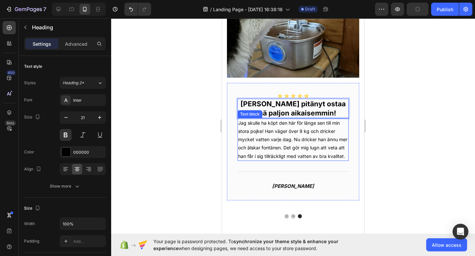
click at [250, 142] on p "Jag skulle ha köpt den här för länge sen till min stora pojke! Han väger över 9…" at bounding box center [293, 140] width 110 height 42
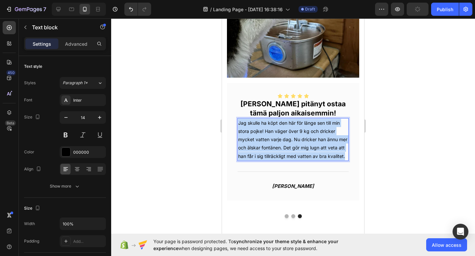
click at [250, 142] on p "Jag skulle ha köpt den här för länge sen till min stora pojke! Han väger över 9…" at bounding box center [293, 140] width 110 height 42
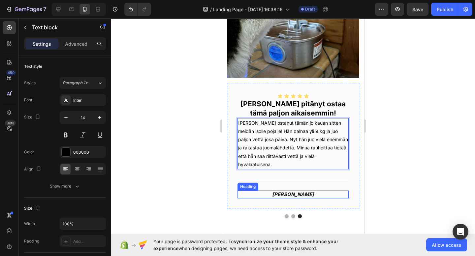
click at [293, 195] on icon "[PERSON_NAME]" at bounding box center [293, 194] width 42 height 6
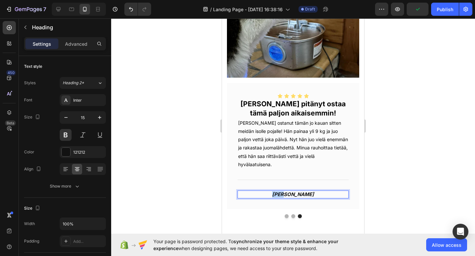
click at [292, 193] on icon "[PERSON_NAME]" at bounding box center [293, 194] width 42 height 6
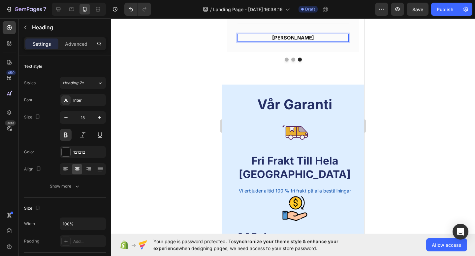
scroll to position [1884, 0]
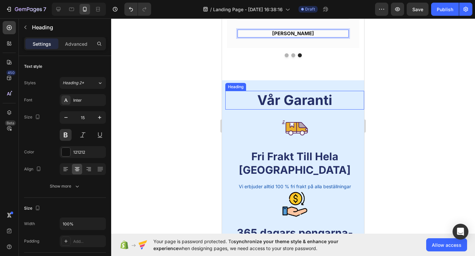
click at [313, 96] on h2 "Vår Garanti" at bounding box center [294, 100] width 139 height 19
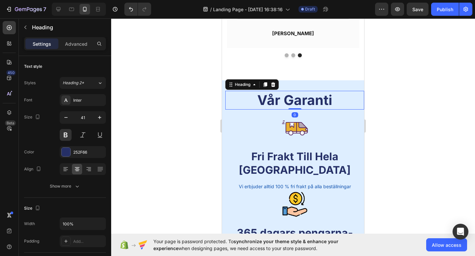
click at [313, 96] on h2 "Vår Garanti" at bounding box center [294, 100] width 139 height 19
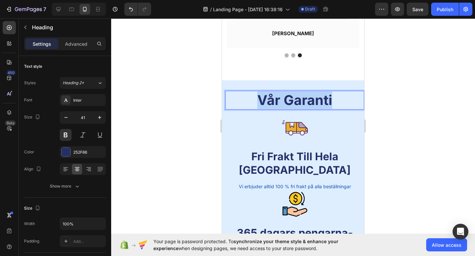
click at [313, 96] on p "Vår Garanti" at bounding box center [294, 100] width 137 height 17
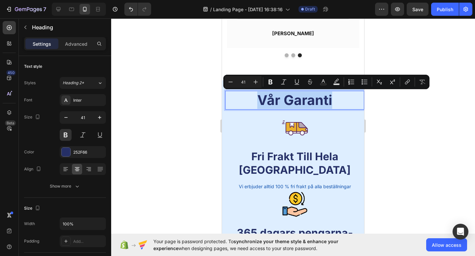
copy p "Vår Garanti"
click at [290, 101] on p "Vår Garanti" at bounding box center [294, 100] width 137 height 17
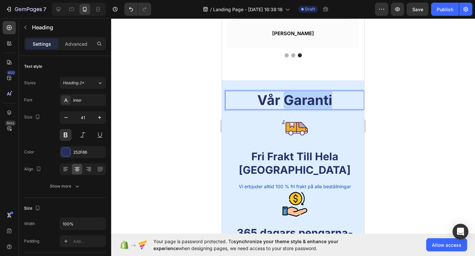
click at [290, 101] on p "Vår Garanti" at bounding box center [294, 100] width 137 height 17
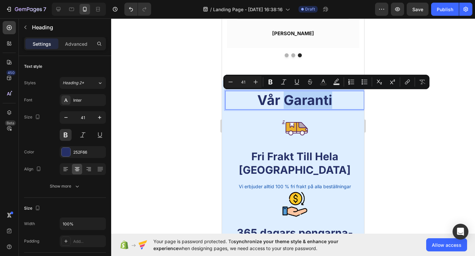
click at [290, 101] on p "Vår Garanti" at bounding box center [294, 100] width 137 height 17
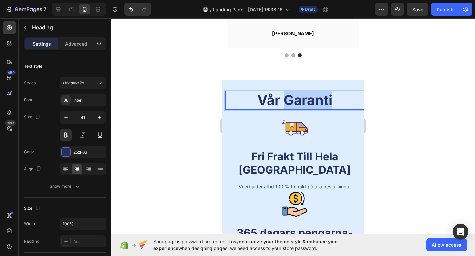
click at [290, 101] on p "Vår Garanti" at bounding box center [294, 100] width 137 height 17
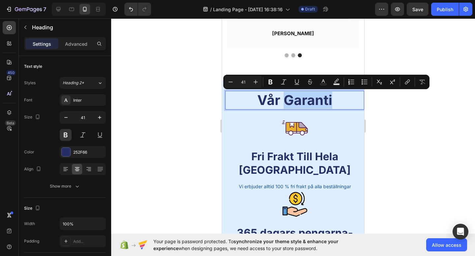
click at [290, 101] on p "Vår Garanti" at bounding box center [294, 100] width 137 height 17
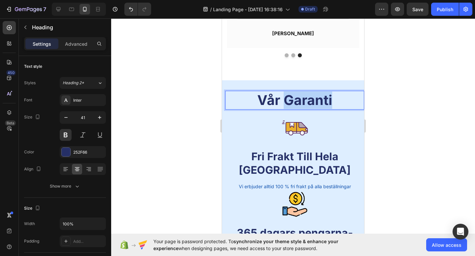
click at [290, 101] on p "Vår Garanti" at bounding box center [294, 100] width 137 height 17
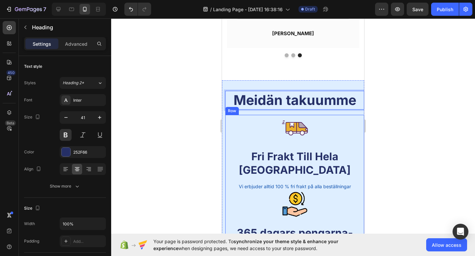
click at [296, 146] on div "Image Fri Frakt Till Hela Sverige Text Block Vi erbjuder alltid 100 % fri frakt…" at bounding box center [294, 153] width 139 height 76
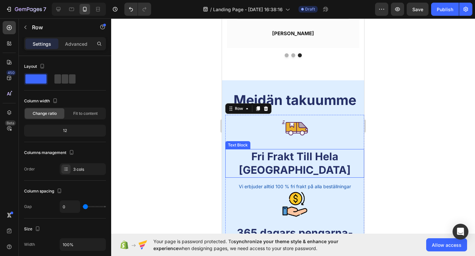
click at [301, 156] on p "Fri Frakt Till Hela [GEOGRAPHIC_DATA]" at bounding box center [294, 163] width 137 height 27
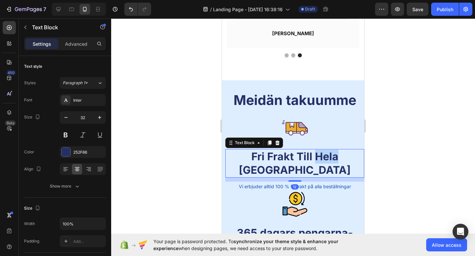
click at [300, 156] on p "Fri Frakt Till Hela [GEOGRAPHIC_DATA]" at bounding box center [294, 163] width 137 height 27
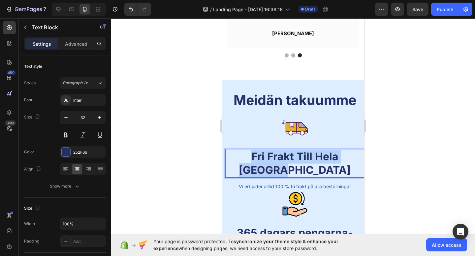
click at [300, 156] on p "Fri Frakt Till Hela [GEOGRAPHIC_DATA]" at bounding box center [294, 163] width 137 height 27
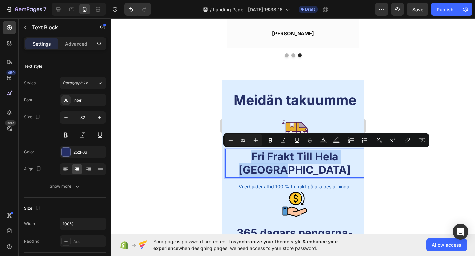
copy p "Fri Frakt Till Hela [GEOGRAPHIC_DATA]"
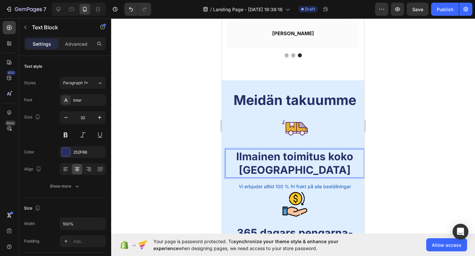
click at [344, 178] on div "Ilmainen toimitus koko [GEOGRAPHIC_DATA]" at bounding box center [294, 163] width 139 height 29
click at [345, 187] on p "Vi erbjuder alltid 100 % fri frakt på alla beställningar" at bounding box center [294, 187] width 137 height 8
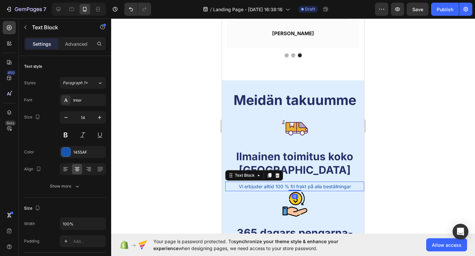
click at [345, 187] on p "Vi erbjuder alltid 100 % fri frakt på alla beställningar" at bounding box center [294, 187] width 137 height 8
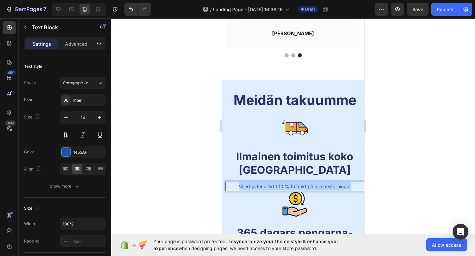
click at [345, 187] on p "Vi erbjuder alltid 100 % fri frakt på alla beställningar" at bounding box center [294, 187] width 137 height 8
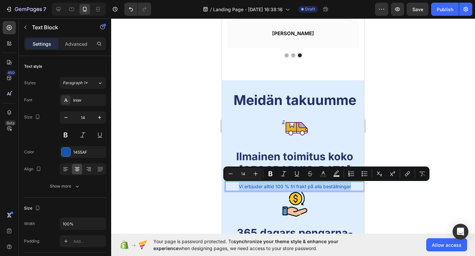
copy p "Vi erbjuder alltid 100 % fri frakt på alla beställningar"
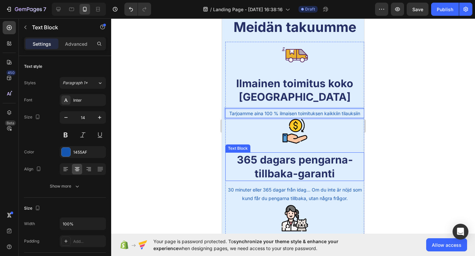
scroll to position [1961, 0]
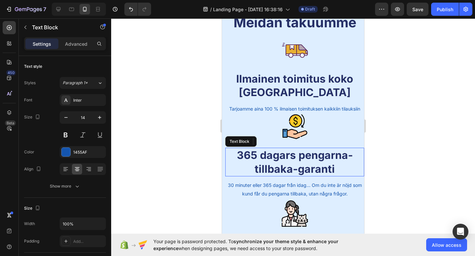
click at [315, 163] on p "365 dagars pengarna-tillbaka-garanti" at bounding box center [294, 162] width 137 height 27
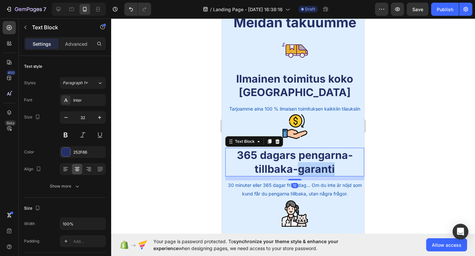
click at [315, 163] on p "365 dagars pengarna-tillbaka-garanti" at bounding box center [294, 162] width 137 height 27
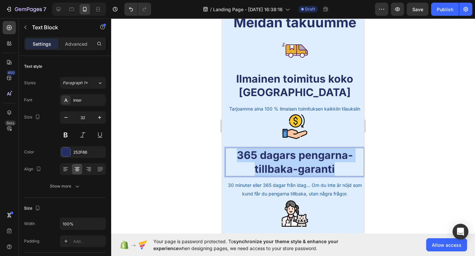
click at [315, 163] on p "365 dagars pengarna-tillbaka-garanti" at bounding box center [294, 162] width 137 height 27
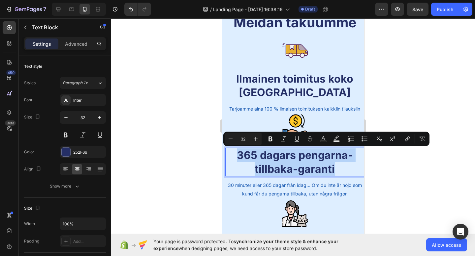
copy p "365 dagars pengarna-tillbaka-garanti"
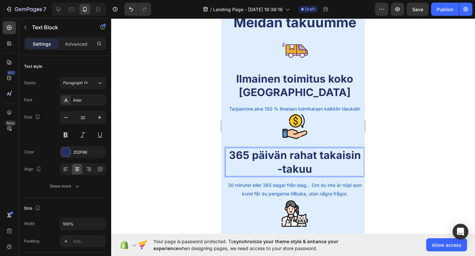
click at [323, 166] on p "365 päivän rahat takaisin -takuu" at bounding box center [294, 162] width 137 height 27
click at [392, 162] on div at bounding box center [293, 137] width 364 height 238
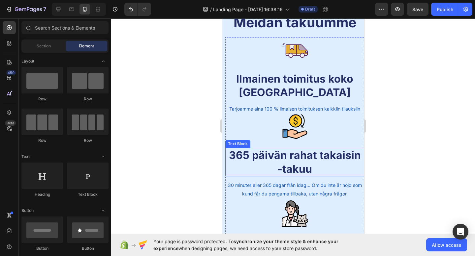
scroll to position [2014, 0]
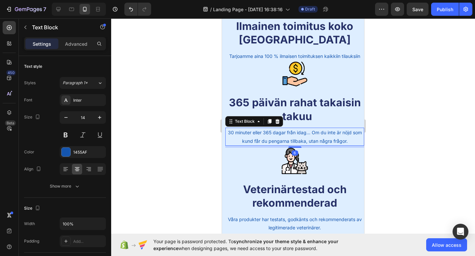
click at [303, 135] on p "30 minuter eller 365 dagar från idag... Om du inte är nöjd som kund får du peng…" at bounding box center [294, 137] width 137 height 16
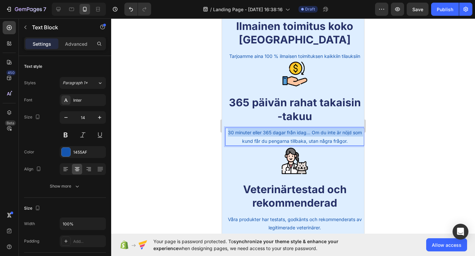
click at [303, 135] on p "30 minuter eller 365 dagar från idag... Om du inte är nöjd som kund får du peng…" at bounding box center [294, 137] width 137 height 16
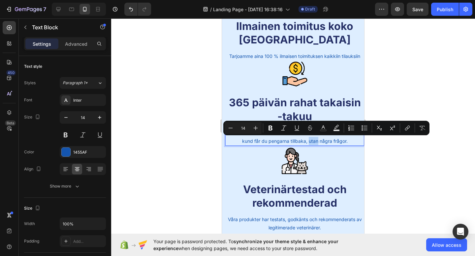
click at [309, 138] on p "30 minuter eller 365 dagar från idag... Om du inte är nöjd som kund får du peng…" at bounding box center [294, 137] width 137 height 16
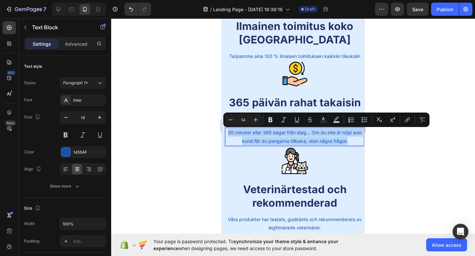
copy p "30 minuter eller 365 dagar från idag... Om du inte är nöjd som kund får du peng…"
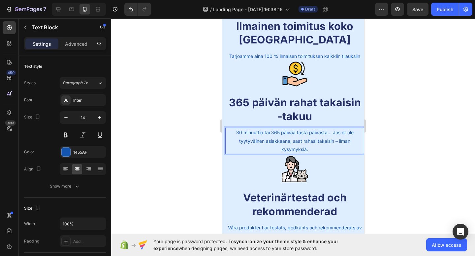
click at [348, 142] on p "30 minuuttia tai 365 päivää tästä päivästä... Jos et ole tyytyväinen asiakkaana…" at bounding box center [294, 141] width 137 height 25
click at [380, 161] on div at bounding box center [293, 137] width 364 height 238
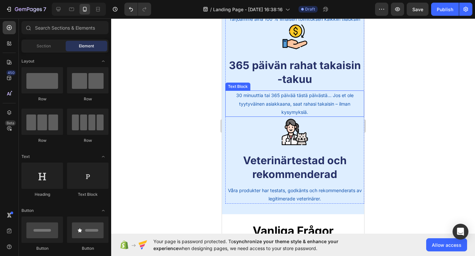
scroll to position [2054, 0]
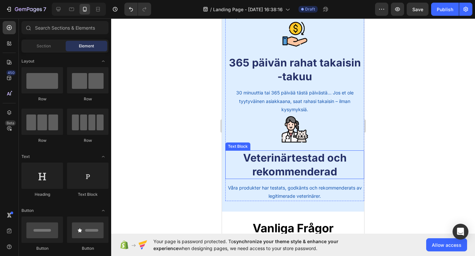
click at [330, 169] on p "Veterinärtestad och rekommenderad" at bounding box center [294, 164] width 137 height 27
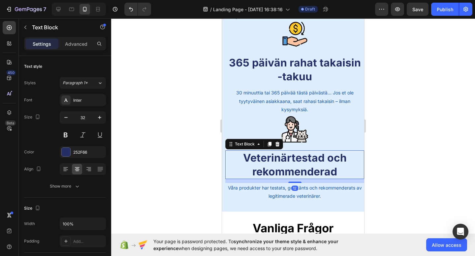
click at [330, 169] on p "Veterinärtestad och rekommenderad" at bounding box center [294, 164] width 137 height 27
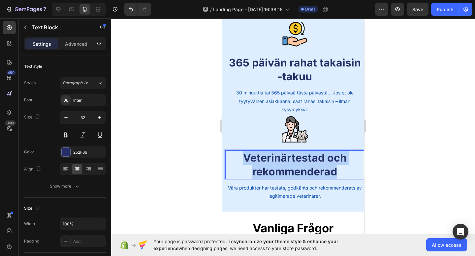
click at [330, 169] on p "Veterinärtestad och rekommenderad" at bounding box center [294, 164] width 137 height 27
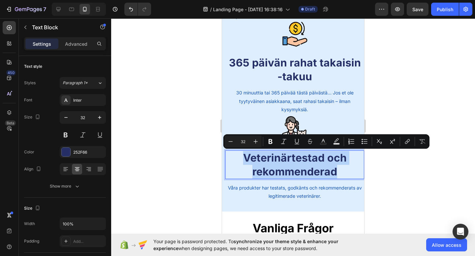
copy p "Veterinärtestad och rekommenderad"
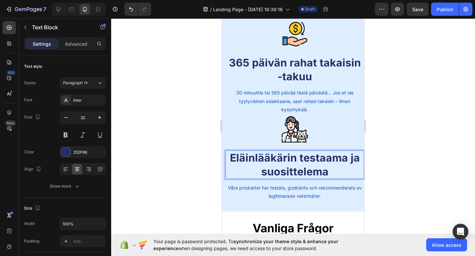
click at [360, 173] on p "Eläinlääkärin testaama ja suosittelema" at bounding box center [294, 164] width 137 height 27
click at [368, 185] on div at bounding box center [293, 137] width 364 height 238
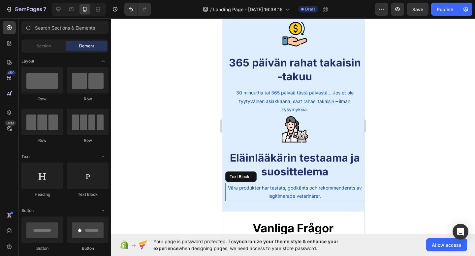
click at [336, 196] on p "Våra produkter har testats, godkänts och rekommenderats av legitimerade veterin…" at bounding box center [294, 192] width 137 height 16
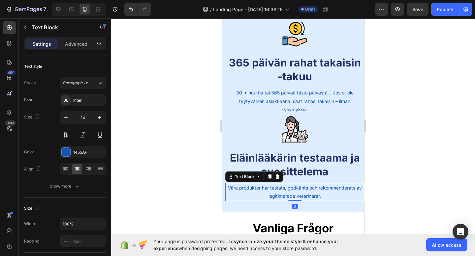
click at [336, 196] on p "Våra produkter har testats, godkänts och rekommenderats av legitimerade veterin…" at bounding box center [294, 192] width 137 height 16
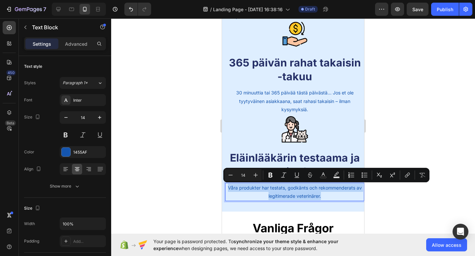
drag, startPoint x: 336, startPoint y: 196, endPoint x: 245, endPoint y: 191, distance: 91.1
click at [245, 191] on p "Våra produkter har testats, godkänts och rekommenderats av legitimerade veterin…" at bounding box center [294, 192] width 137 height 16
copy p "Våra produkter har testats, godkänts och rekommenderats av legitimerade veterin…"
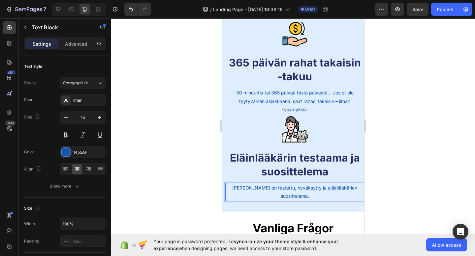
click at [334, 194] on p "[PERSON_NAME] on testattu, hyväksytty ja eläinlääkärien suosittelema." at bounding box center [294, 192] width 137 height 16
click at [388, 178] on div at bounding box center [293, 137] width 364 height 238
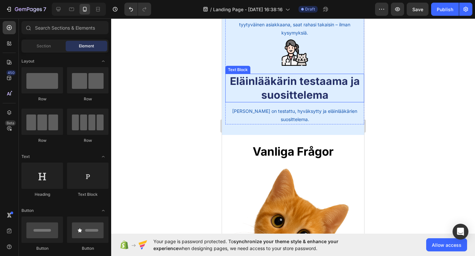
scroll to position [2155, 0]
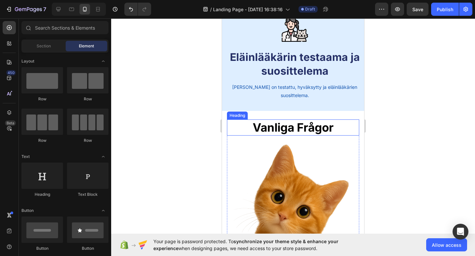
click at [311, 129] on h2 "Vanliga Frågor" at bounding box center [293, 128] width 132 height 16
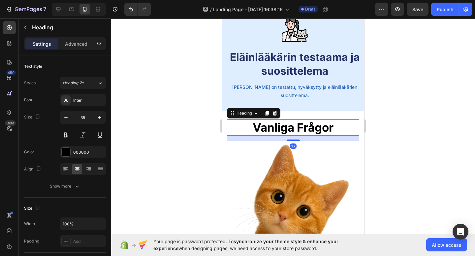
click at [311, 129] on h2 "Vanliga Frågor" at bounding box center [293, 128] width 132 height 16
click at [311, 129] on p "Vanliga Frågor" at bounding box center [292, 127] width 131 height 15
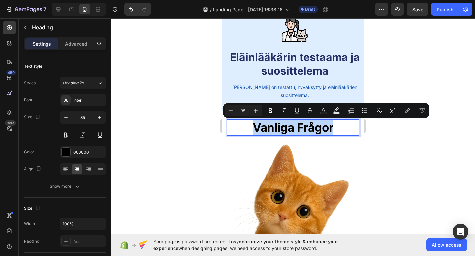
copy p "Vanliga Frågor"
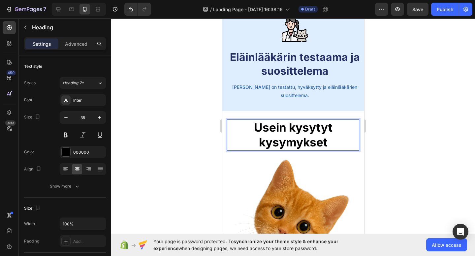
click at [358, 139] on h2 "Usein kysytyt kysymykset" at bounding box center [293, 135] width 132 height 31
click at [418, 144] on div at bounding box center [293, 137] width 364 height 238
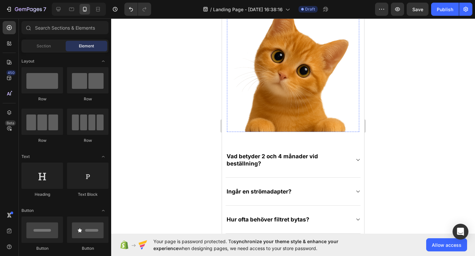
scroll to position [2313, 0]
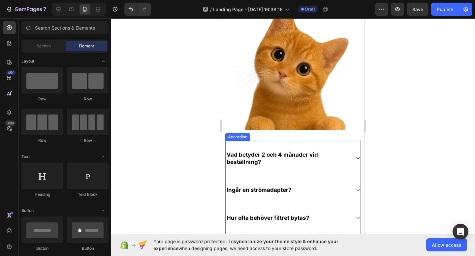
click at [294, 159] on p "Vad betyder 2 och 4 månader vid beställning?" at bounding box center [287, 158] width 122 height 15
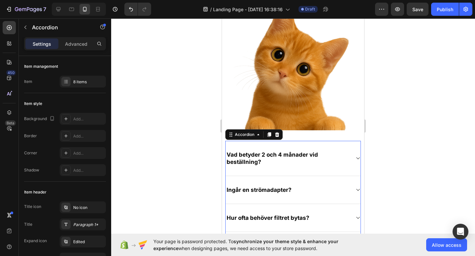
click at [284, 154] on p "Vad betyder 2 och 4 månader vid beställning?" at bounding box center [287, 158] width 122 height 15
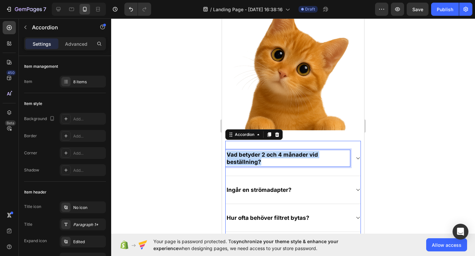
click at [284, 154] on p "Vad betyder 2 och 4 månader vid beställning?" at bounding box center [287, 158] width 122 height 15
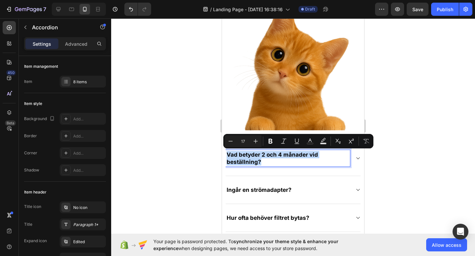
copy p "Vad betyder 2 och 4 månader vid beställning?"
click at [342, 160] on p "Vad betyder 2 och 4 månader vid beställning?" at bounding box center [287, 158] width 122 height 15
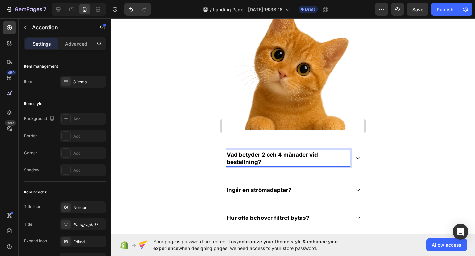
click at [356, 157] on icon at bounding box center [357, 158] width 5 height 5
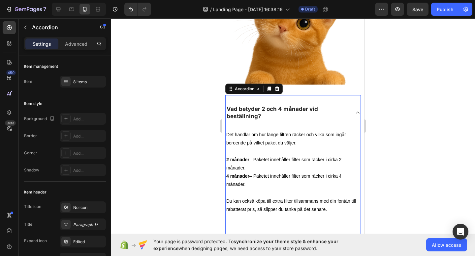
scroll to position [2354, 0]
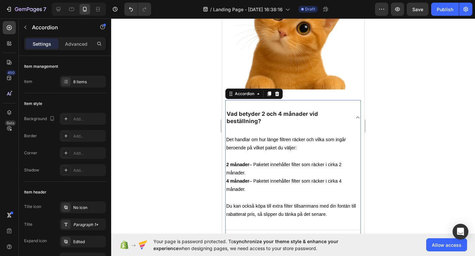
click at [355, 116] on div "Vad betyder 2 och 4 månader vid beställning?" at bounding box center [292, 117] width 135 height 35
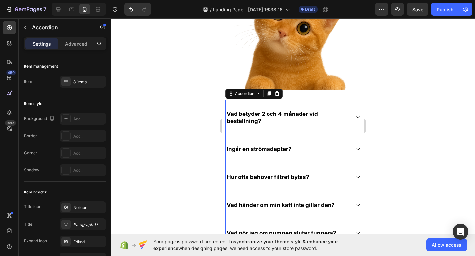
click at [285, 112] on p "Vad betyder 2 och 4 månader vid beställning?" at bounding box center [287, 117] width 122 height 15
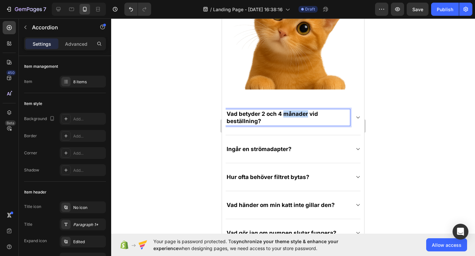
click at [285, 112] on p "Vad betyder 2 och 4 månader vid beställning?" at bounding box center [287, 117] width 122 height 15
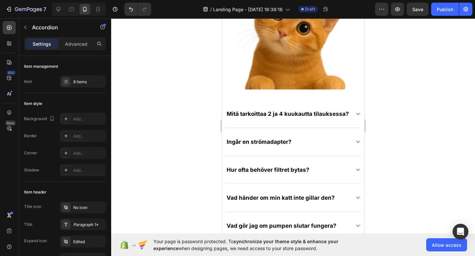
click at [356, 112] on icon at bounding box center [357, 113] width 5 height 5
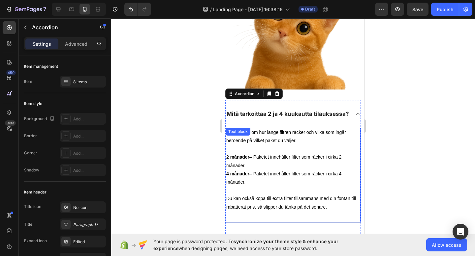
click at [284, 146] on p "Det handlar om hur länge filtren räcker och vilka som ingår beroende på vilket …" at bounding box center [292, 141] width 133 height 25
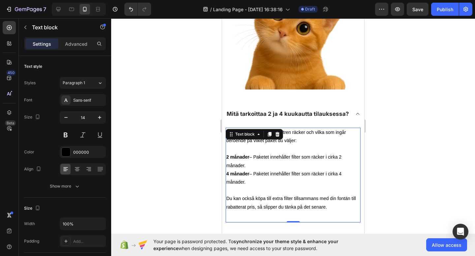
click at [288, 165] on p "2 månader – Paketet innehåller filter som räcker i cirka 2 månader." at bounding box center [292, 161] width 133 height 16
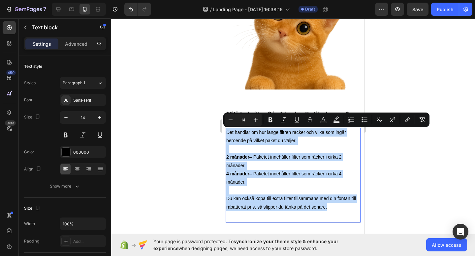
copy div "Det handlar om hur länge filtren räcker och vilka som ingår beroende på vilket …"
click at [351, 177] on p "4 månader – Paketet innehåller filter som räcker i cirka 4 månader." at bounding box center [292, 182] width 133 height 25
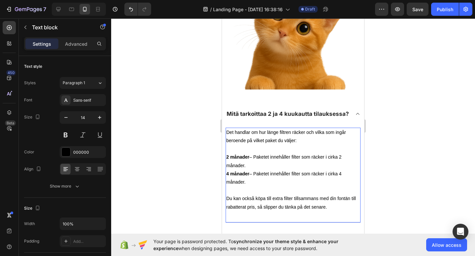
click at [323, 198] on p "Du kan också köpa till extra filter tillsammans med din fontän till rabatterat …" at bounding box center [292, 203] width 133 height 16
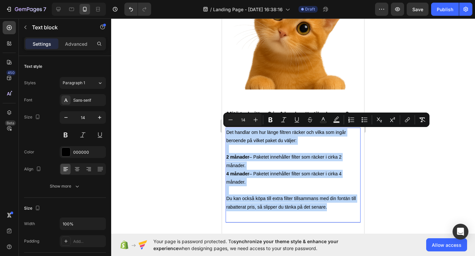
drag, startPoint x: 328, startPoint y: 209, endPoint x: 226, endPoint y: 132, distance: 127.6
click at [226, 132] on div "Det handlar om hur länge filtren räcker och vilka som ingår beroende på vilket …" at bounding box center [292, 170] width 135 height 84
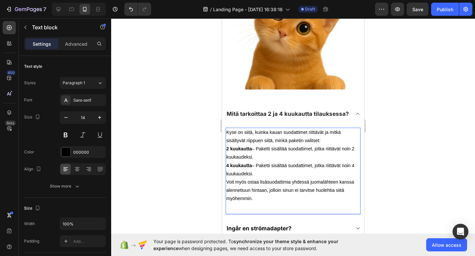
click at [321, 139] on p "Kyse on siitä, kuinka kauan suodattimet riittävät ja mitkä sisältyvät riippuen …" at bounding box center [292, 137] width 133 height 16
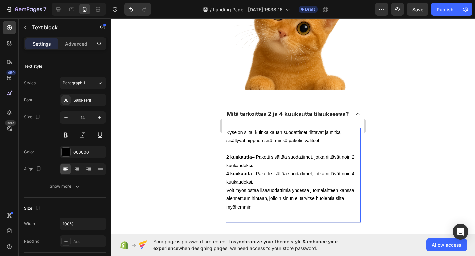
click at [272, 169] on p "2 kuukautta – Paketti sisältää suodattimet, jotka riittävät noin 2 kuukaudeksi." at bounding box center [292, 161] width 133 height 16
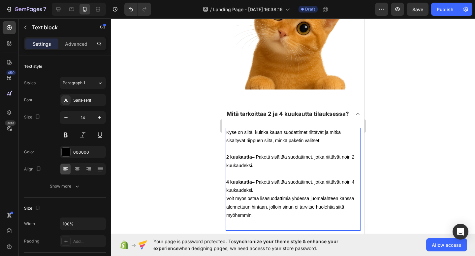
click at [263, 188] on p "4 kuukautta – Paketti sisältää suodattimet, jotka riittävät noin 4 kuukaudeksi." at bounding box center [292, 186] width 133 height 16
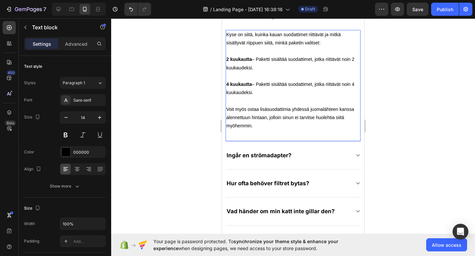
scroll to position [2473, 0]
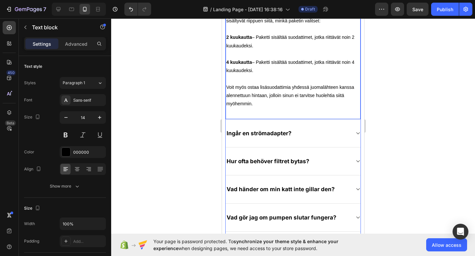
click at [269, 135] on p "Ingår en strömadapter?" at bounding box center [258, 133] width 65 height 7
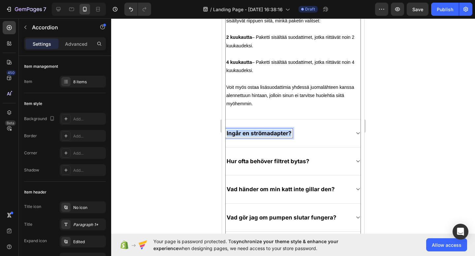
click at [269, 135] on p "Ingår en strömadapter?" at bounding box center [258, 133] width 65 height 7
click at [348, 133] on div "Sisältyykö virtalähde?" at bounding box center [287, 133] width 124 height 9
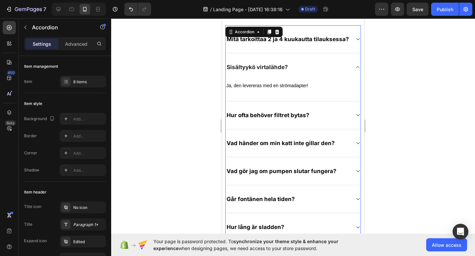
scroll to position [2375, 0]
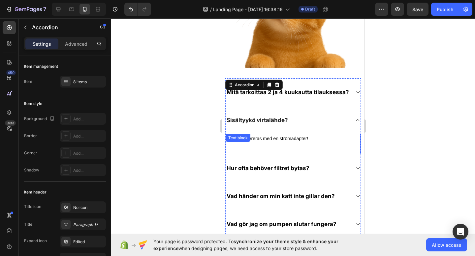
click at [284, 138] on p "Ja, den levereras med en strömadapter!" at bounding box center [292, 139] width 133 height 8
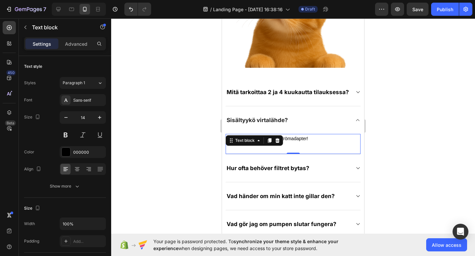
click at [284, 138] on p "Ja, den levereras med en strömadapter!" at bounding box center [292, 139] width 133 height 8
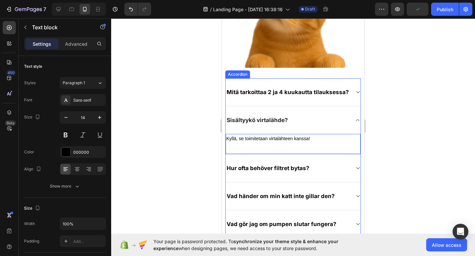
click at [347, 166] on div "Hur ofta behöver filtret bytas?" at bounding box center [287, 168] width 124 height 9
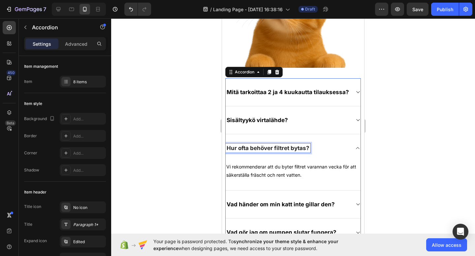
click at [292, 147] on p "Hur ofta behöver filtret bytas?" at bounding box center [267, 148] width 83 height 7
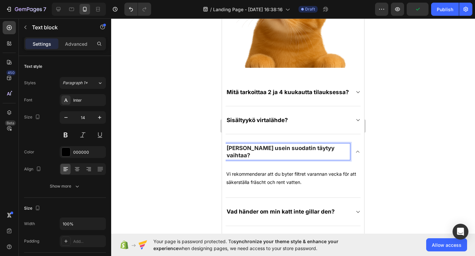
click at [303, 170] on p "Vi rekommenderar att du byter filtret varannan vecka för att säkerställa fräsch…" at bounding box center [292, 178] width 133 height 16
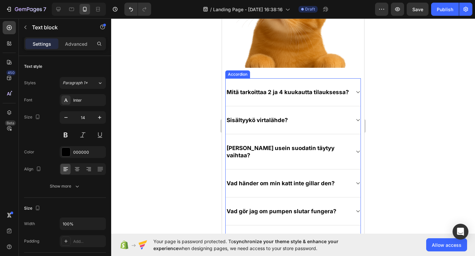
click at [335, 147] on div "[PERSON_NAME] usein suodatin täytyy vaihtaa?" at bounding box center [287, 152] width 124 height 16
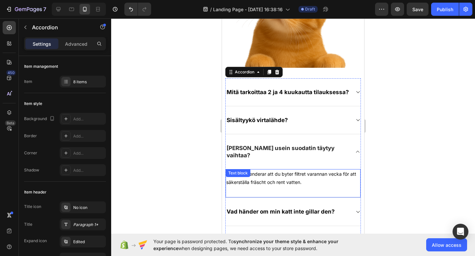
click at [308, 174] on p "Vi rekommenderar att du byter filtret varannan vecka för att säkerställa fräsch…" at bounding box center [292, 178] width 133 height 16
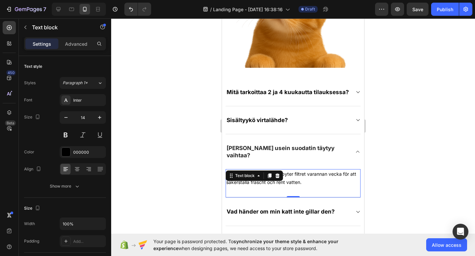
click at [308, 174] on p "Vi rekommenderar att du byter filtret varannan vecka för att säkerställa fräsch…" at bounding box center [292, 178] width 133 height 16
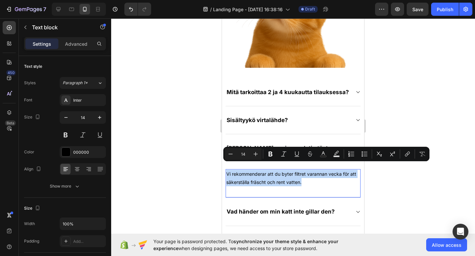
drag, startPoint x: 308, startPoint y: 174, endPoint x: 267, endPoint y: 172, distance: 41.3
click at [267, 172] on p "Vi rekommenderar att du byter filtret varannan vecka för att säkerställa fräsch…" at bounding box center [292, 178] width 133 height 16
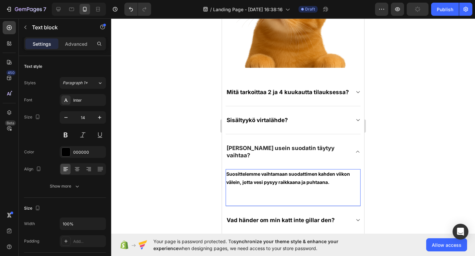
click at [325, 174] on strong "Suosittelemme vaihtamaan suodattimen kahden viikon välein, jotta vesi pysyy rai…" at bounding box center [288, 178] width 124 height 14
click at [336, 174] on p "Suosittelemme vaihtamaan suodattimen kahden viikon välein, jotta vesi pysyy rai…" at bounding box center [292, 178] width 133 height 16
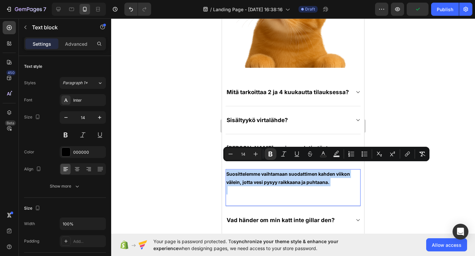
drag, startPoint x: 336, startPoint y: 174, endPoint x: 226, endPoint y: 167, distance: 109.6
click at [226, 170] on p "Suosittelemme vaihtamaan suodattimen kahden viikon välein, jotta vesi pysyy rai…" at bounding box center [292, 178] width 133 height 16
click at [270, 155] on icon "Editor contextual toolbar" at bounding box center [270, 154] width 7 height 7
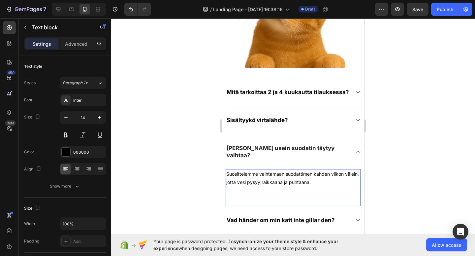
click at [303, 175] on p "Suosittelemme vaihtamaan suodattimen kahden viikon välein, jotta vesi pysyy rai…" at bounding box center [292, 178] width 133 height 16
click at [359, 143] on div "[PERSON_NAME] usein suodatin täytyy vaihtaa?" at bounding box center [292, 151] width 135 height 35
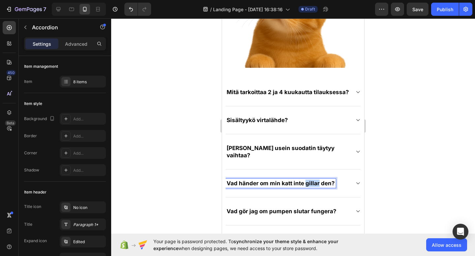
click at [308, 180] on p "Vad händer om min katt inte gillar den?" at bounding box center [280, 183] width 108 height 7
click at [349, 179] on div "Mitä tapahtuu, jos kissani ei pidä siitä?" at bounding box center [287, 183] width 124 height 9
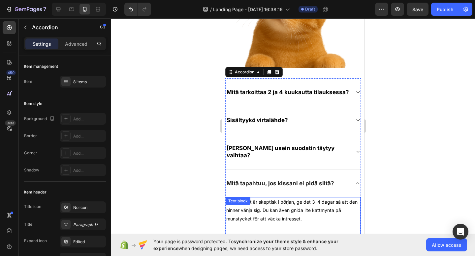
click at [321, 207] on p "Om din katt är skeptisk i början, ge det 3–4 dagar så att den hinner vänja sig.…" at bounding box center [292, 210] width 133 height 25
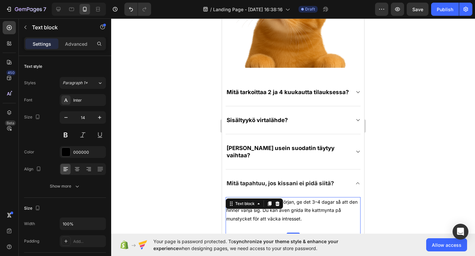
click at [314, 209] on p "Om din katt är skeptisk i början, ge det 3–4 dagar så att den hinner vänja sig.…" at bounding box center [292, 210] width 133 height 25
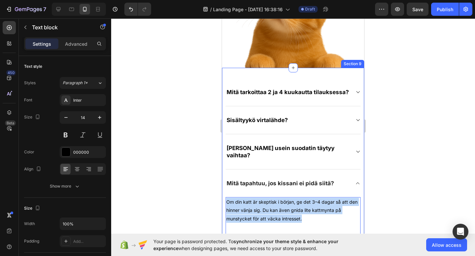
drag, startPoint x: 314, startPoint y: 209, endPoint x: 224, endPoint y: 191, distance: 91.7
click at [224, 191] on div "Mitä tarkoittaa 2 ja 4 kuukautta tilauksessa? Sisältyykö virtalähde? Kuinka use…" at bounding box center [293, 215] width 142 height 295
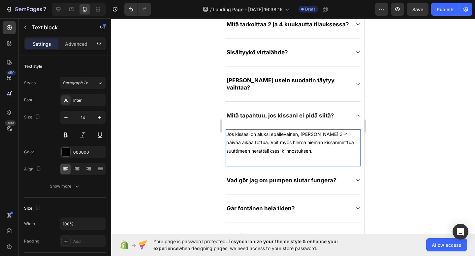
scroll to position [2460, 0]
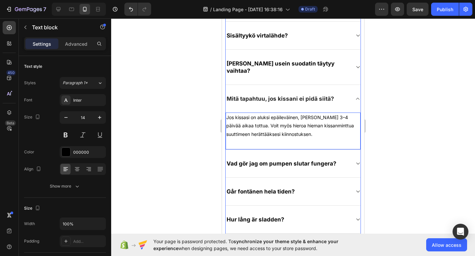
click at [351, 157] on div "Vad gör jag om pumpen slutar fungera?" at bounding box center [292, 164] width 135 height 28
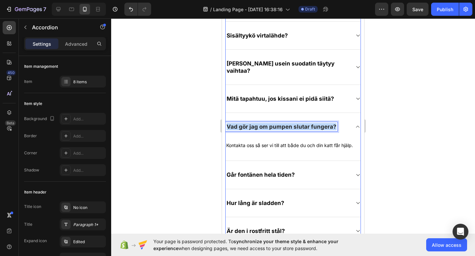
click at [297, 123] on p "Vad gör jag om pumpen slutar fungera?" at bounding box center [281, 126] width 110 height 7
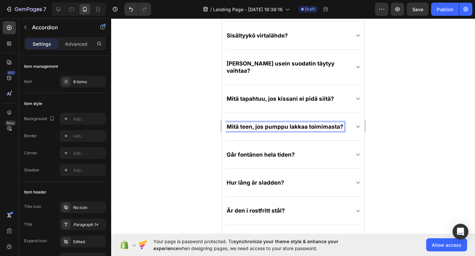
click at [323, 142] on p "Kontakta oss så ser vi till att både du och din katt får hjälp." at bounding box center [292, 146] width 133 height 8
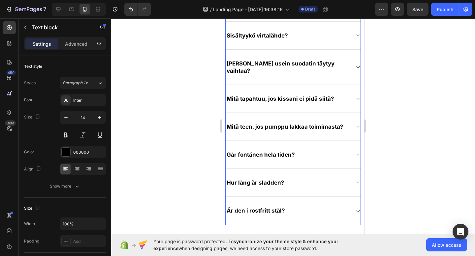
click at [344, 122] on div "Mitä teen, jos pumppu lakkaa toimimasta?" at bounding box center [287, 126] width 124 height 9
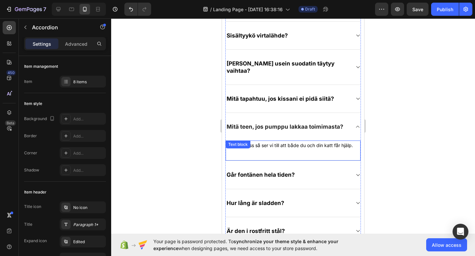
click at [325, 141] on p "Kontakta oss så ser vi till att både du och din katt får hjälp." at bounding box center [292, 145] width 133 height 8
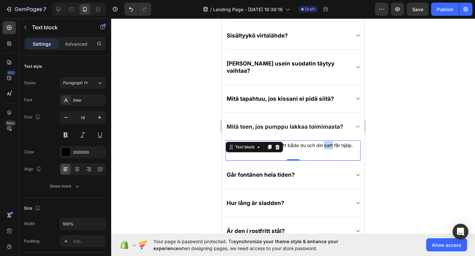
click at [325, 141] on p "Kontakta oss så ser vi till att både du och din katt får hjälp." at bounding box center [292, 145] width 133 height 8
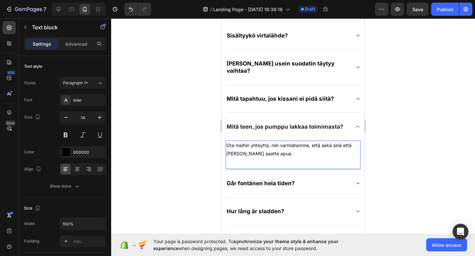
click at [324, 153] on div "Ota meihin yhteyttä, niin varmistamme, että sekä sinä että [PERSON_NAME] saatte…" at bounding box center [292, 155] width 135 height 29
click at [337, 153] on div "Ota meihin yhteyttä, niin varmistamme, että sekä sinä että [PERSON_NAME] saatte…" at bounding box center [292, 155] width 135 height 29
click at [348, 141] on p "Ota meihin yhteyttä, niin varmistamme, että sekä sinä että [PERSON_NAME] saatte…" at bounding box center [292, 149] width 133 height 16
click at [351, 145] on p "Ota meihin yhteyttä, niin varmistamme, että sekä sinä että [PERSON_NAME] saatte…" at bounding box center [292, 149] width 133 height 16
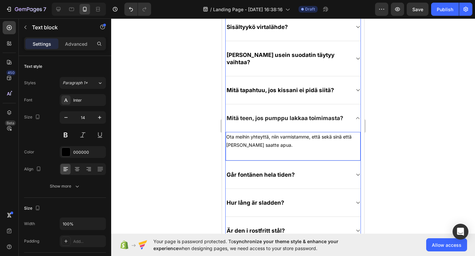
scroll to position [2466, 0]
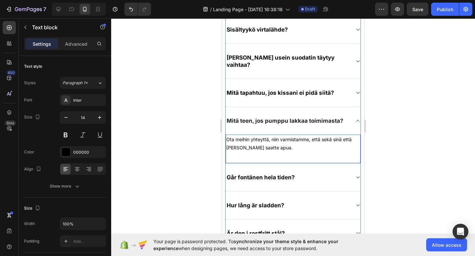
click at [338, 117] on p "Mitä teen, jos pumppu lakkaa toimimasta?" at bounding box center [284, 120] width 117 height 7
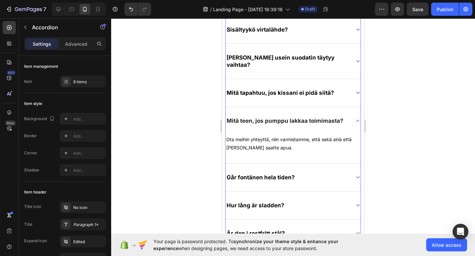
click at [351, 112] on div "Mitä teen, jos pumppu lakkaa toimimasta?" at bounding box center [292, 121] width 135 height 28
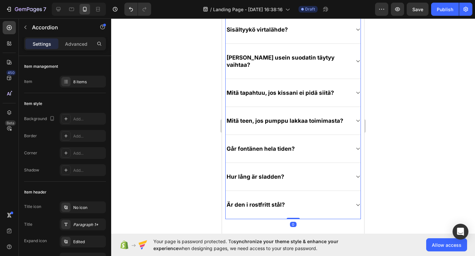
click at [355, 93] on div "Mitä tapahtuu, jos kissani ei pidä siitä?" at bounding box center [292, 93] width 135 height 28
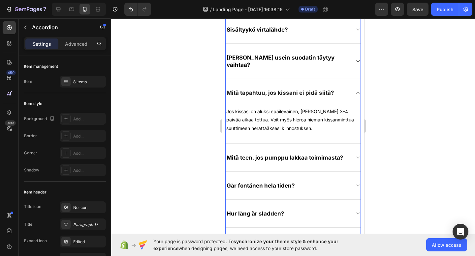
click at [355, 93] on div "Mitä tapahtuu, jos kissani ei pidä siitä?" at bounding box center [292, 93] width 135 height 28
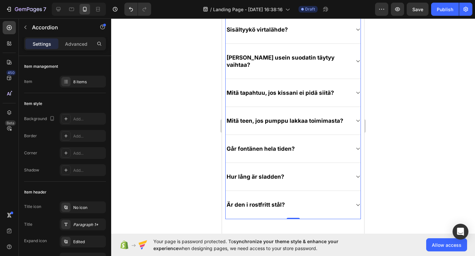
click at [352, 118] on div "Mitä teen, jos pumppu lakkaa toimimasta?" at bounding box center [292, 121] width 135 height 28
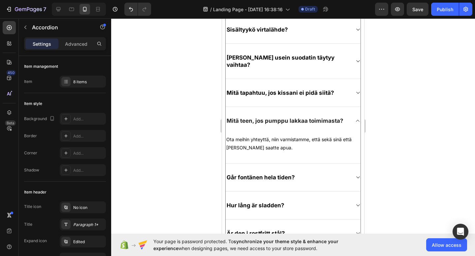
click at [352, 118] on div "Mitä teen, jos pumppu lakkaa toimimasta?" at bounding box center [292, 121] width 135 height 28
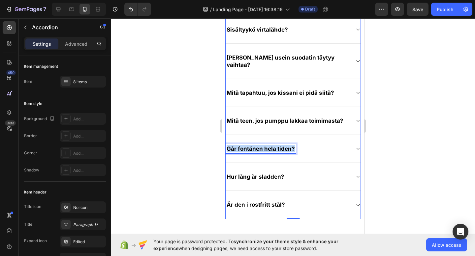
click at [283, 145] on p "Går fontänen hela tiden?" at bounding box center [260, 148] width 68 height 7
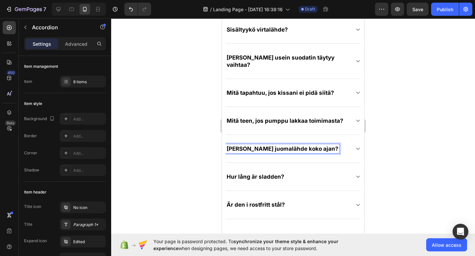
click at [356, 146] on icon at bounding box center [357, 148] width 5 height 5
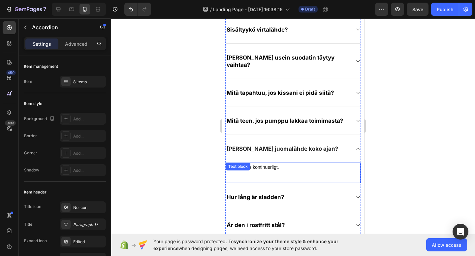
click at [285, 163] on p "Ja, den körs kontinuerligt." at bounding box center [292, 167] width 133 height 8
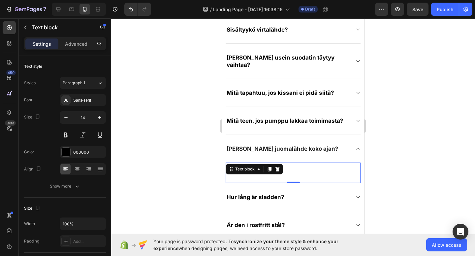
click at [287, 163] on p "Ja, den körs kontinuerligt." at bounding box center [292, 167] width 133 height 8
drag, startPoint x: 287, startPoint y: 161, endPoint x: 213, endPoint y: 163, distance: 74.5
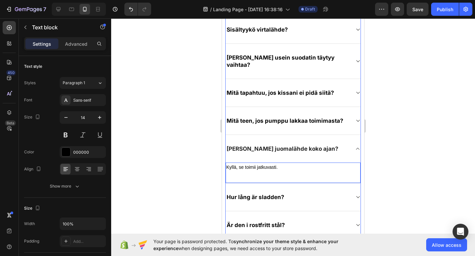
click at [290, 184] on div "Hur lång är sladden?" at bounding box center [292, 198] width 135 height 28
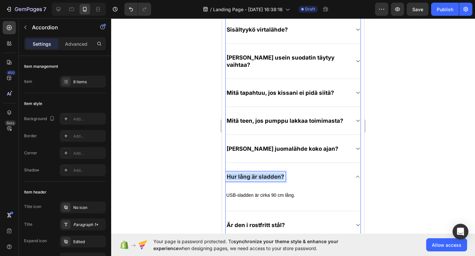
click at [266, 173] on p "Hur lång är sladden?" at bounding box center [255, 176] width 58 height 7
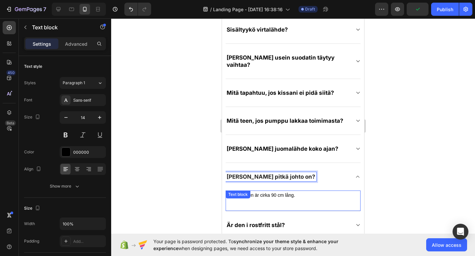
click at [297, 191] on p "USB-sladden är cirka 90 cm lång." at bounding box center [292, 195] width 133 height 8
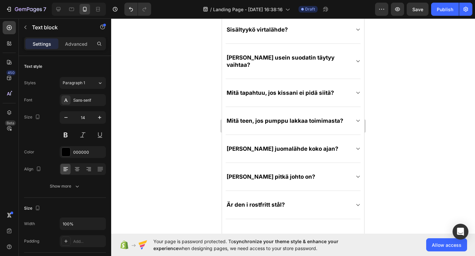
click at [297, 191] on div "Är den i rostfritt stål?" at bounding box center [292, 205] width 135 height 28
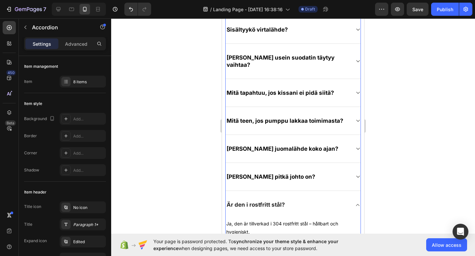
click at [305, 177] on div "[PERSON_NAME] pitkä johto on?" at bounding box center [292, 177] width 135 height 28
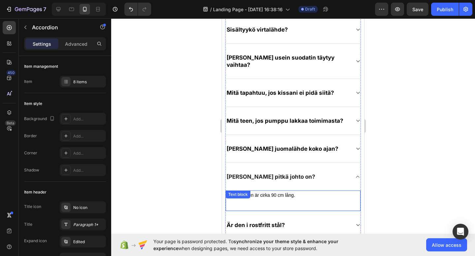
click at [302, 191] on p "USB-sladden är cirka 90 cm lång." at bounding box center [292, 195] width 133 height 8
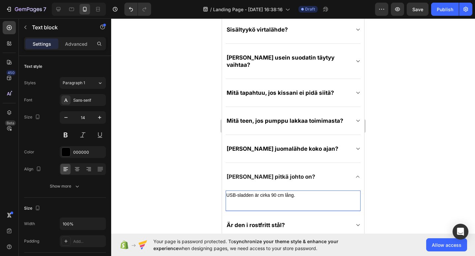
click at [302, 191] on p "USB-sladden är cirka 90 cm lång." at bounding box center [292, 195] width 133 height 8
drag, startPoint x: 302, startPoint y: 187, endPoint x: 220, endPoint y: 188, distance: 82.1
click at [248, 191] on p "USB-sladden är cirka 90 cm lång." at bounding box center [292, 195] width 133 height 8
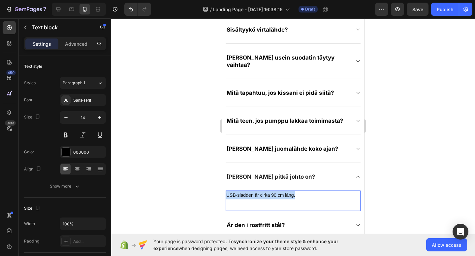
click at [248, 191] on p "USB-sladden är cirka 90 cm lång." at bounding box center [292, 195] width 133 height 8
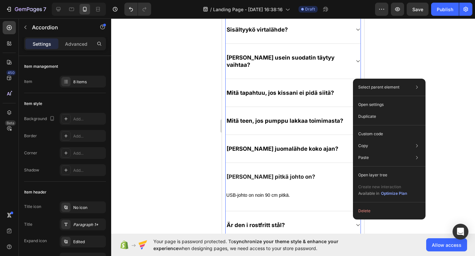
click at [314, 212] on div "Är den i rostfritt stål?" at bounding box center [292, 226] width 135 height 28
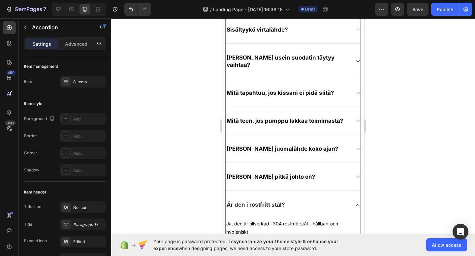
scroll to position [2483, 0]
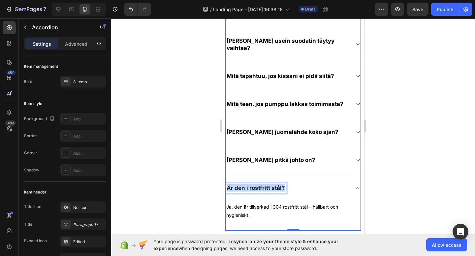
click at [256, 185] on p "Är den i rostfritt stål?" at bounding box center [255, 188] width 58 height 7
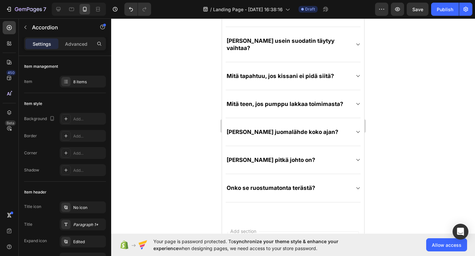
click at [336, 184] on div "Onko se ruostumatonta terästä?" at bounding box center [287, 188] width 124 height 9
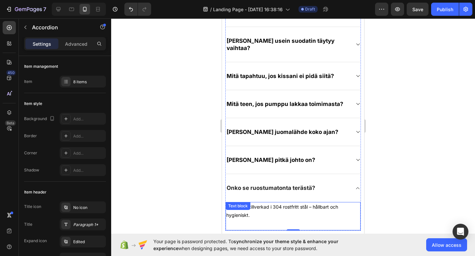
click at [291, 209] on p "Ja, den är tillverkad i 304 rostfritt stål – hållbart och hygieniskt." at bounding box center [292, 211] width 133 height 16
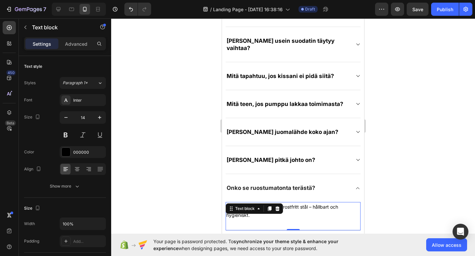
click at [291, 209] on p "Ja, den är tillverkad i 304 rostfritt stål – hållbart och hygieniskt." at bounding box center [292, 211] width 133 height 16
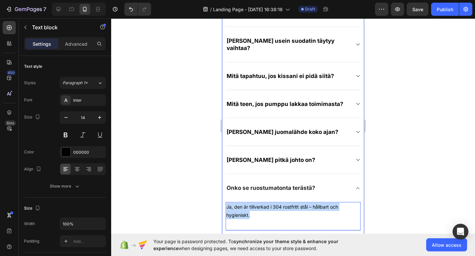
drag, startPoint x: 291, startPoint y: 209, endPoint x: 222, endPoint y: 200, distance: 69.5
click at [222, 200] on div "Mitä tarkoittaa 2 ja 4 kuukautta tilauksessa? Sisältyykö virtalähde? Kuinka use…" at bounding box center [293, 103] width 142 height 286
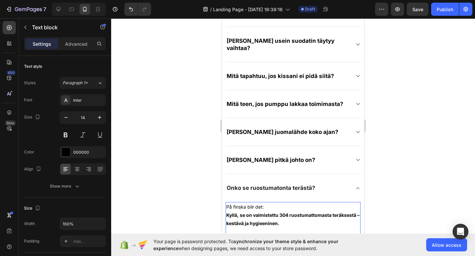
click at [276, 203] on p "På finska blir det:" at bounding box center [292, 207] width 133 height 8
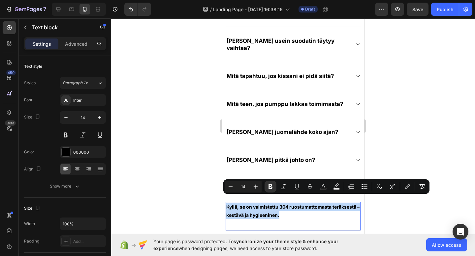
drag, startPoint x: 284, startPoint y: 211, endPoint x: 225, endPoint y: 200, distance: 59.8
click at [225, 202] on div "Kyllä, se on valmistettu 304 ruostumattomasta teräksestä – kestävä ja hygieenin…" at bounding box center [292, 211] width 135 height 18
click at [274, 190] on button "Bold" at bounding box center [270, 187] width 12 height 12
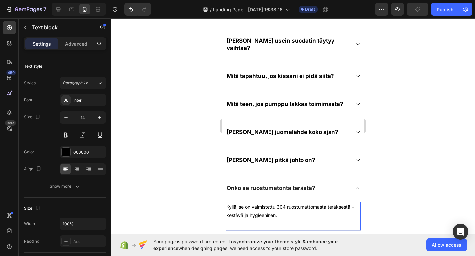
click at [305, 203] on p "Kyllä, se on valmistettu 304 ruostumattomasta teräksestä – kestävä ja hygieenin…" at bounding box center [292, 211] width 133 height 16
click at [345, 184] on div "Onko se ruostumatonta terästä?" at bounding box center [287, 188] width 125 height 9
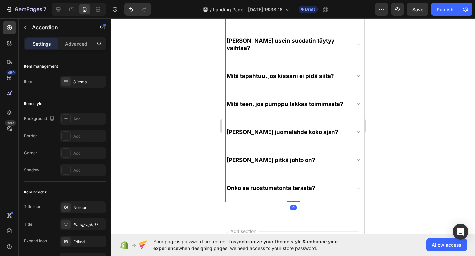
click at [355, 163] on div "[PERSON_NAME] pitkä johto on?" at bounding box center [292, 160] width 135 height 28
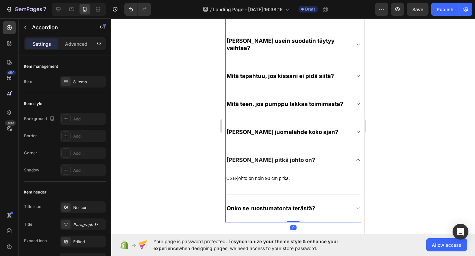
click at [352, 161] on div "[PERSON_NAME] pitkä johto on?" at bounding box center [292, 160] width 135 height 28
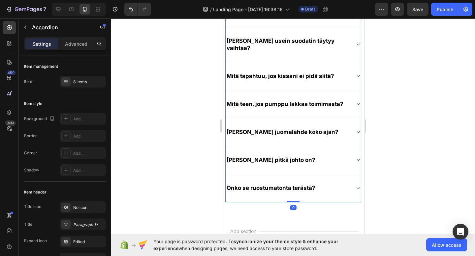
click at [340, 131] on div "[PERSON_NAME] juomalähde koko ajan?" at bounding box center [292, 132] width 135 height 28
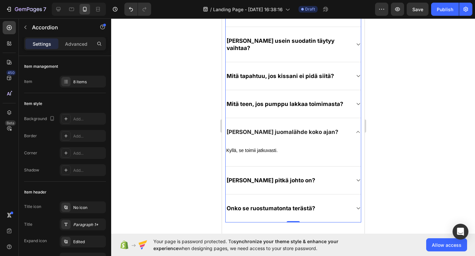
click at [324, 177] on div "[PERSON_NAME] pitkä johto on?" at bounding box center [287, 180] width 125 height 9
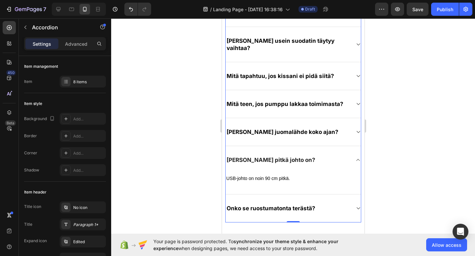
click at [331, 160] on div "[PERSON_NAME] pitkä johto on?" at bounding box center [292, 160] width 135 height 28
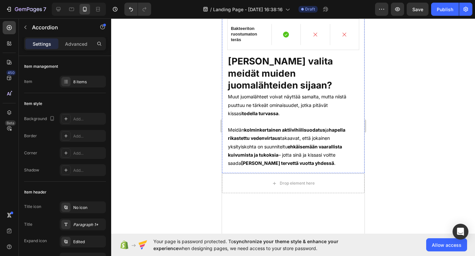
scroll to position [1249, 0]
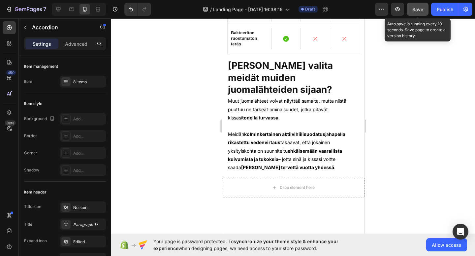
click at [415, 6] on div "Save" at bounding box center [417, 9] width 11 height 7
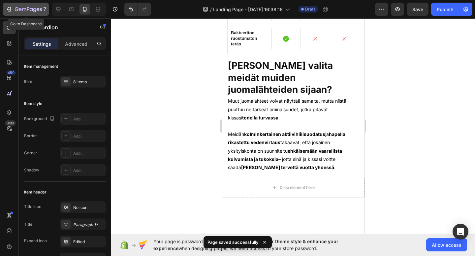
click at [22, 9] on icon "button" at bounding box center [24, 9] width 4 height 3
